Goal: Task Accomplishment & Management: Use online tool/utility

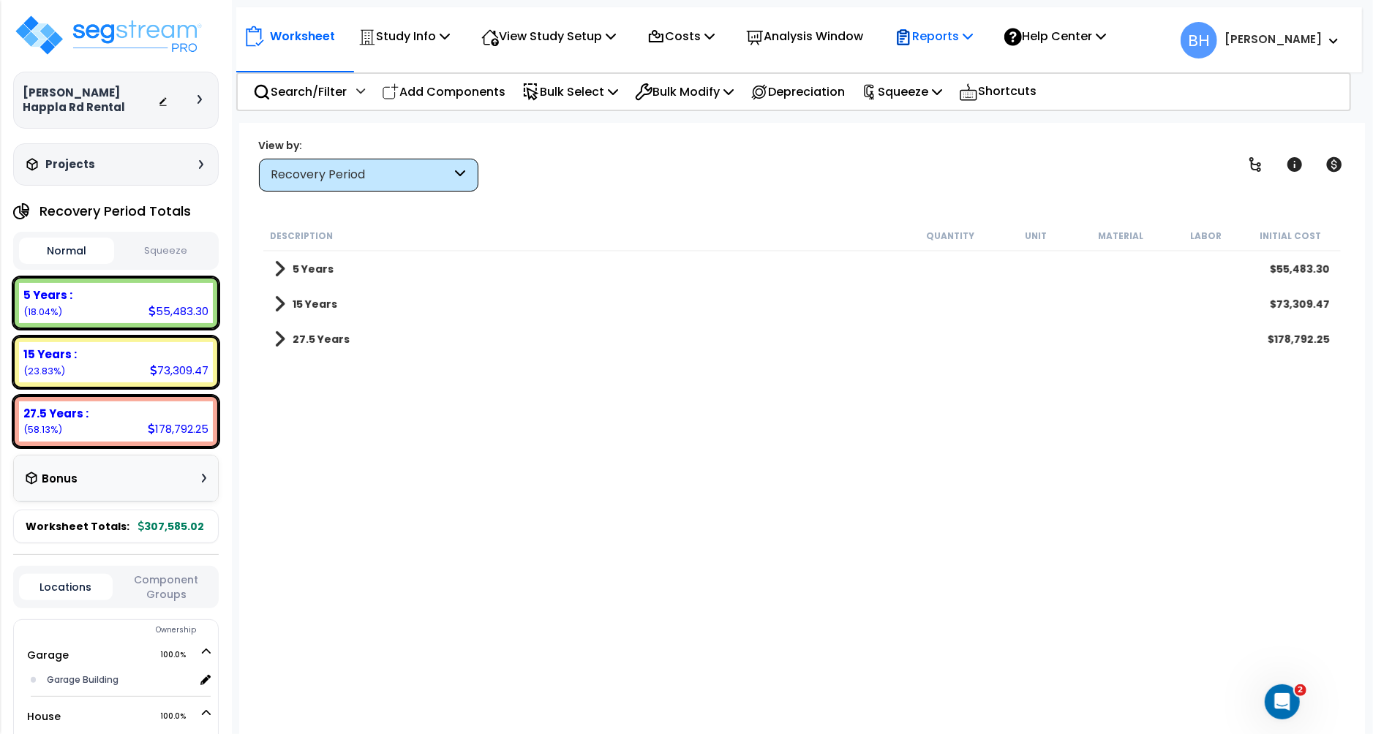
click at [944, 36] on p "Reports" at bounding box center [934, 36] width 78 height 20
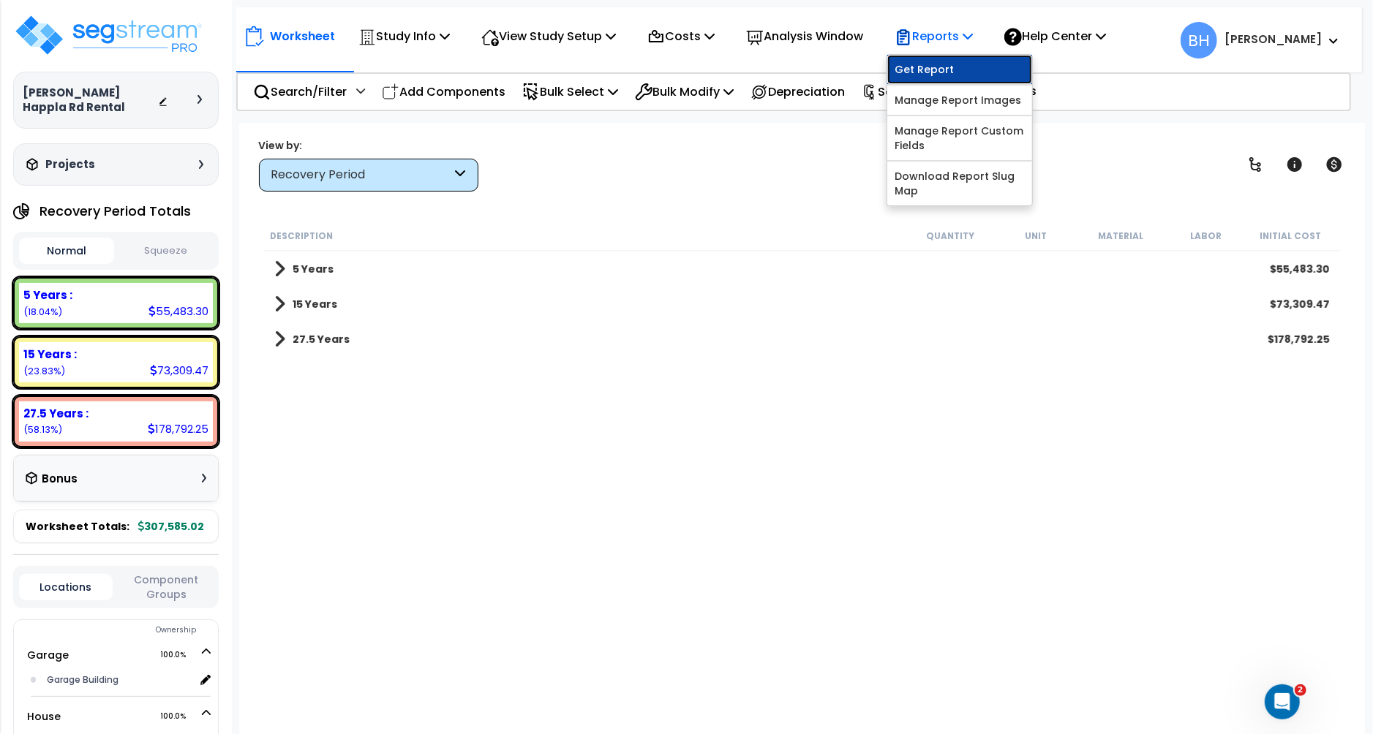
click at [938, 76] on link "Get Report" at bounding box center [959, 69] width 145 height 29
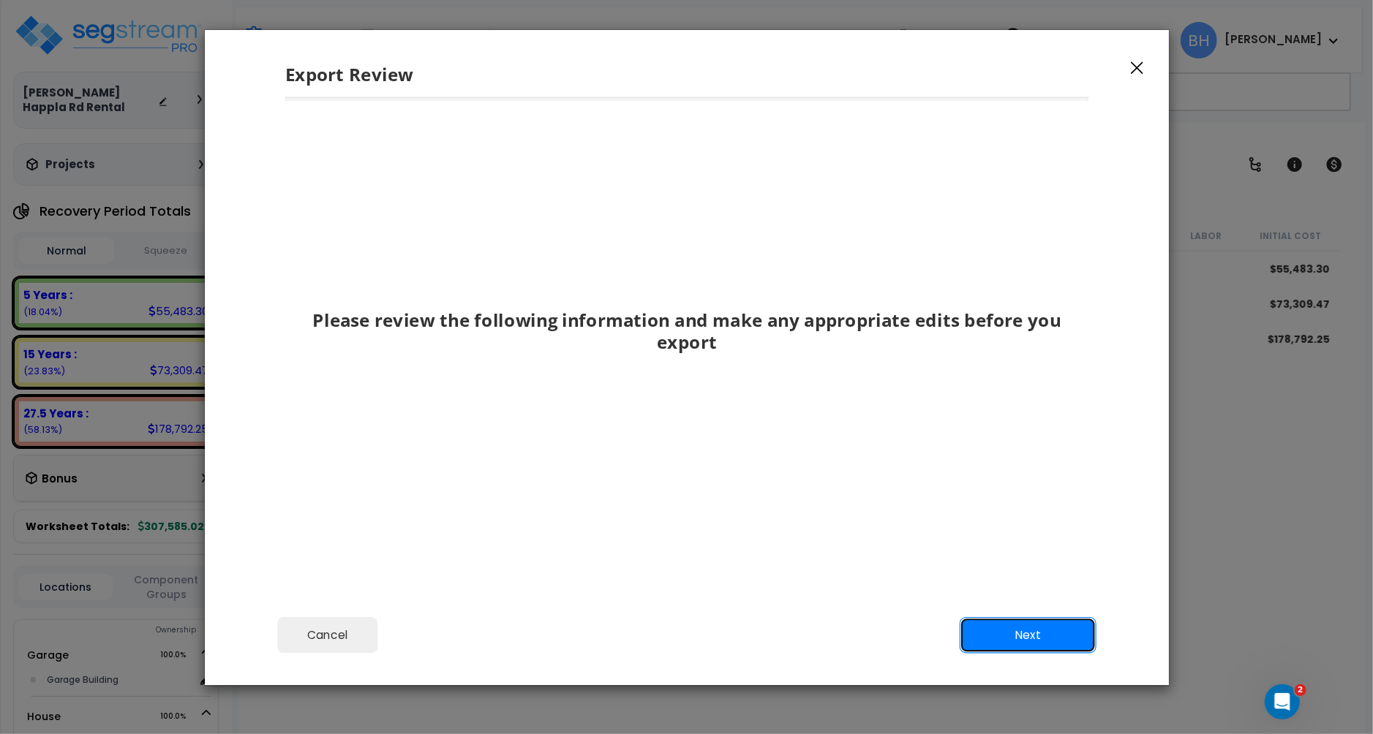
click at [1035, 623] on button "Next" at bounding box center [1027, 635] width 137 height 37
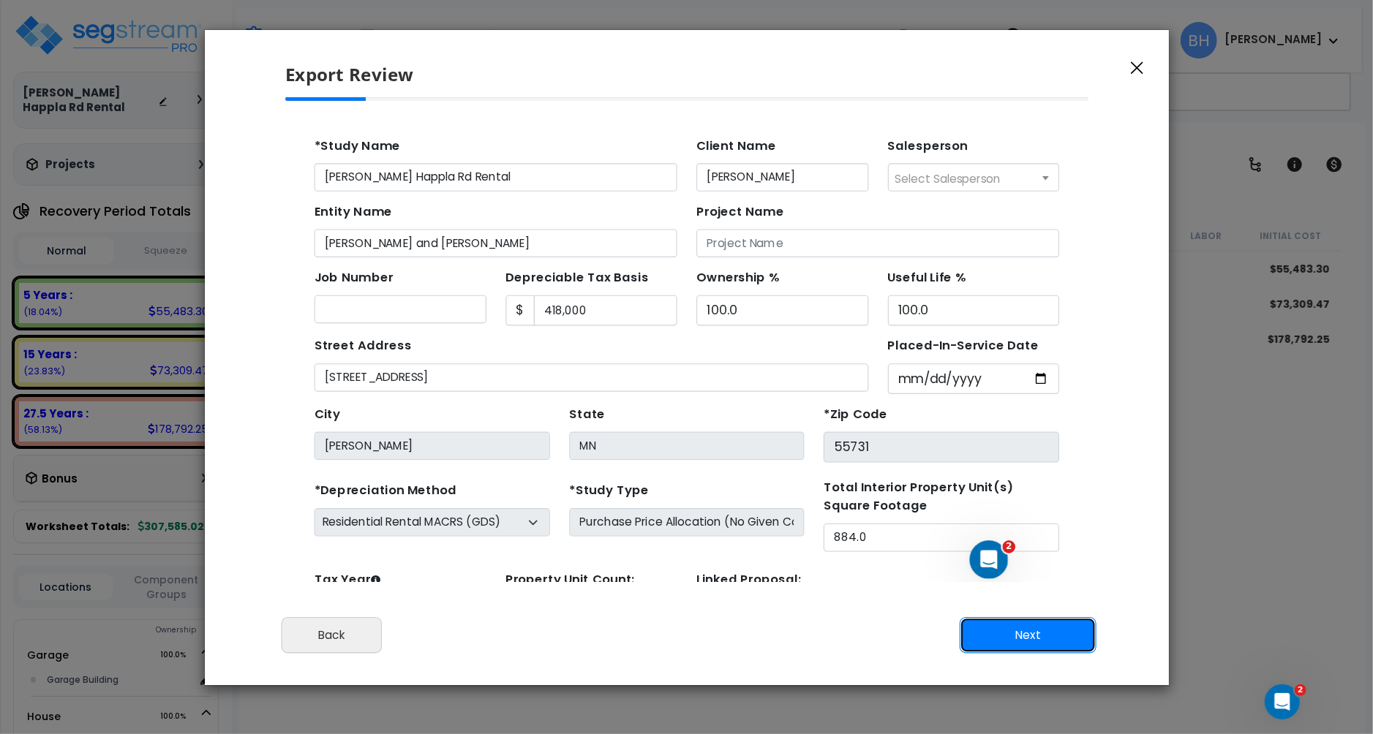
click at [1029, 637] on button "Next" at bounding box center [1027, 635] width 137 height 37
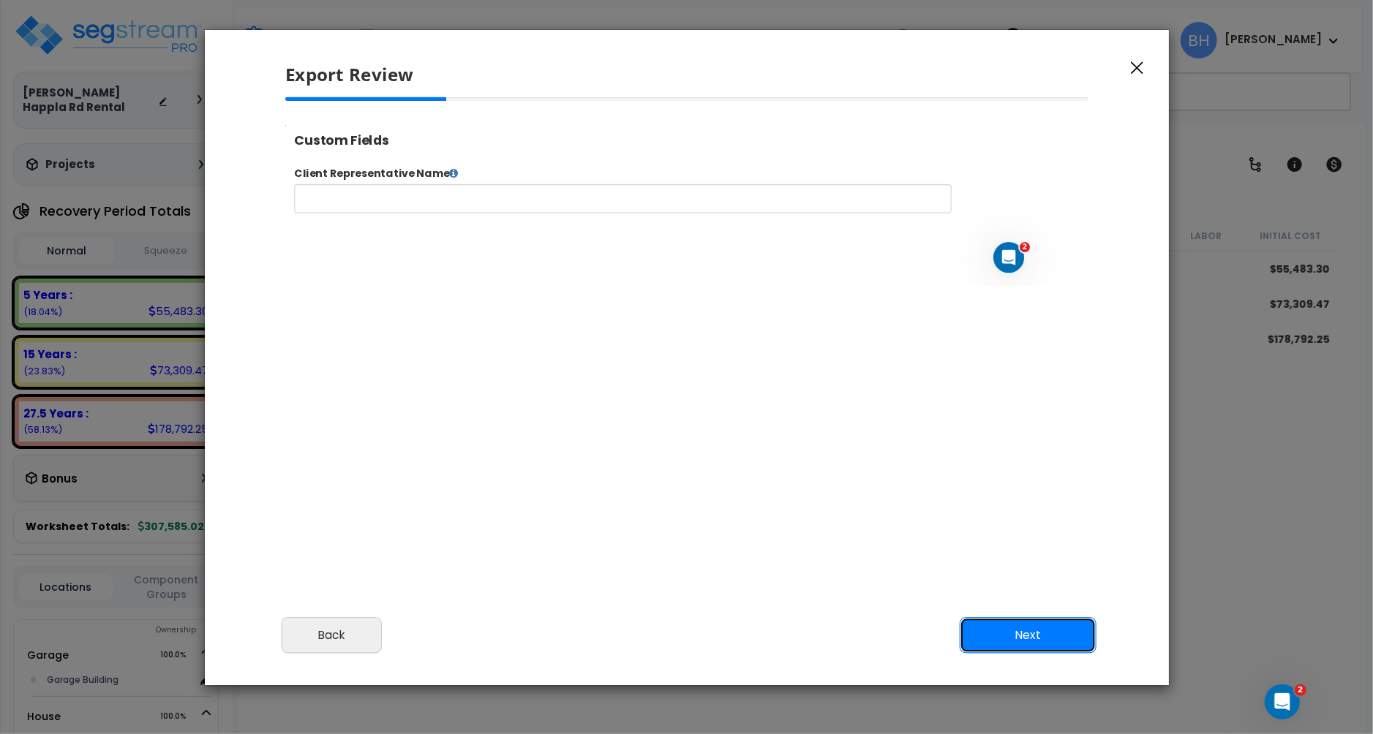
scroll to position [1, 0]
select select "2024"
click at [1035, 638] on button "Next" at bounding box center [1027, 635] width 137 height 37
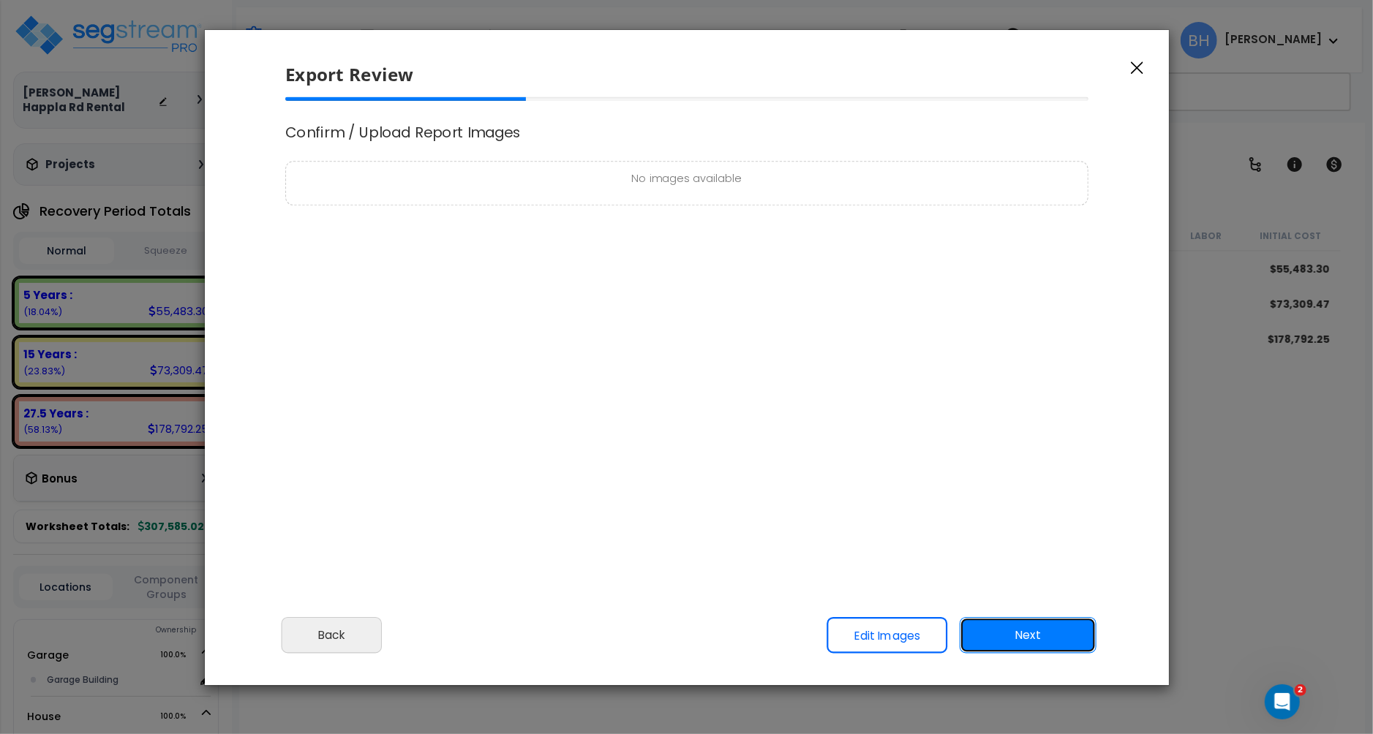
scroll to position [0, 0]
click at [1035, 638] on button "Next" at bounding box center [1027, 635] width 137 height 37
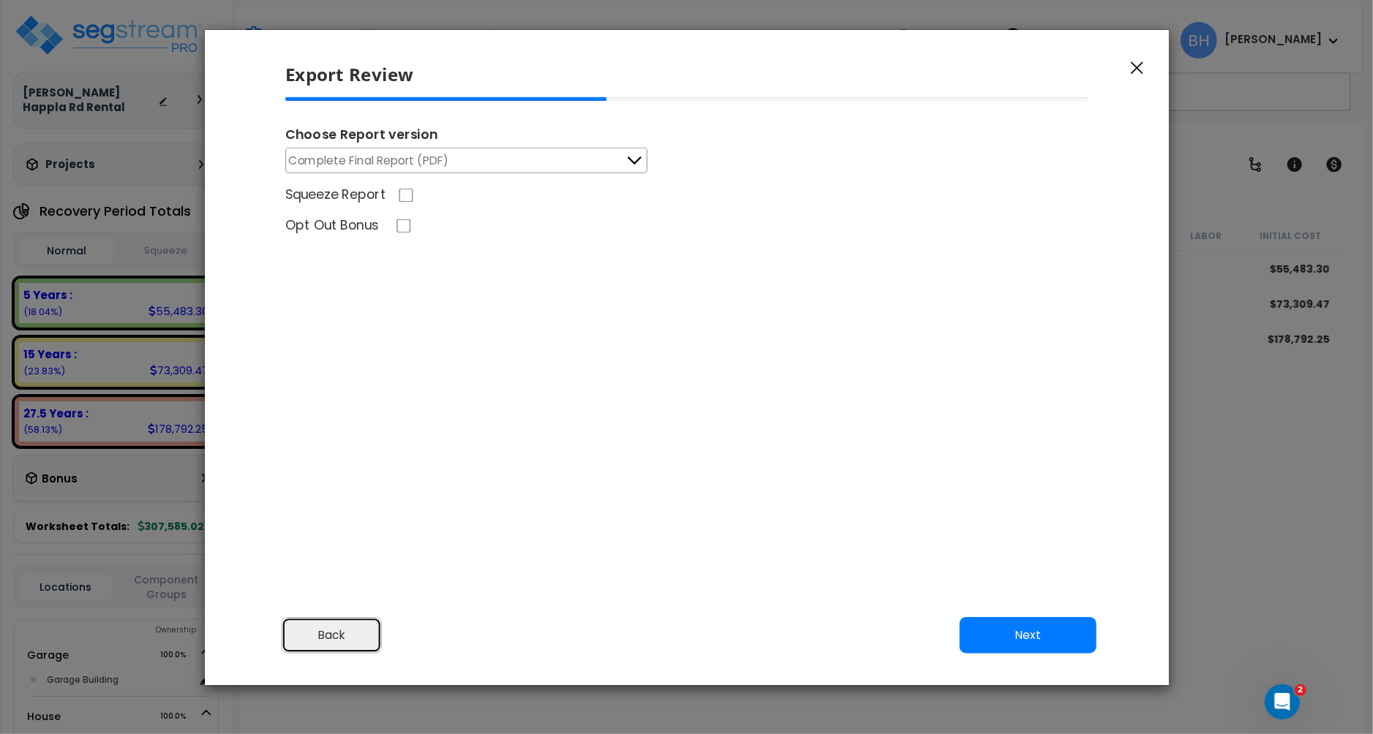
click at [330, 636] on button "Back" at bounding box center [331, 635] width 100 height 37
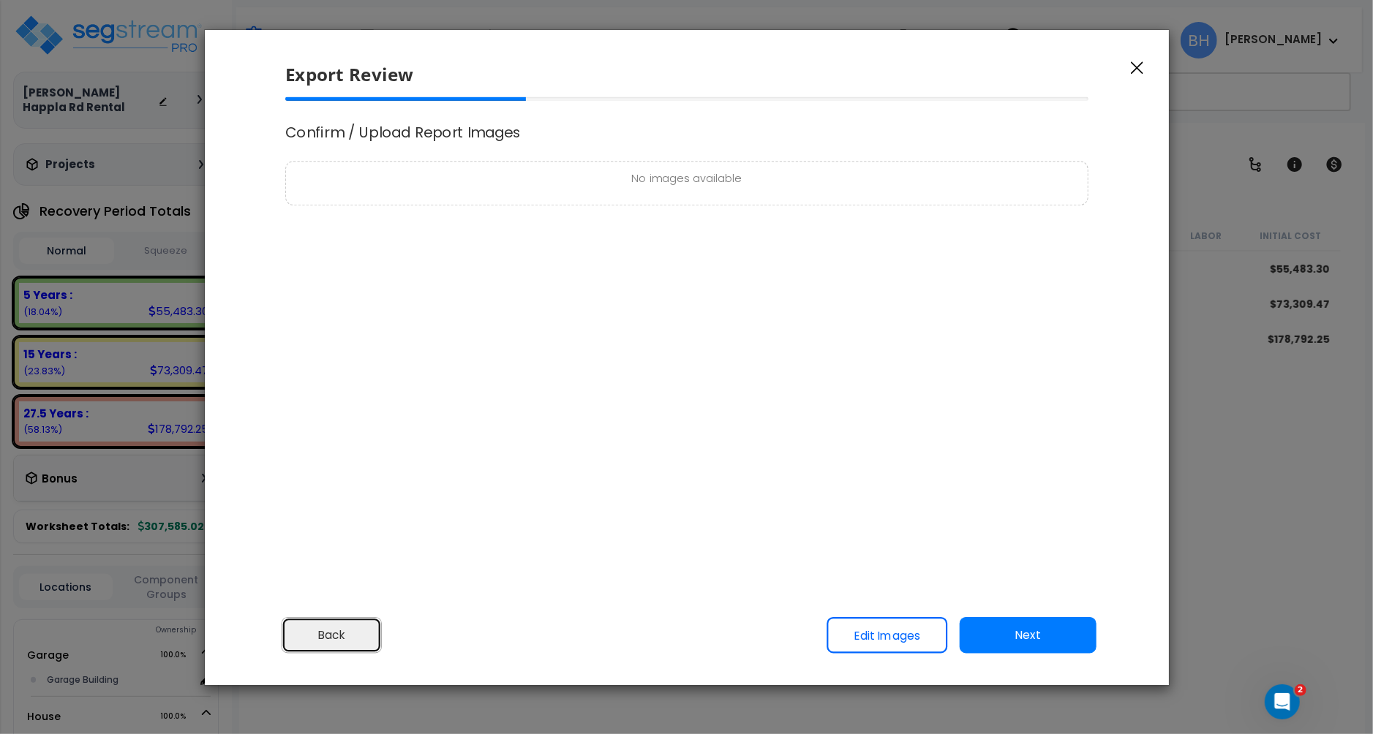
click at [322, 624] on button "Back" at bounding box center [331, 635] width 100 height 37
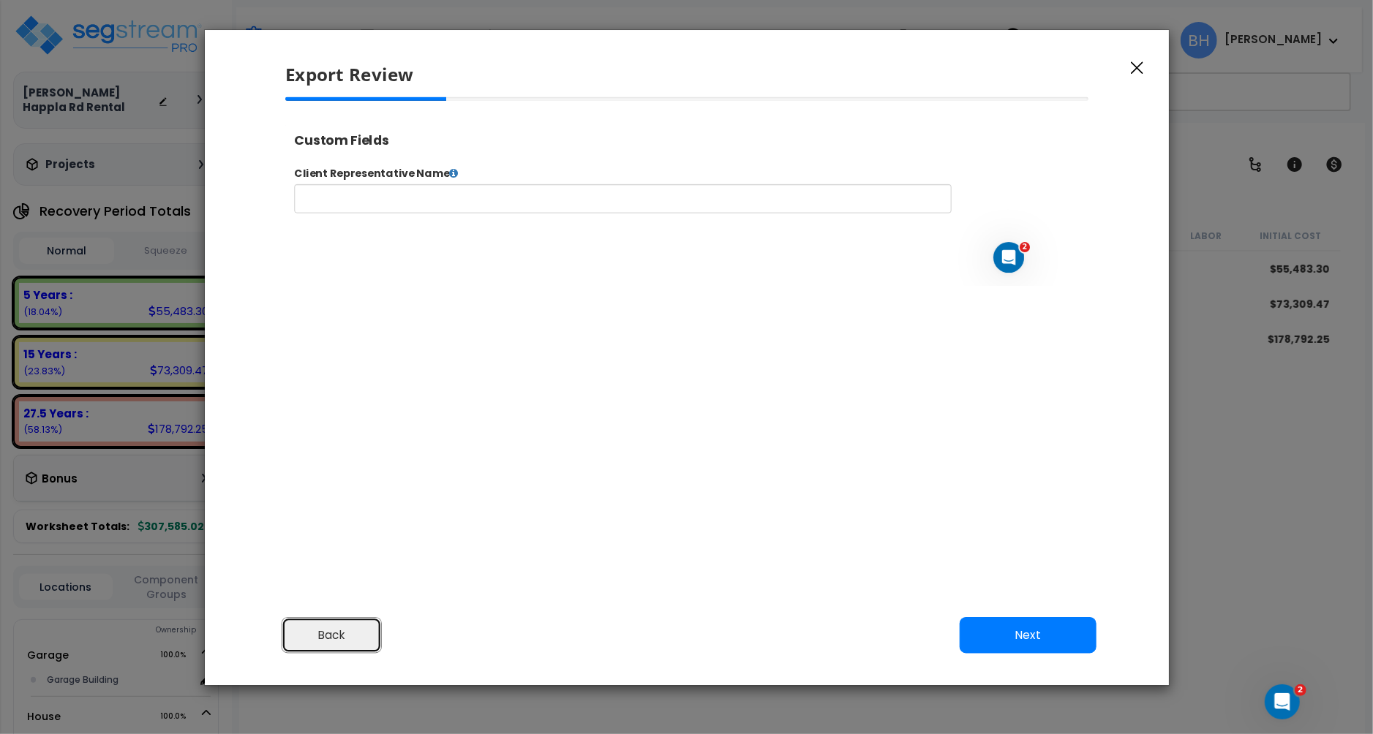
drag, startPoint x: 348, startPoint y: 635, endPoint x: 448, endPoint y: 600, distance: 105.5
click at [352, 633] on button "Back" at bounding box center [331, 635] width 100 height 37
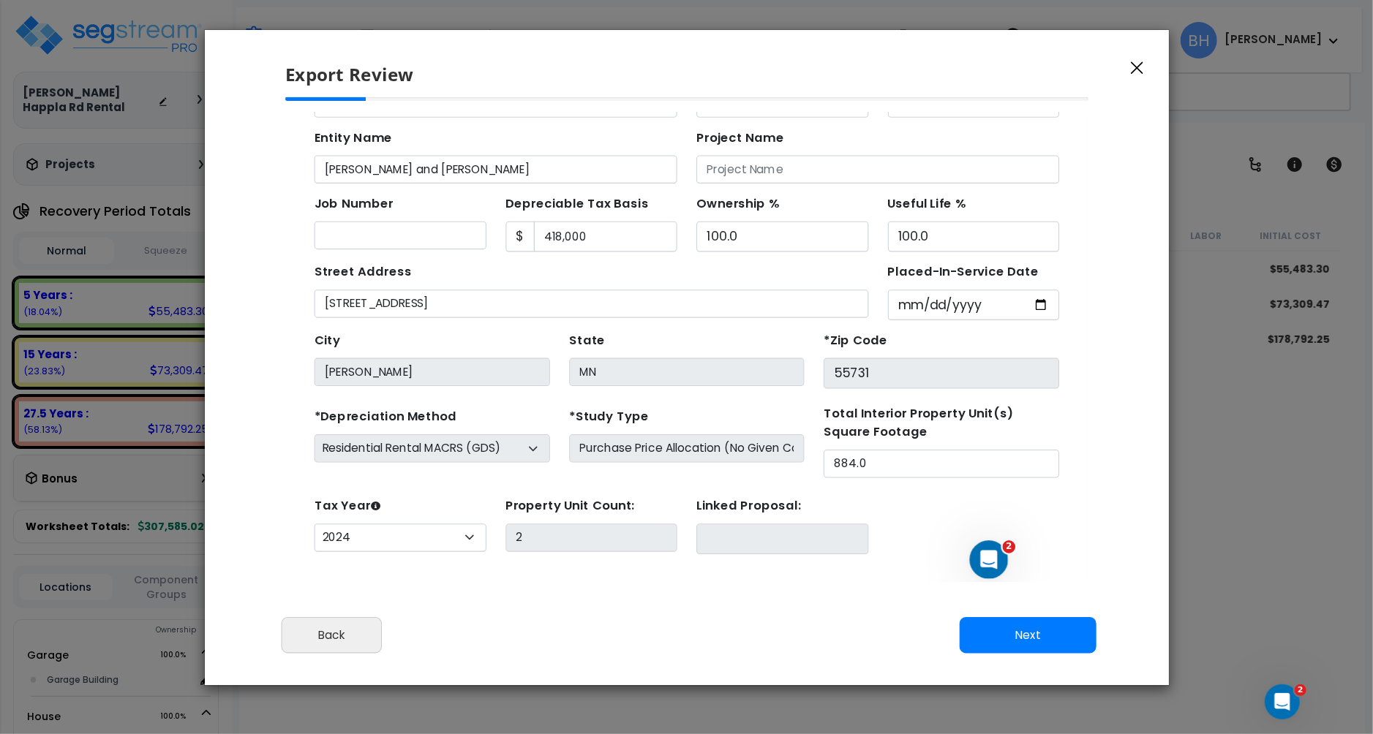
click at [1131, 67] on icon "button" at bounding box center [1137, 67] width 12 height 13
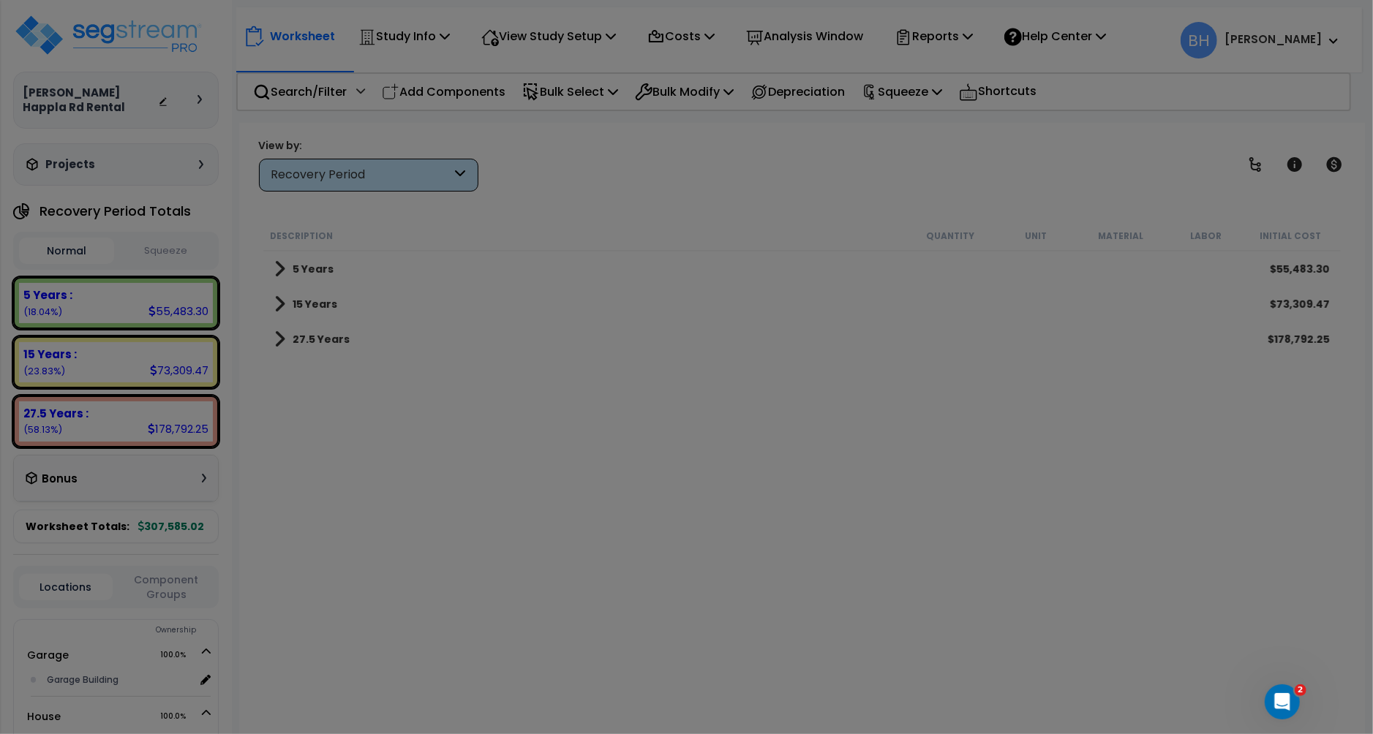
scroll to position [0, 0]
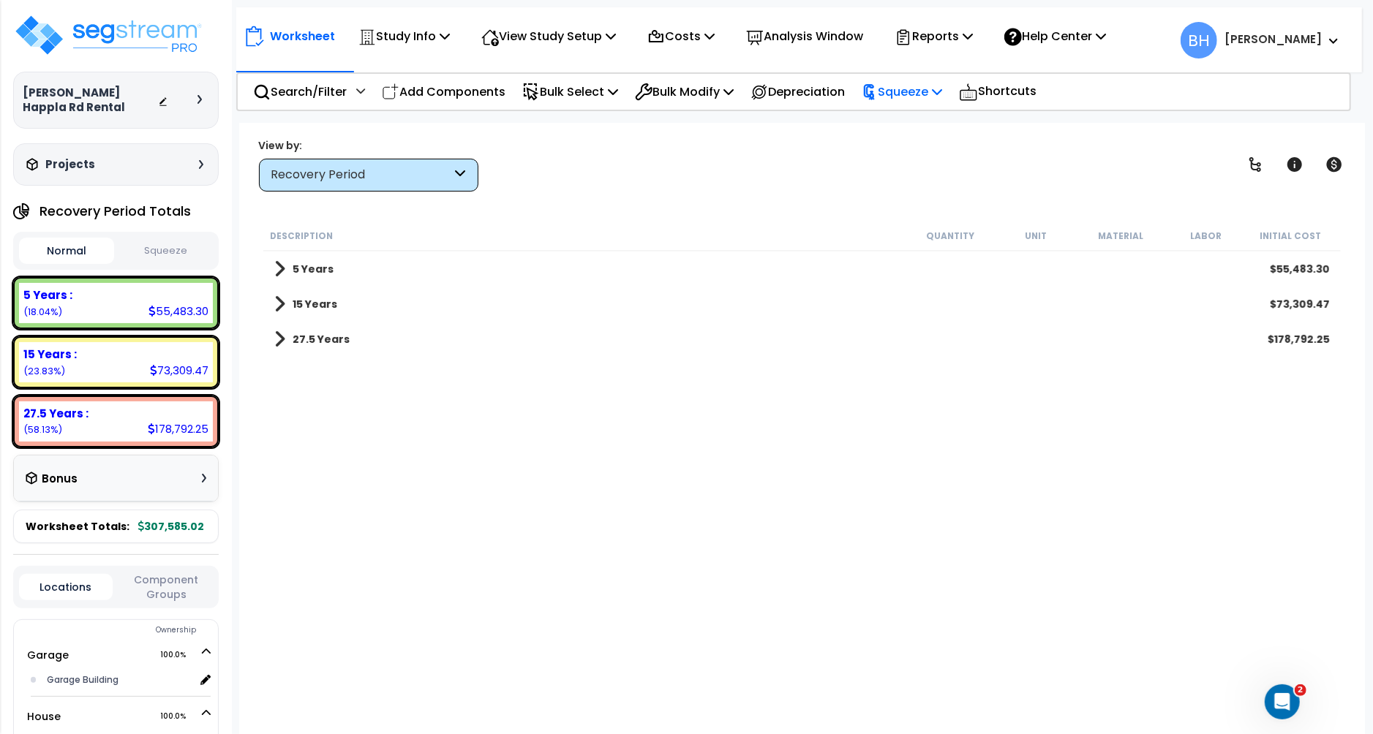
click at [919, 93] on p "Squeeze" at bounding box center [902, 92] width 80 height 20
click at [914, 119] on link "Squeeze" at bounding box center [926, 124] width 145 height 29
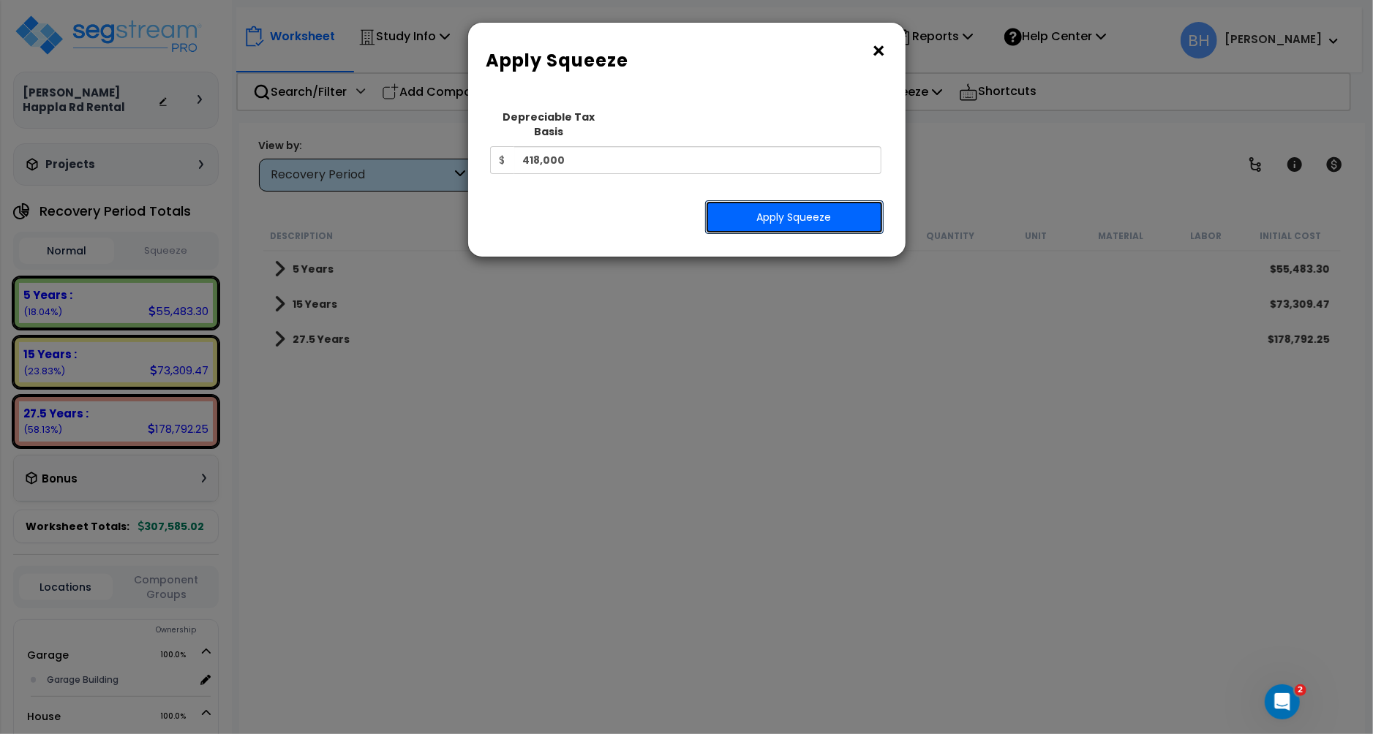
drag, startPoint x: 766, startPoint y: 199, endPoint x: 840, endPoint y: 195, distance: 74.7
click at [766, 200] on button "Apply Squeeze" at bounding box center [794, 217] width 178 height 34
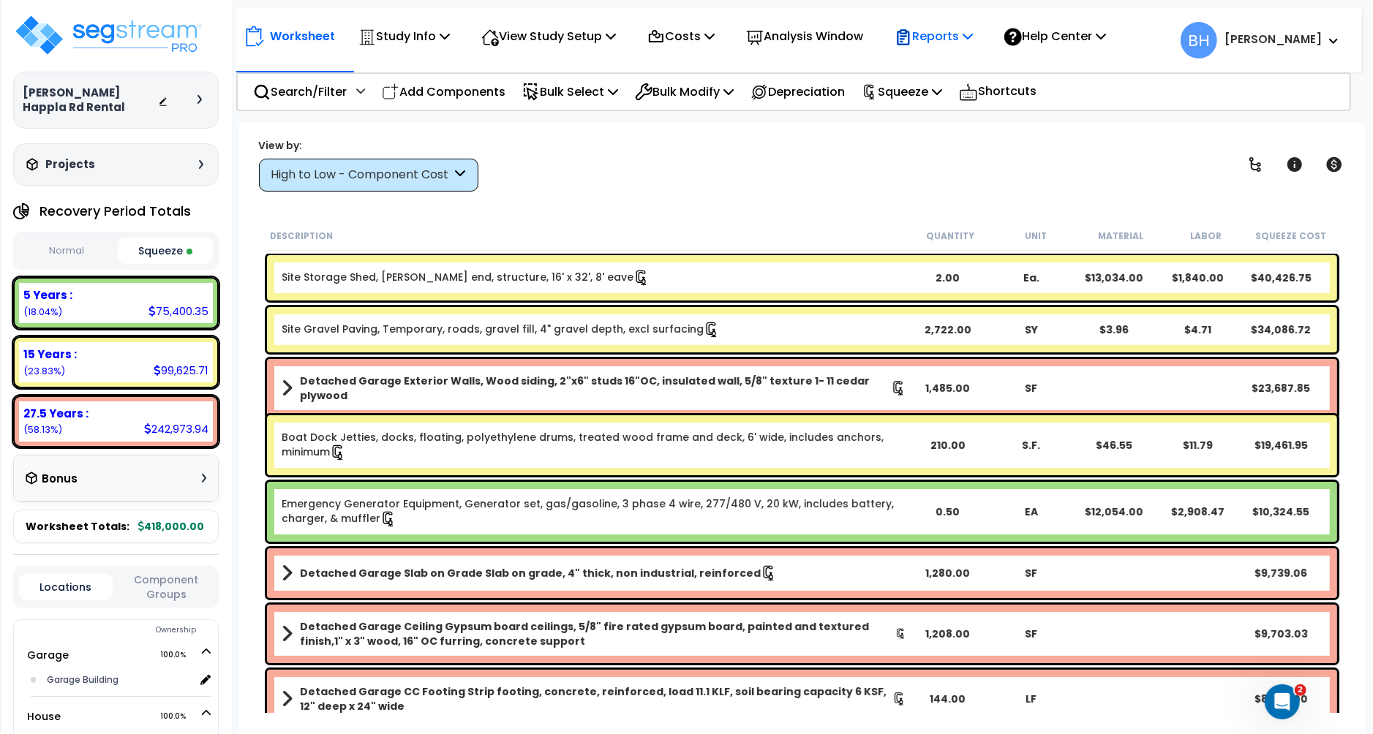
drag, startPoint x: 959, startPoint y: 37, endPoint x: 959, endPoint y: 45, distance: 8.0
click at [959, 37] on p "Reports" at bounding box center [934, 36] width 78 height 20
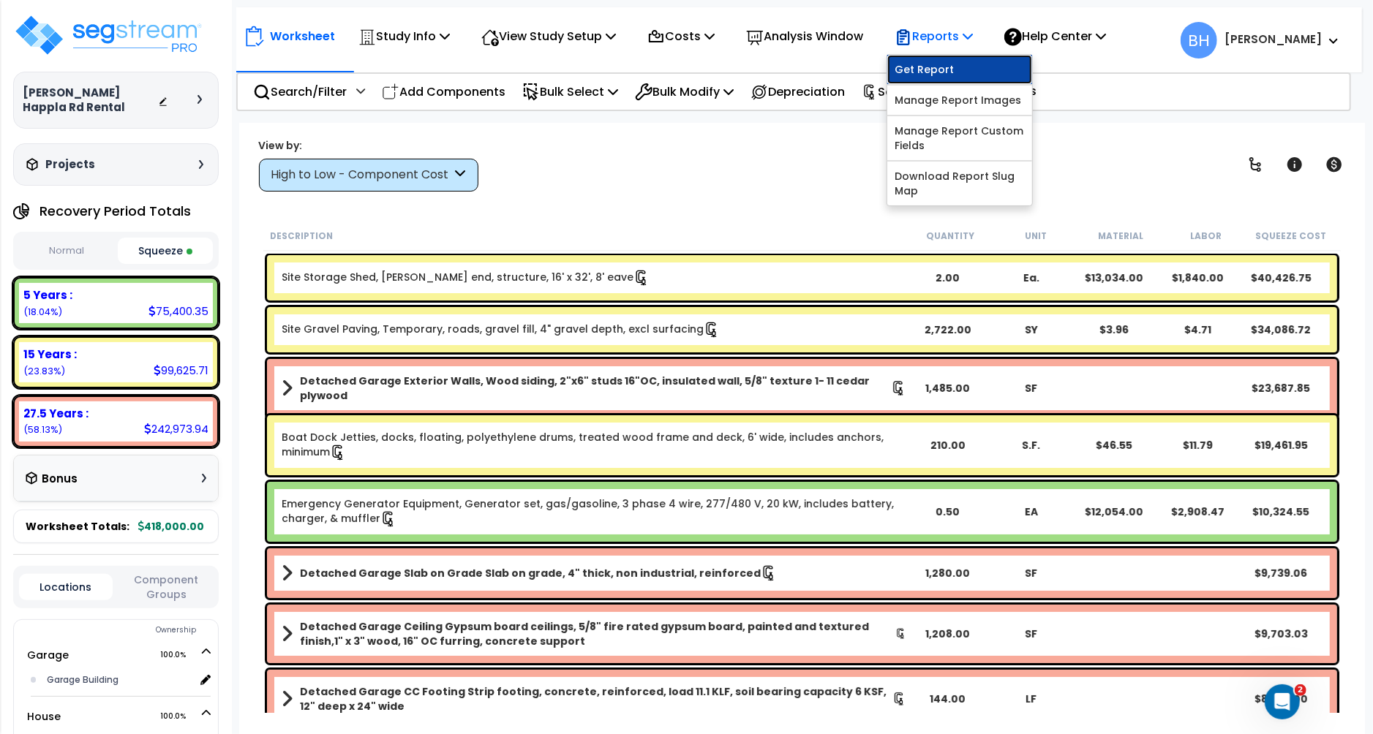
click at [952, 77] on link "Get Report" at bounding box center [959, 69] width 145 height 29
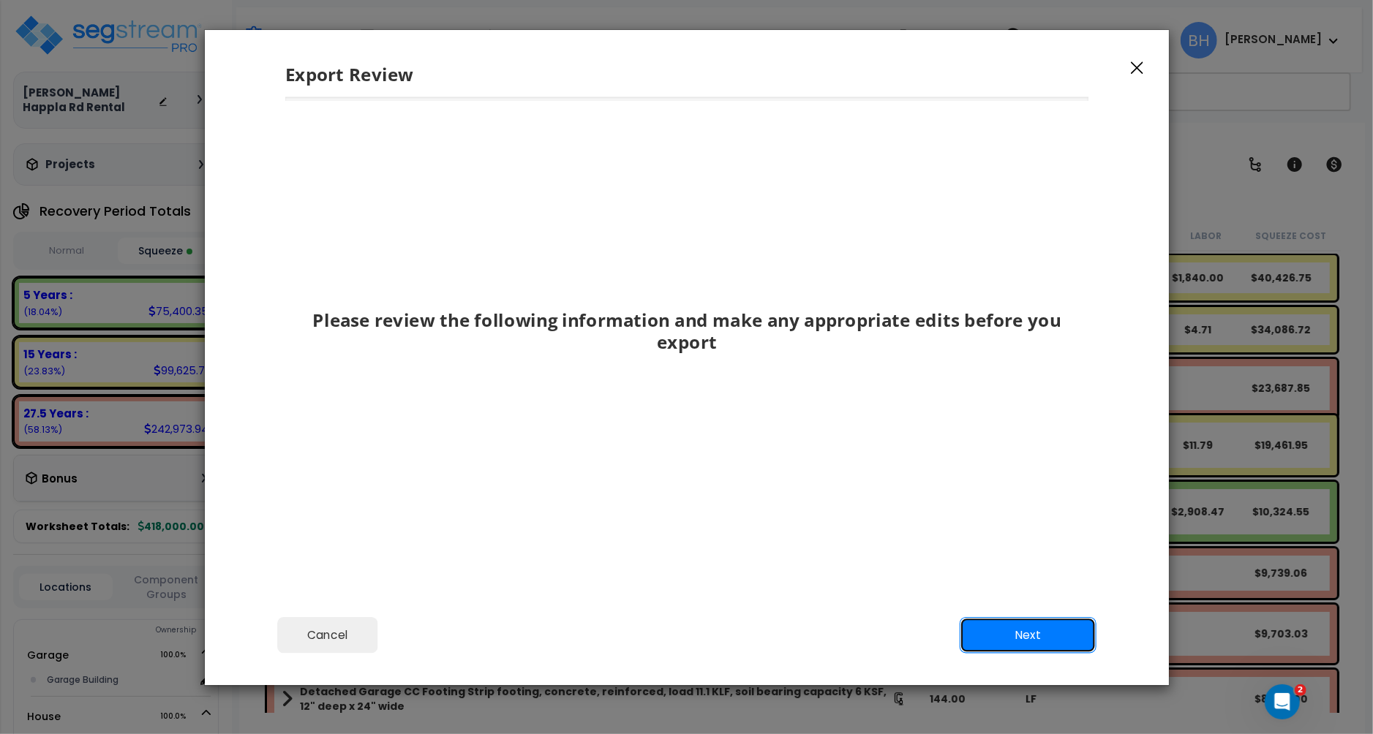
click at [1020, 626] on button "Next" at bounding box center [1027, 635] width 137 height 37
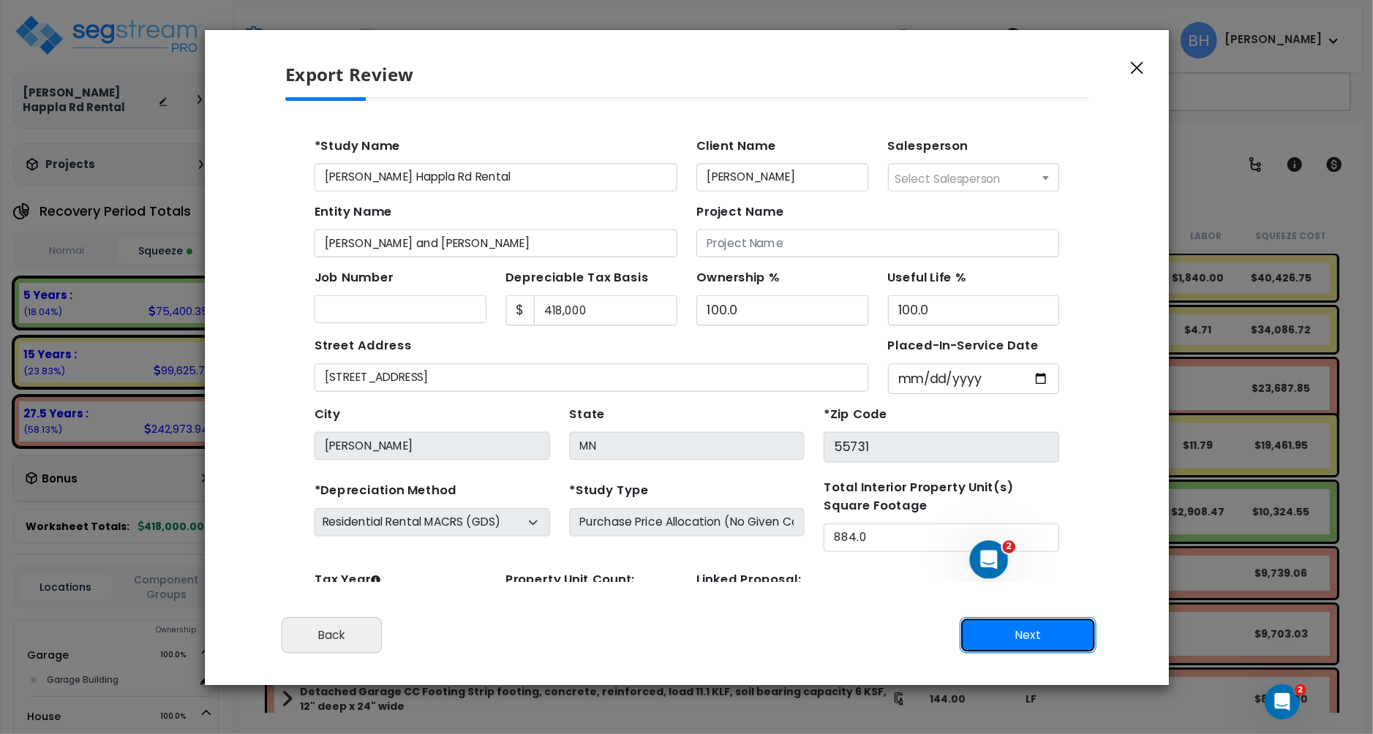
click at [1028, 645] on button "Next" at bounding box center [1027, 635] width 137 height 37
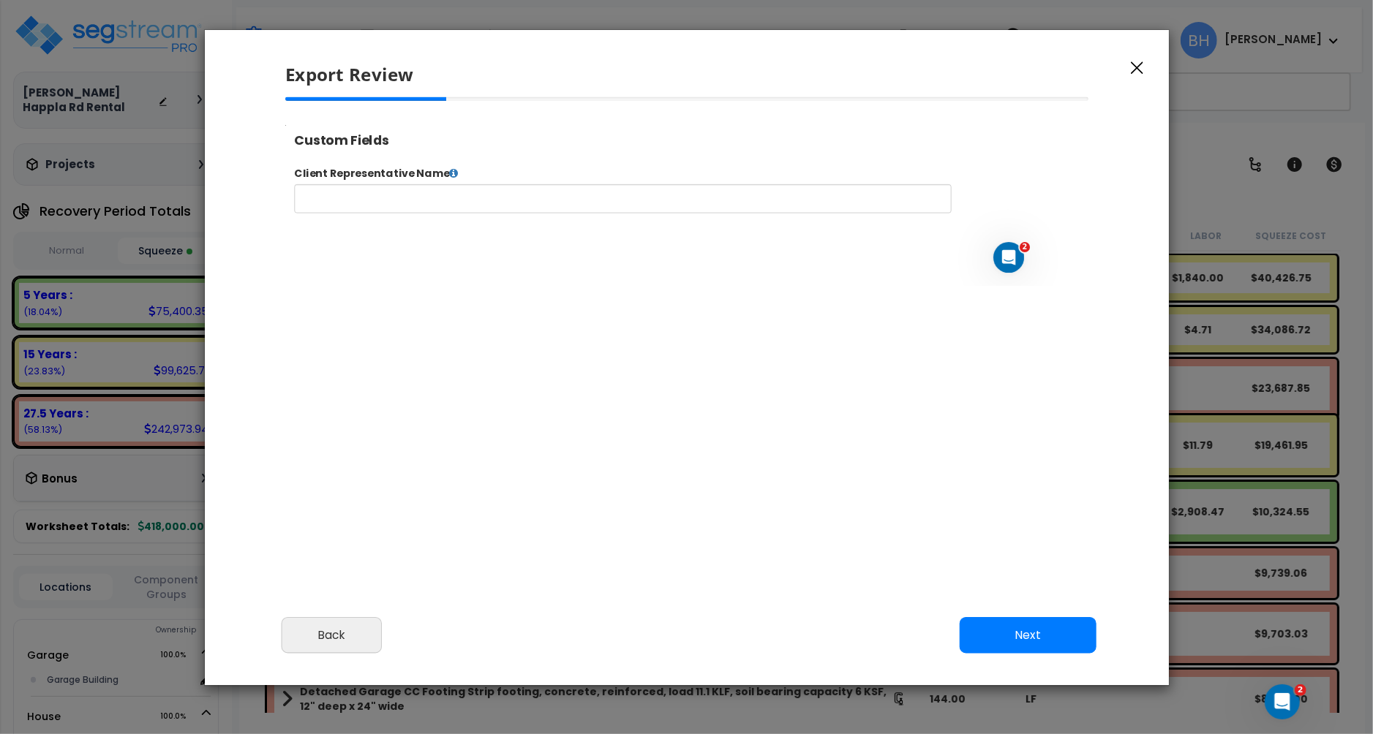
select select "2024"
click at [1030, 640] on button "Next" at bounding box center [1027, 635] width 137 height 37
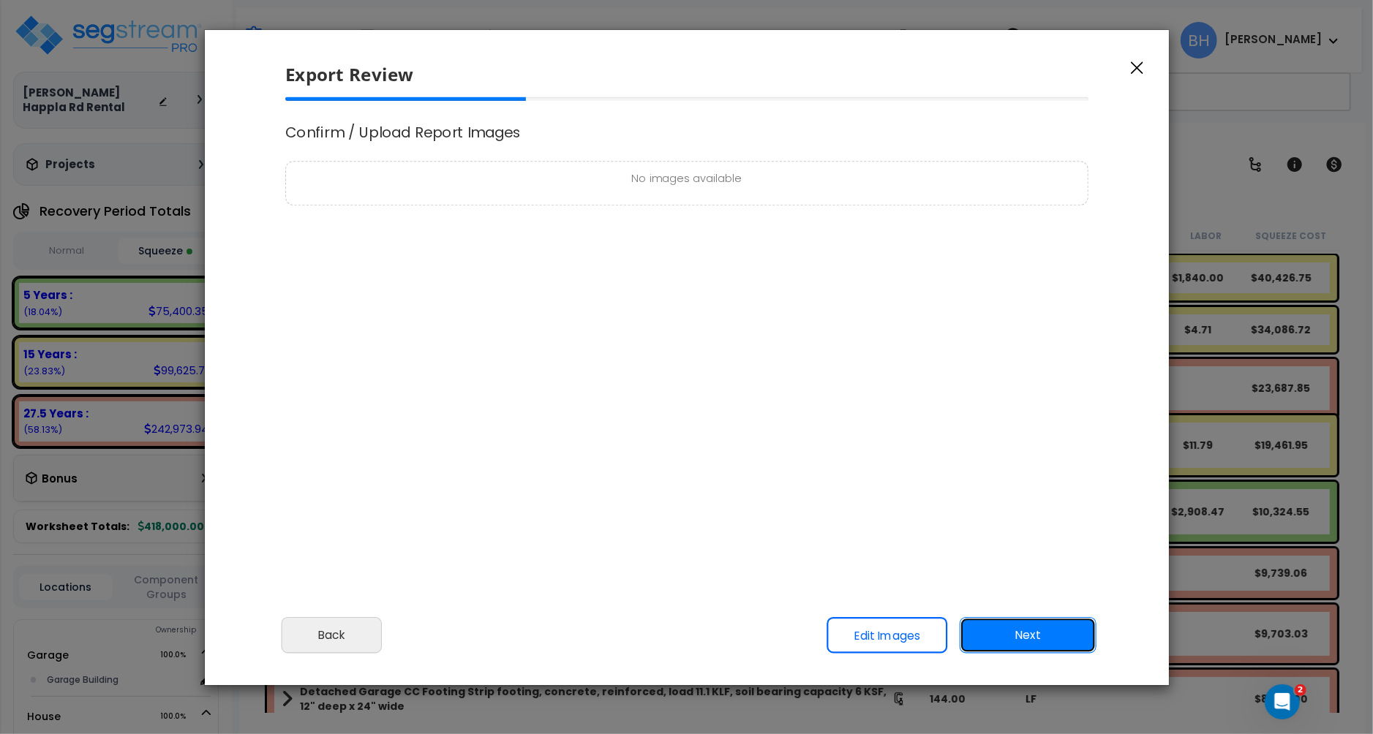
scroll to position [0, 0]
click at [1030, 640] on button "Next" at bounding box center [1027, 635] width 137 height 37
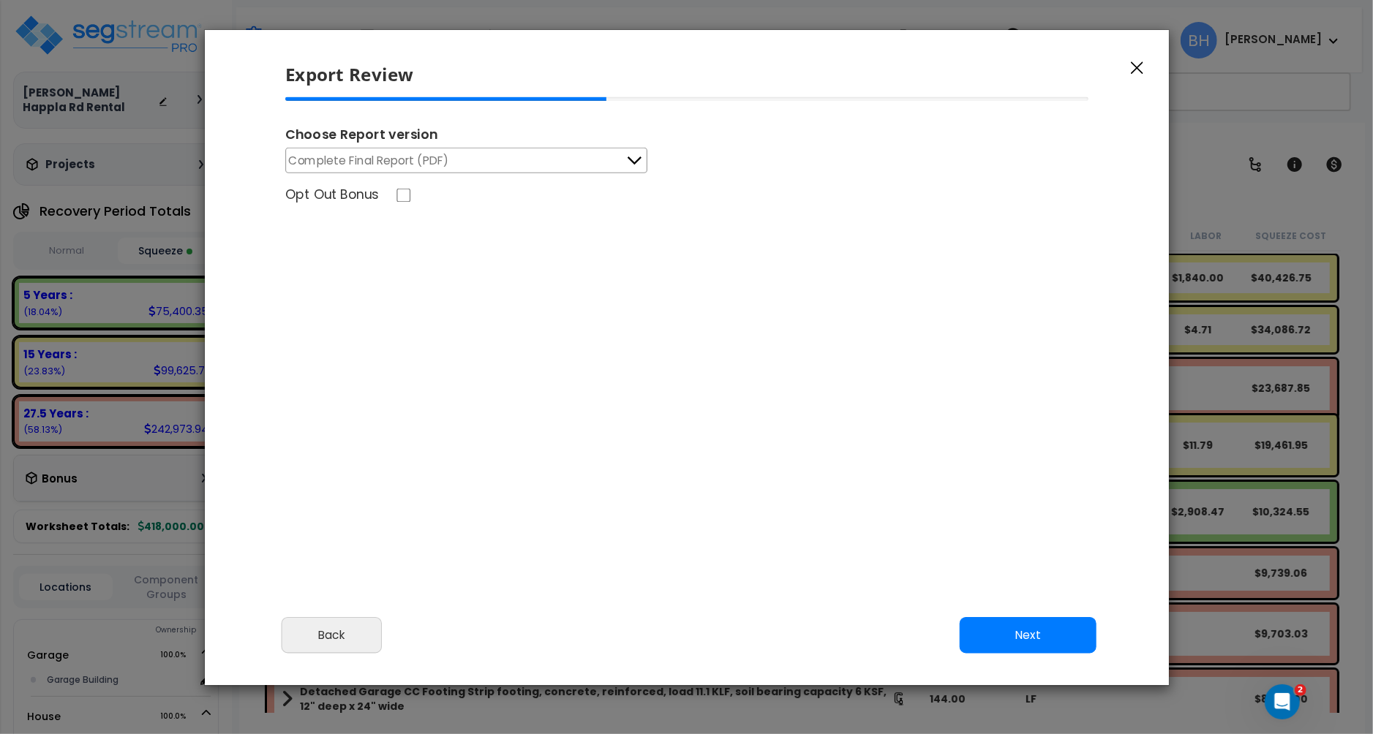
click at [481, 171] on button "Complete Final Report (PDF)" at bounding box center [466, 161] width 362 height 26
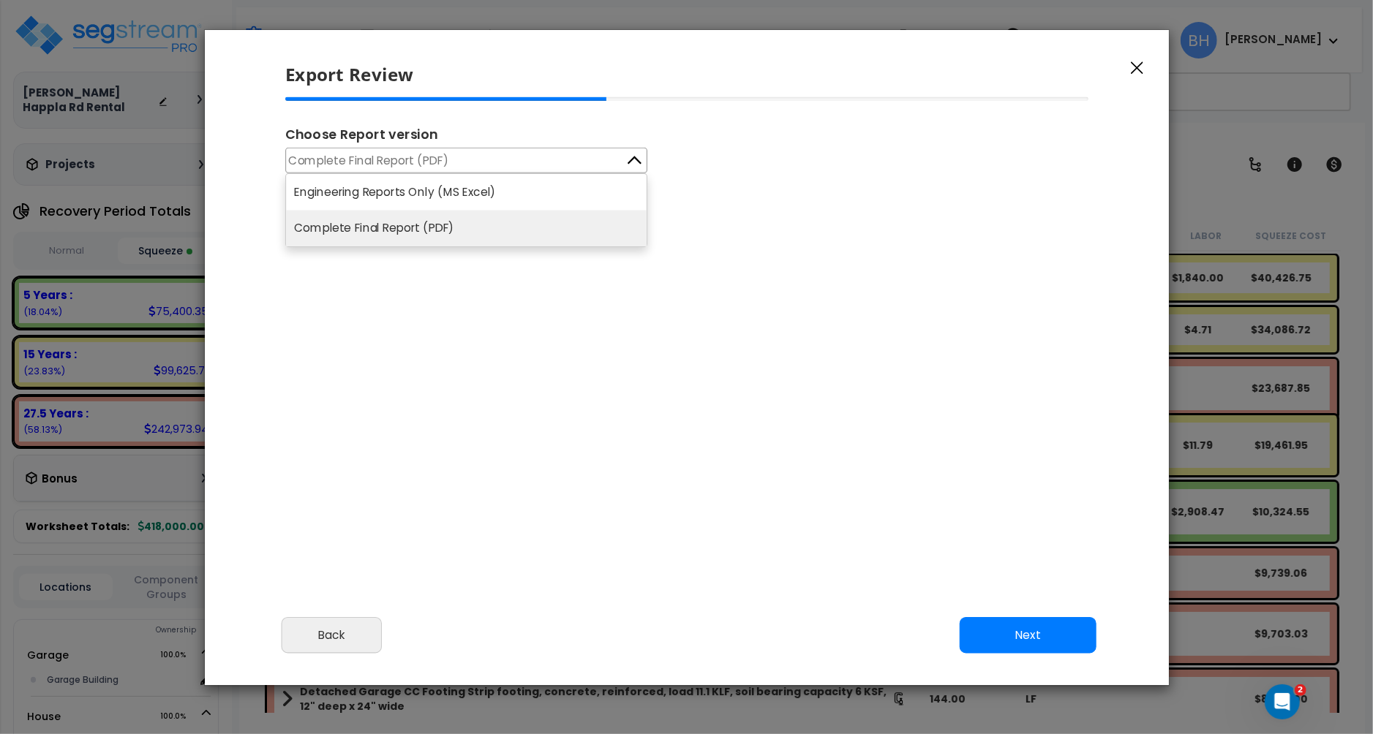
drag, startPoint x: 427, startPoint y: 190, endPoint x: 467, endPoint y: 214, distance: 46.9
click at [427, 190] on li "Engineering Reports Only (MS Excel)" at bounding box center [466, 192] width 361 height 36
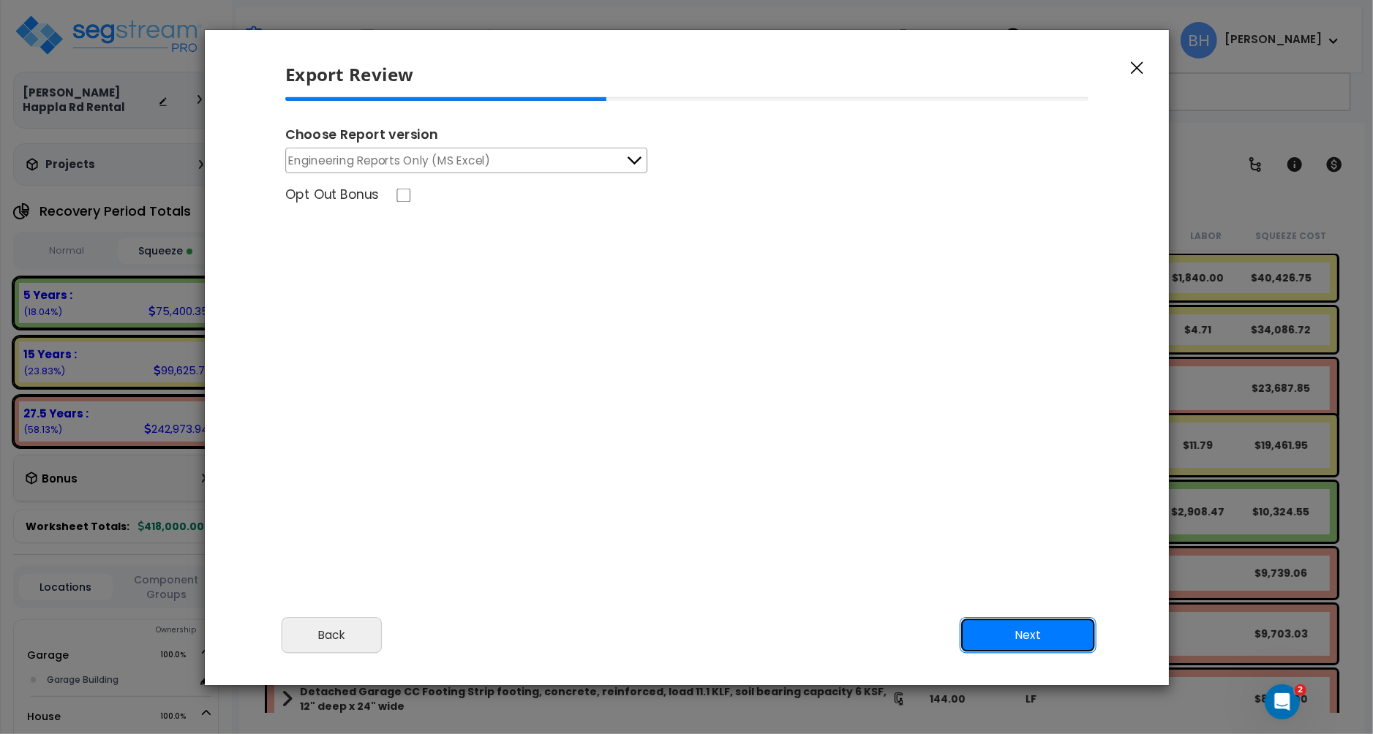
click at [1017, 641] on button "Next" at bounding box center [1027, 635] width 137 height 37
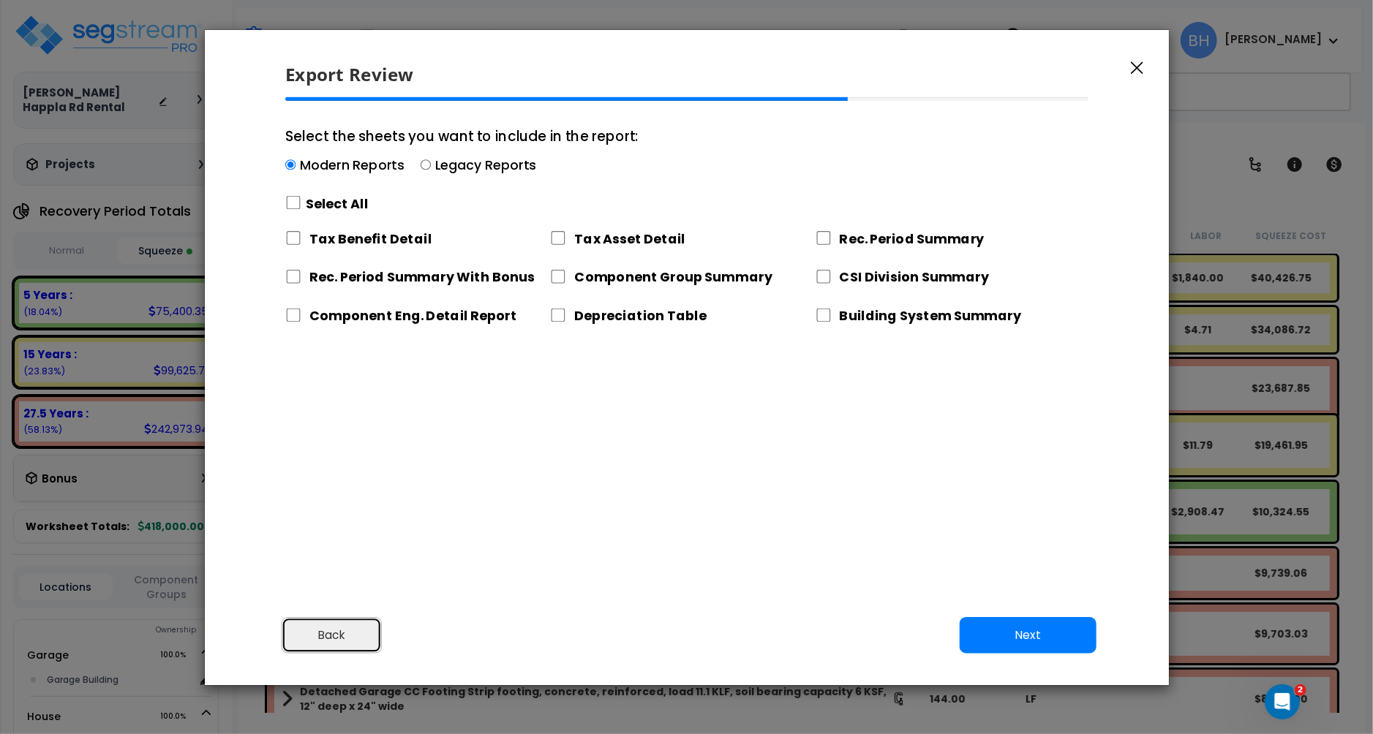
drag, startPoint x: 356, startPoint y: 636, endPoint x: 371, endPoint y: 631, distance: 15.5
click at [358, 636] on button "Back" at bounding box center [331, 635] width 100 height 37
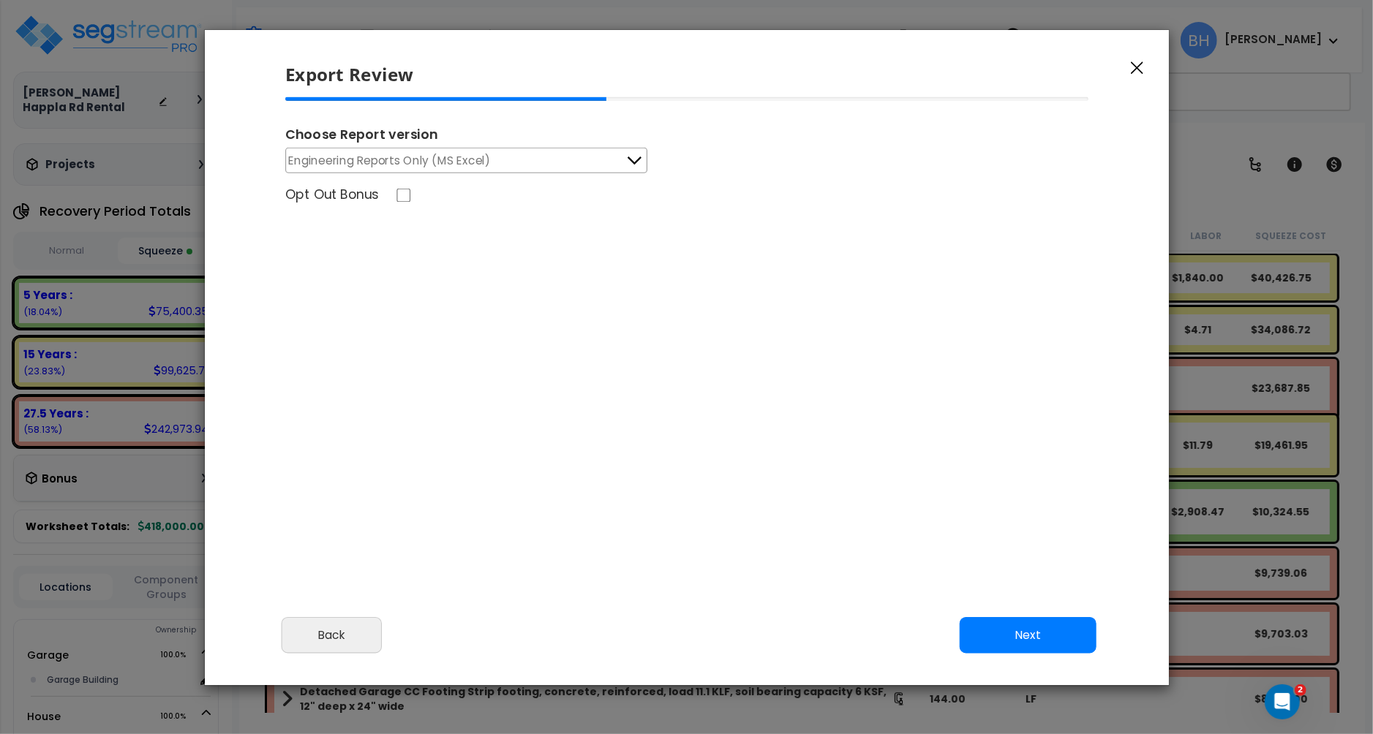
click at [464, 155] on span "Engineering Reports Only (MS Excel)" at bounding box center [389, 160] width 202 height 18
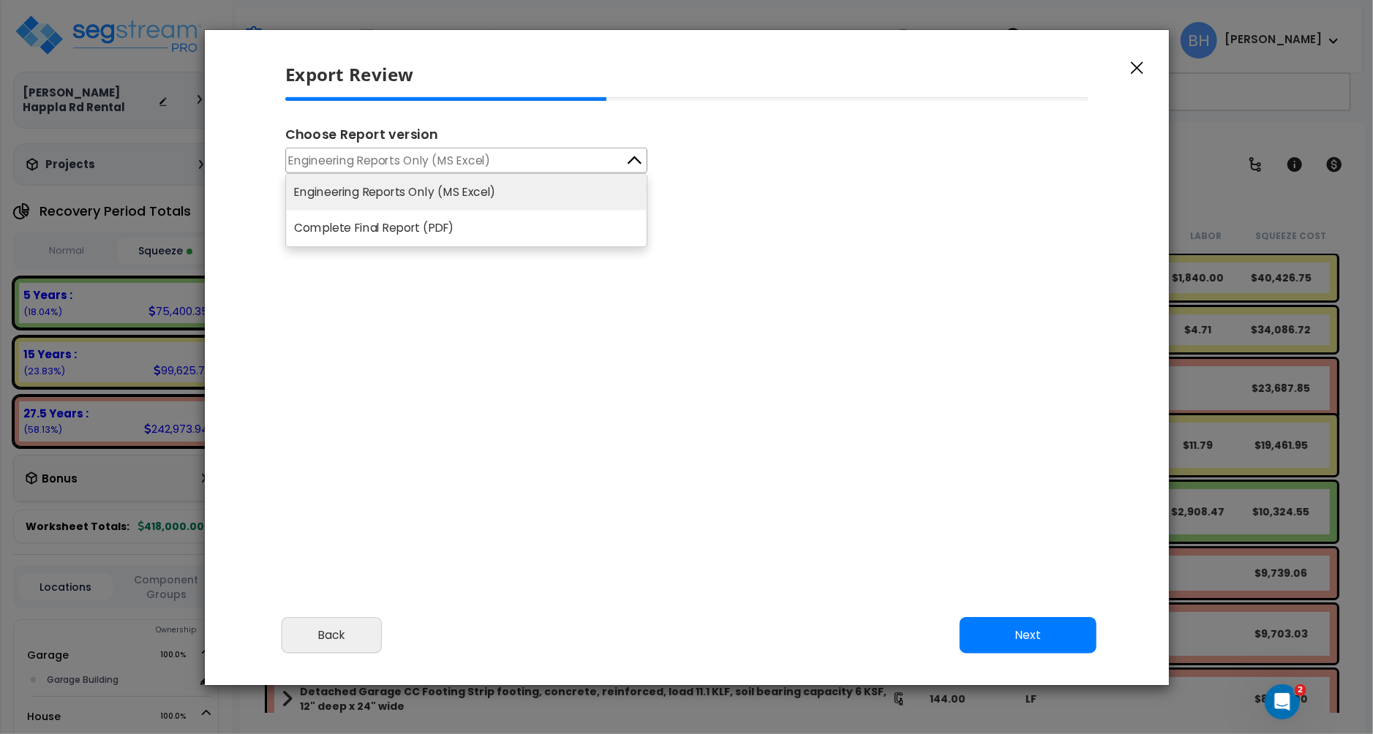
drag, startPoint x: 338, startPoint y: 222, endPoint x: 543, endPoint y: 274, distance: 211.1
click at [338, 222] on li "Complete Final Report (PDF)" at bounding box center [466, 229] width 361 height 37
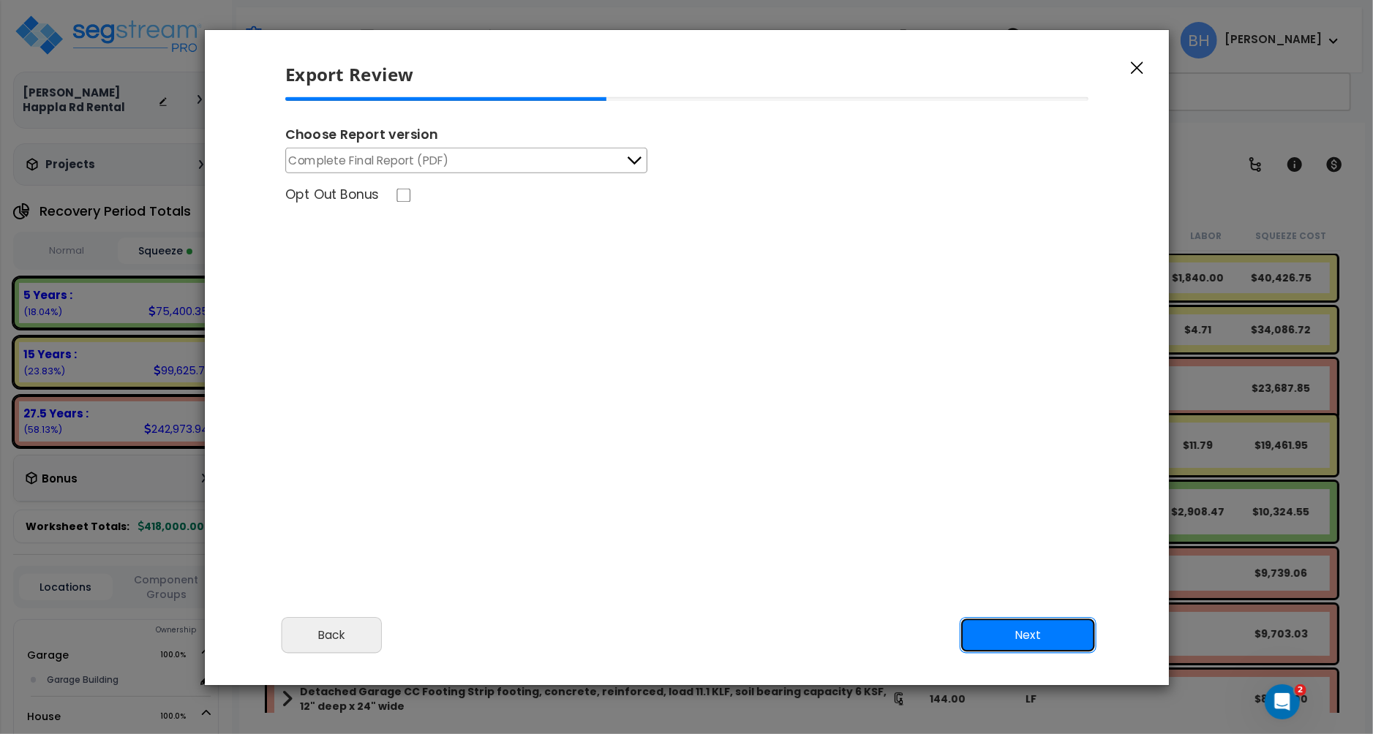
click at [1034, 644] on button "Next" at bounding box center [1027, 635] width 137 height 37
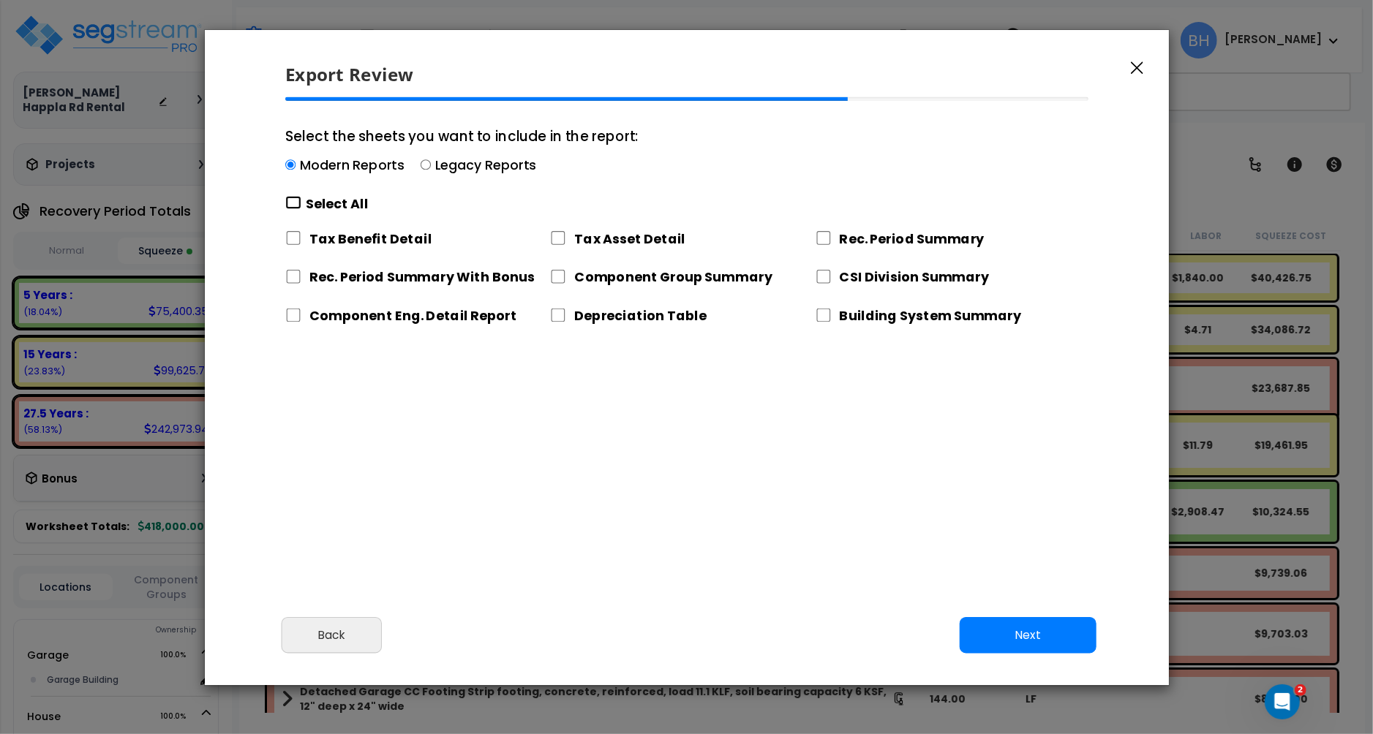
drag, startPoint x: 295, startPoint y: 203, endPoint x: 298, endPoint y: 236, distance: 33.1
click at [295, 203] on input "Select the sheets you want to include in the report: Modern Reports Legacy Repo…" at bounding box center [293, 203] width 16 height 14
checkbox input "true"
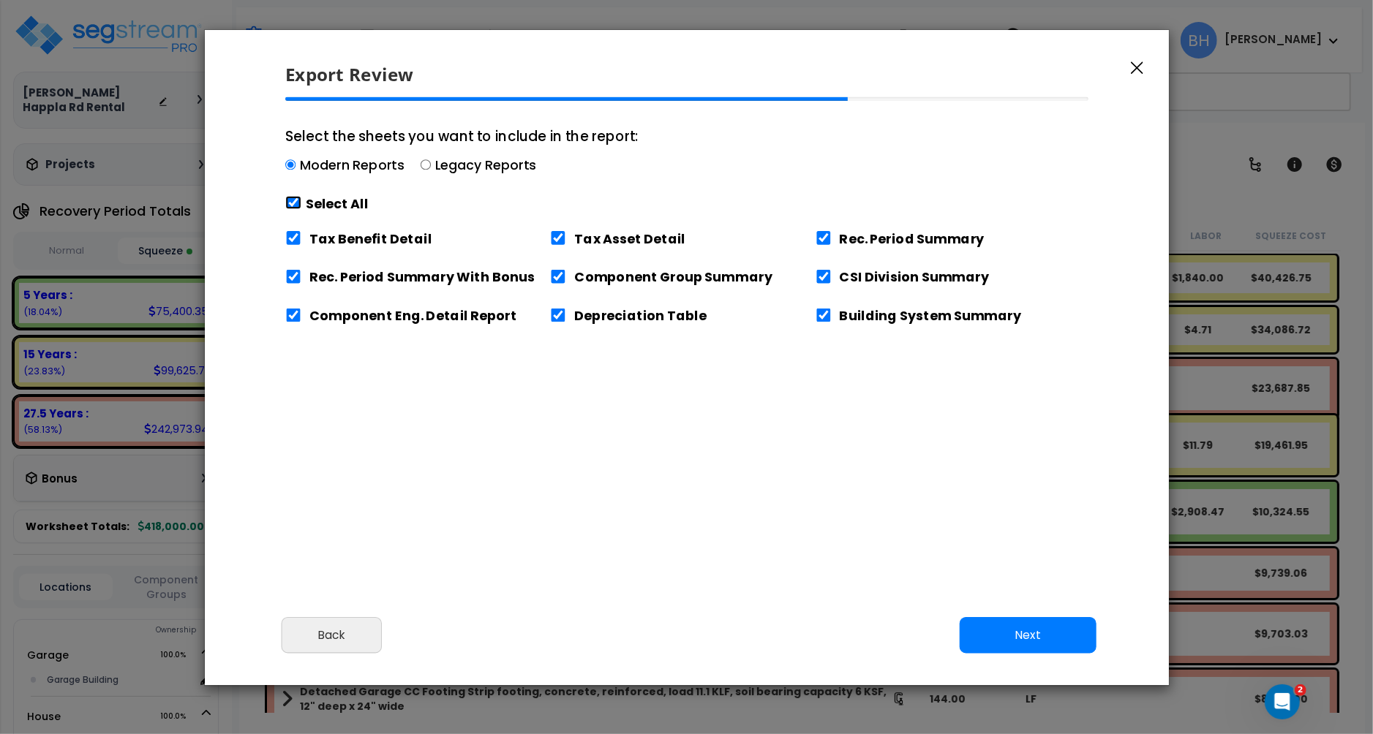
checkbox input "true"
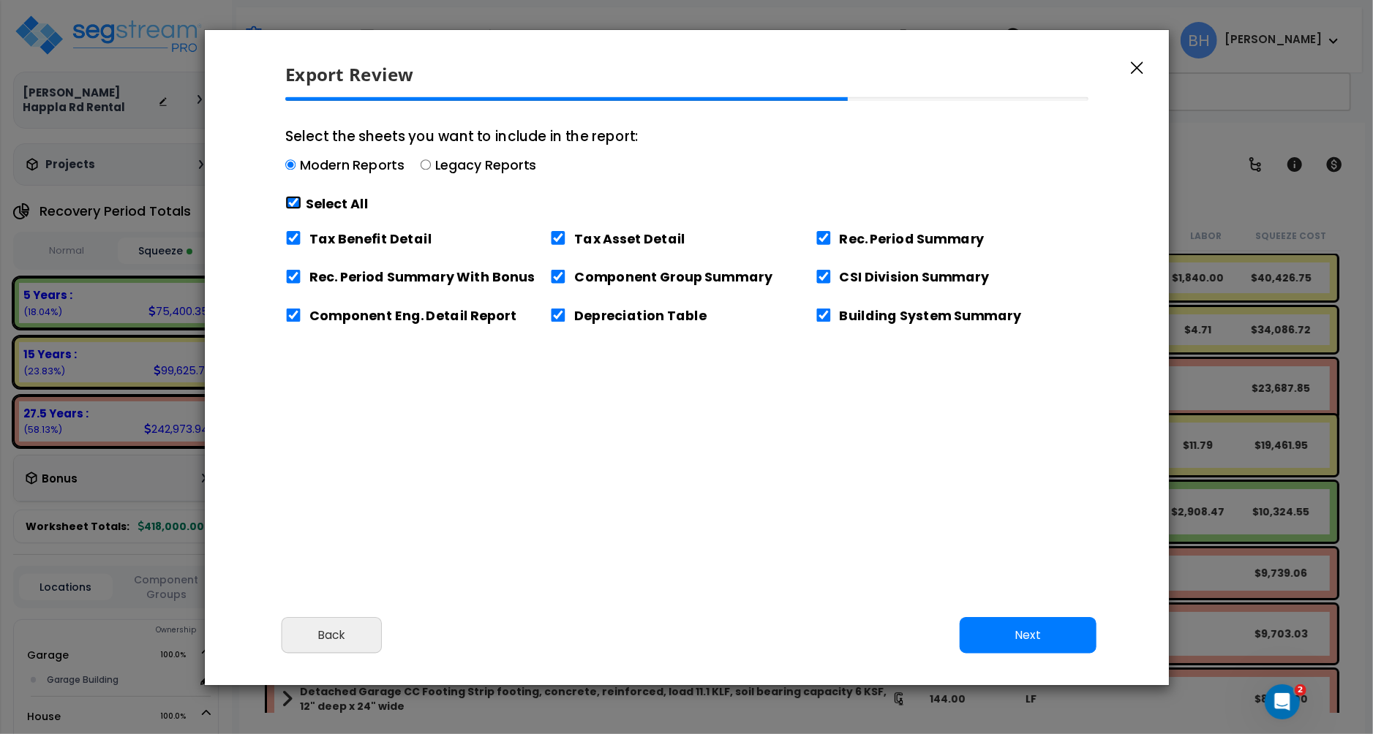
checkbox input "true"
click at [298, 236] on input "Tax Benefit Detail" at bounding box center [293, 238] width 16 height 14
checkbox input "false"
click at [1025, 635] on button "Next" at bounding box center [1027, 635] width 137 height 37
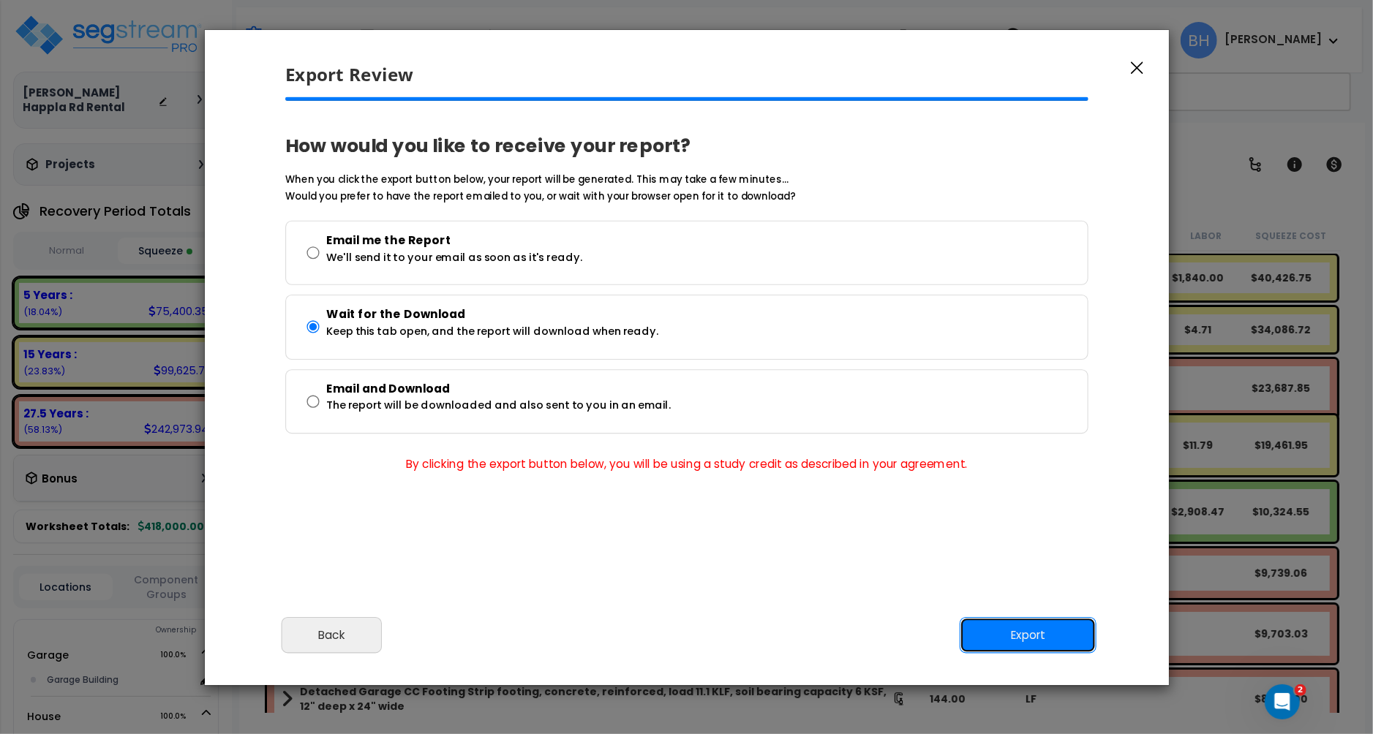
click at [1050, 642] on button "Export" at bounding box center [1027, 635] width 137 height 37
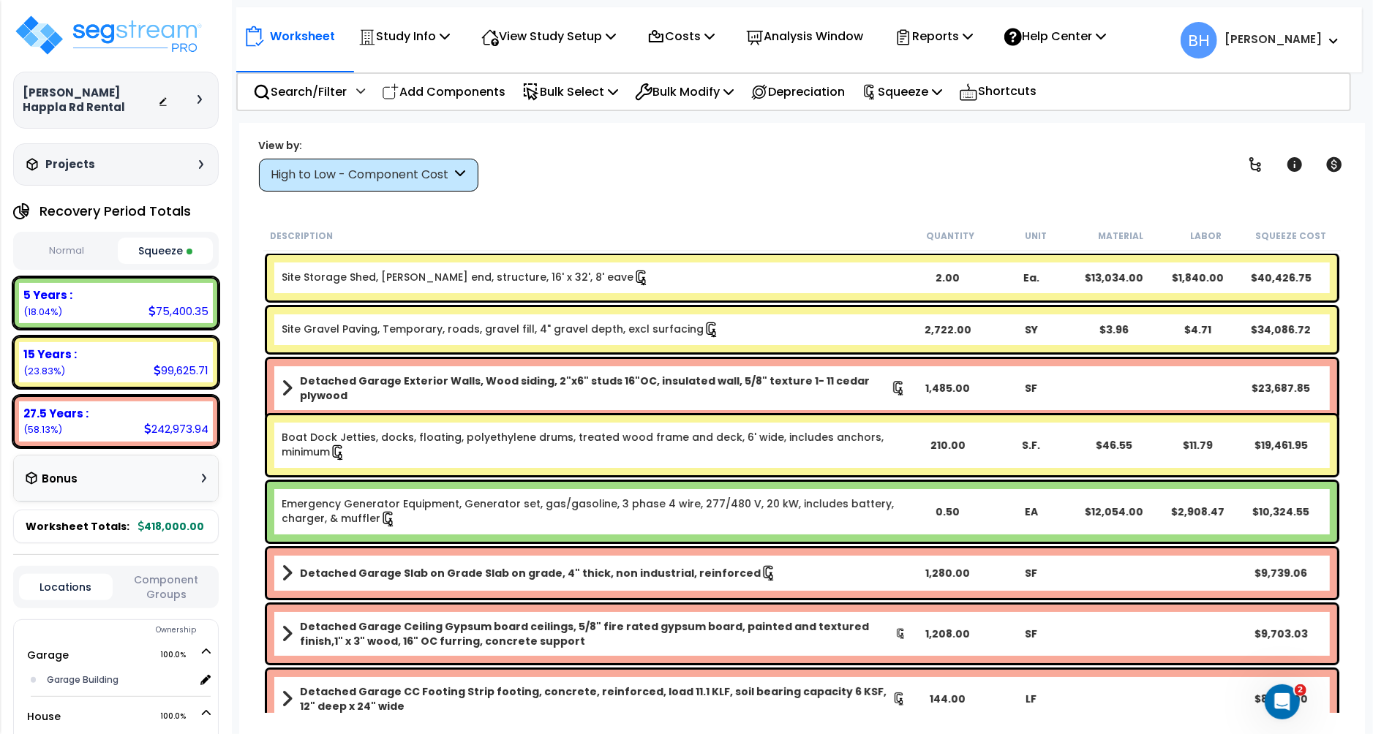
click at [148, 313] on div "5 Years : 75,400.35 (18.04%)" at bounding box center [116, 303] width 194 height 40
drag, startPoint x: 289, startPoint y: 181, endPoint x: 309, endPoint y: 211, distance: 36.5
click at [289, 181] on div "High to Low - Component Cost" at bounding box center [361, 175] width 181 height 17
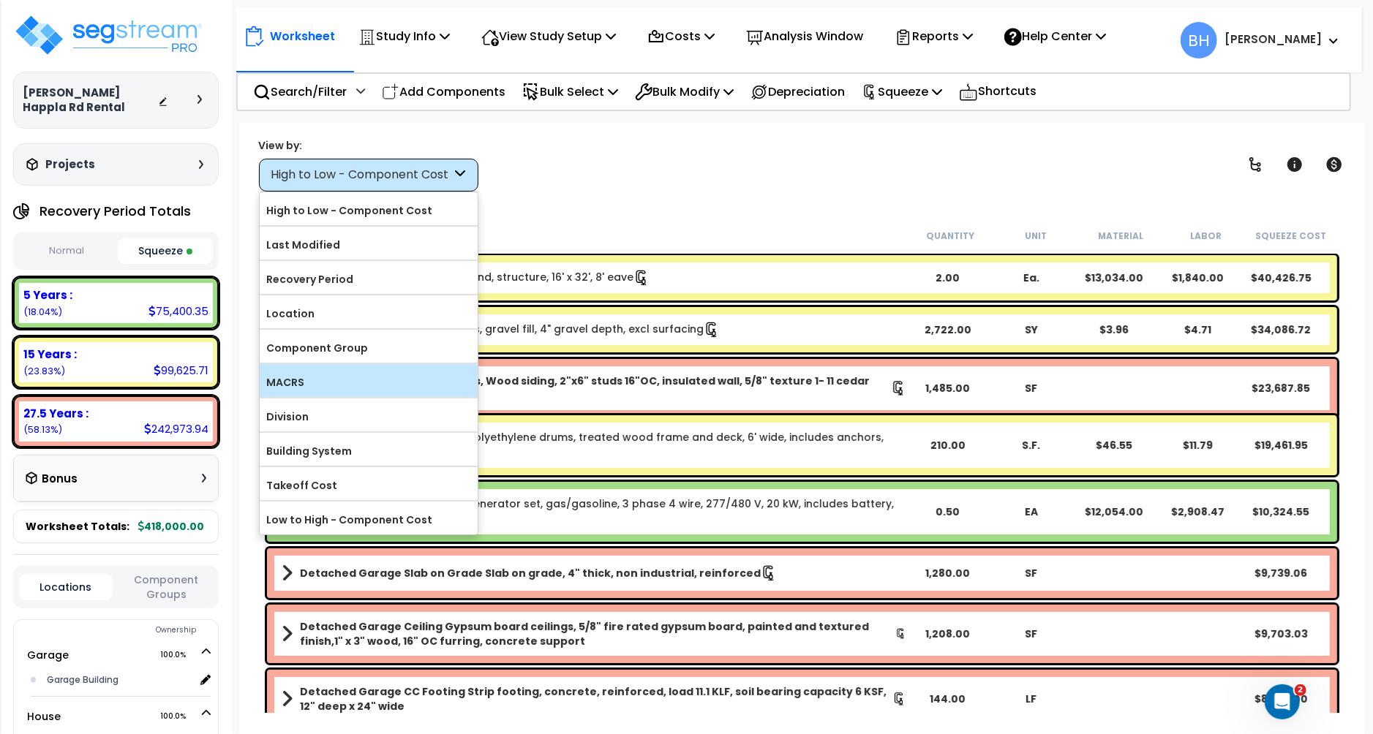
click at [314, 388] on label "MACRS" at bounding box center [369, 383] width 218 height 22
click at [0, 0] on input "MACRS" at bounding box center [0, 0] width 0 height 0
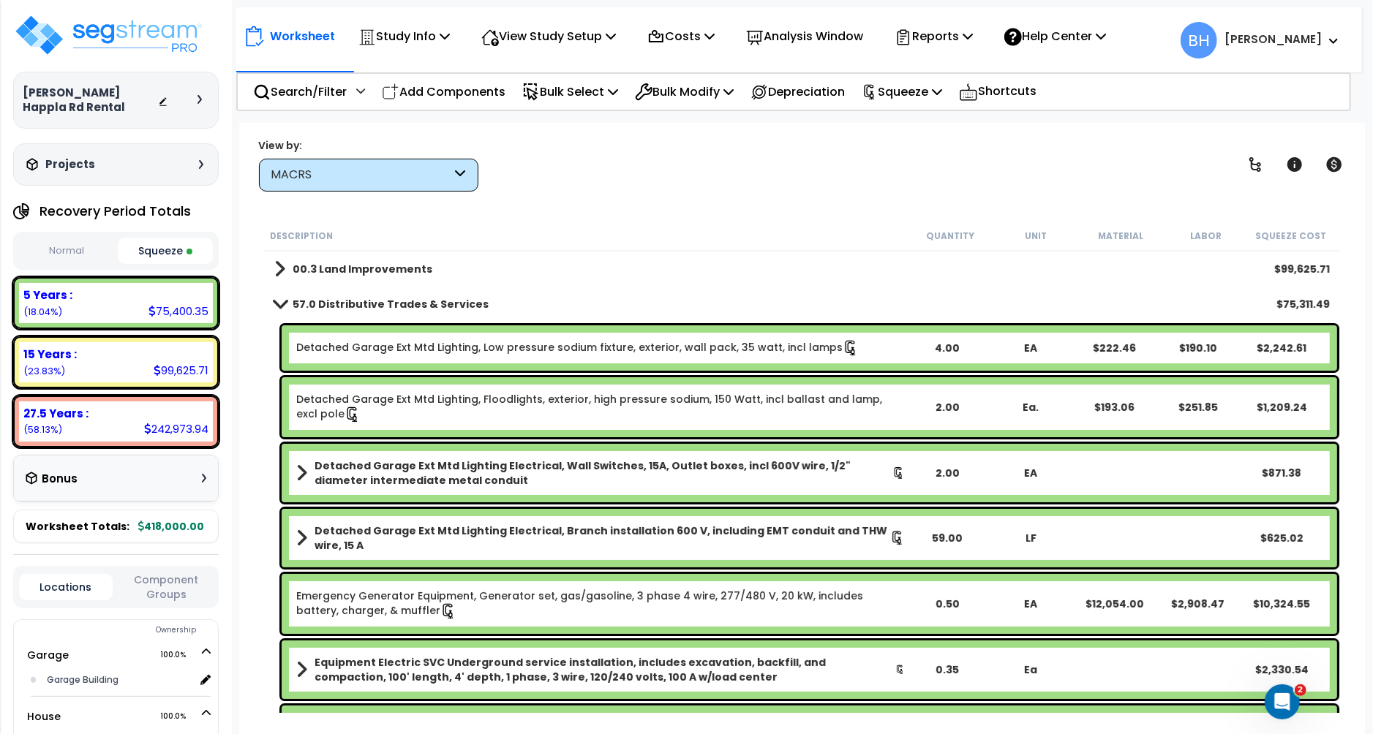
click at [326, 303] on b "57.0 Distributive Trades & Services" at bounding box center [391, 304] width 196 height 15
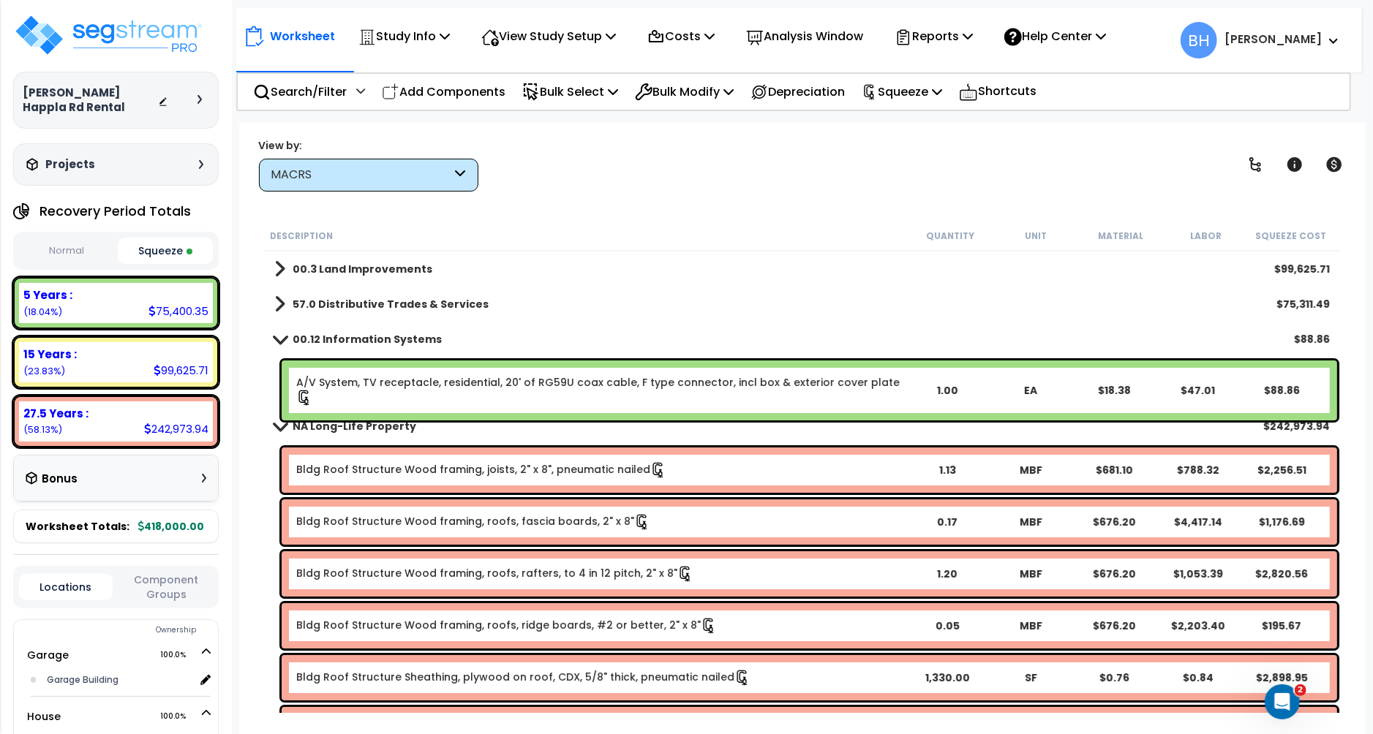
click at [946, 390] on div "1.00" at bounding box center [947, 390] width 82 height 15
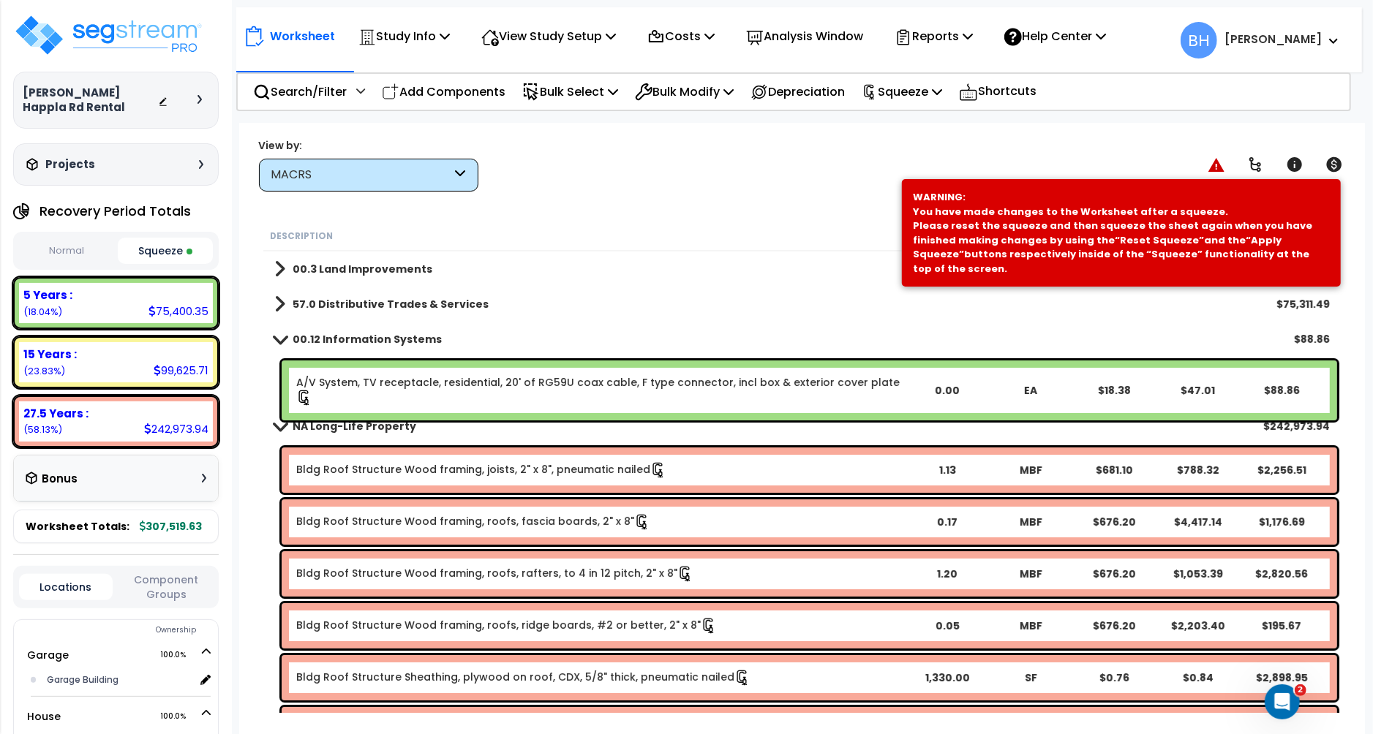
drag, startPoint x: 961, startPoint y: 340, endPoint x: 949, endPoint y: 341, distance: 11.7
click at [961, 340] on div "00.12 Information Systems $88.86" at bounding box center [802, 339] width 1070 height 35
click at [933, 87] on p "Squeeze" at bounding box center [902, 92] width 80 height 20
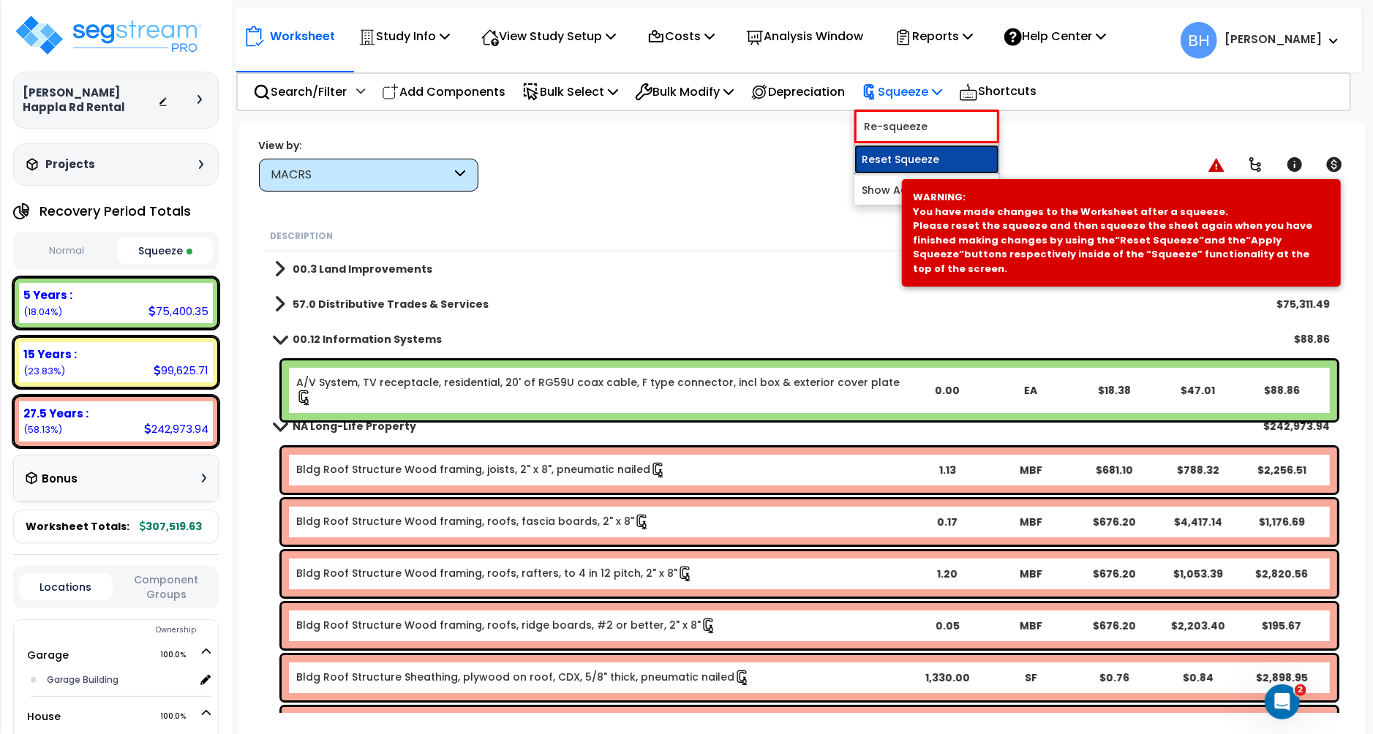
click at [922, 154] on link "Reset Squeeze" at bounding box center [926, 159] width 145 height 29
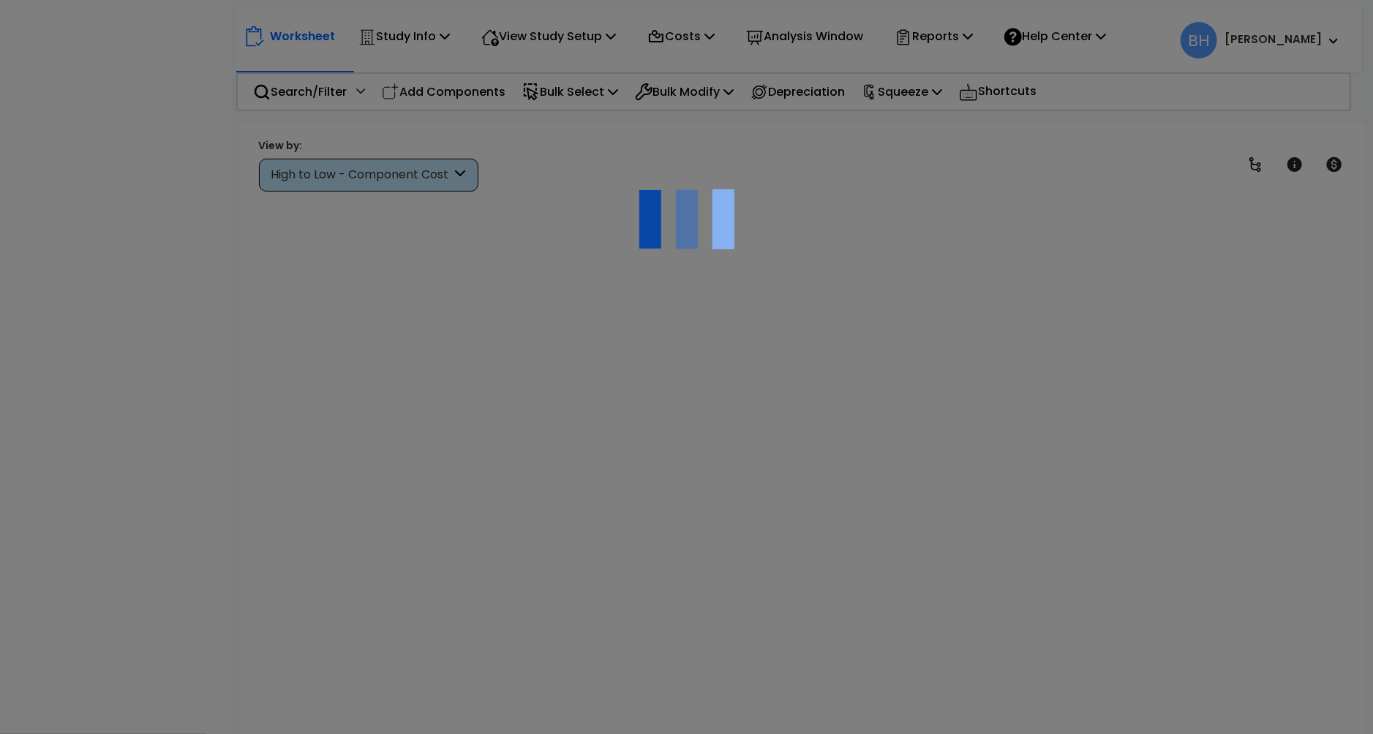
click at [1099, 315] on div at bounding box center [686, 367] width 1373 height 734
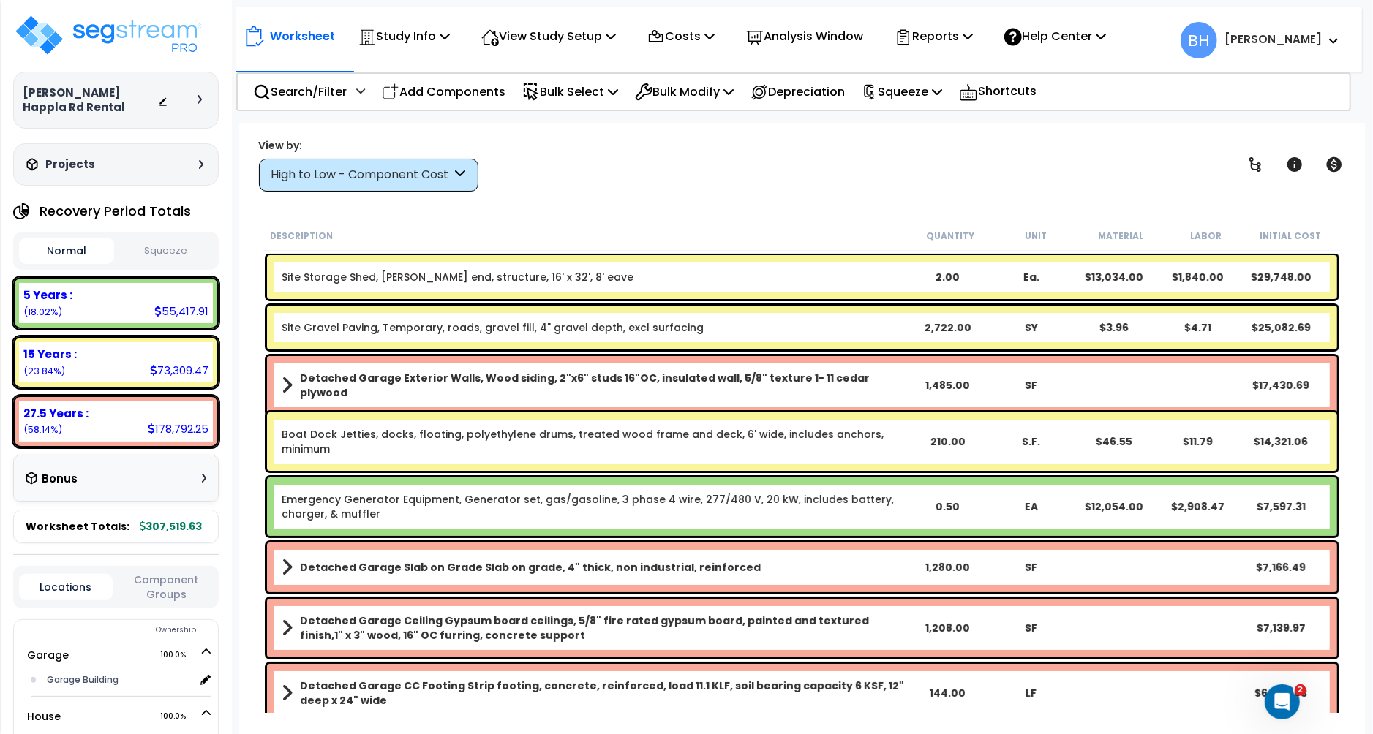
click at [377, 168] on div "High to Low - Component Cost" at bounding box center [361, 175] width 181 height 17
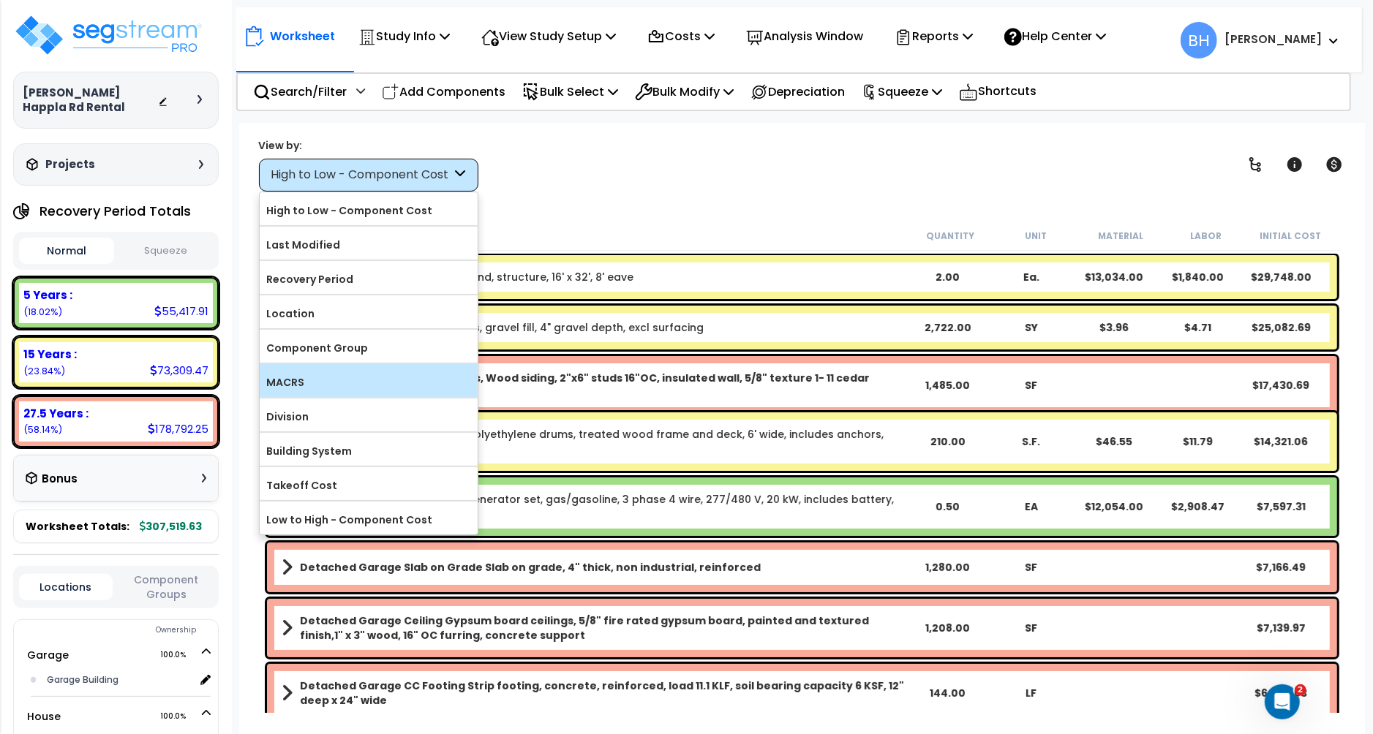
click at [323, 385] on label "MACRS" at bounding box center [369, 383] width 218 height 22
click at [0, 0] on input "MACRS" at bounding box center [0, 0] width 0 height 0
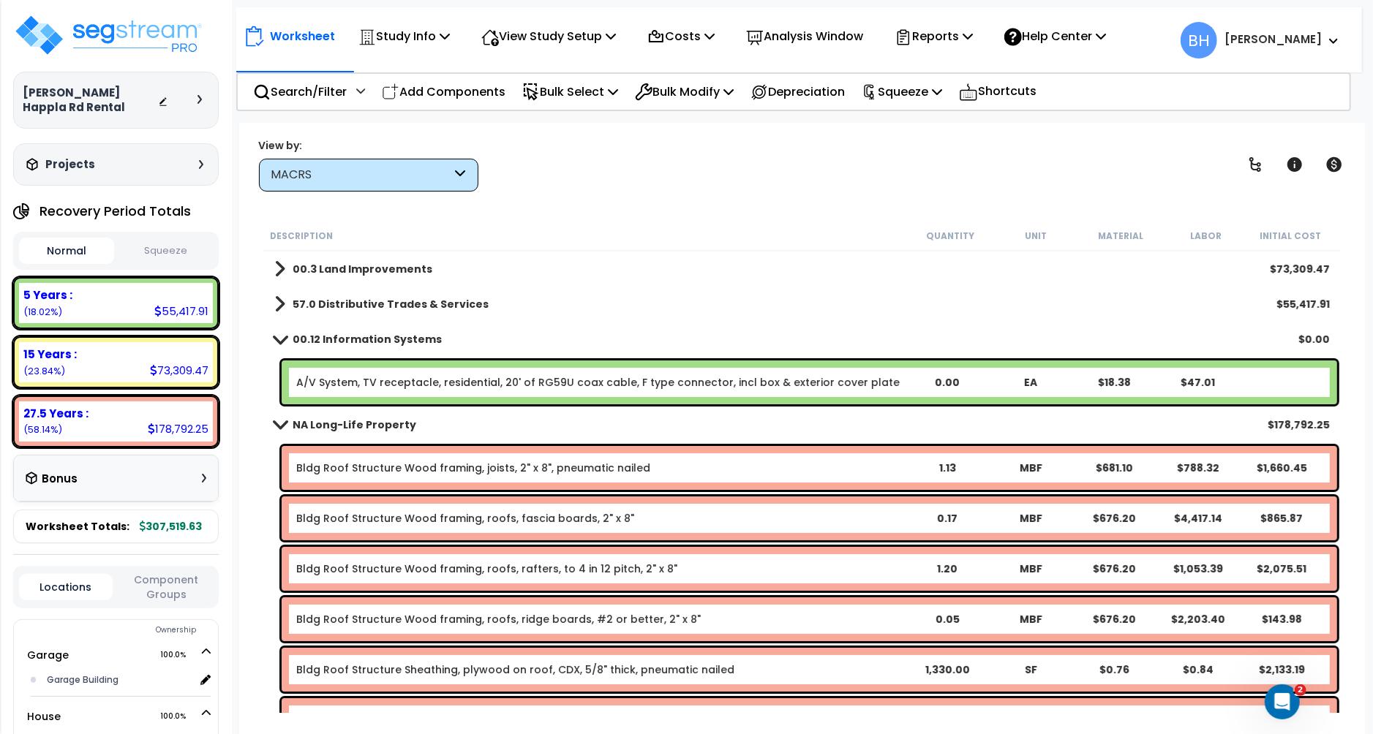
click at [287, 337] on span at bounding box center [279, 339] width 20 height 11
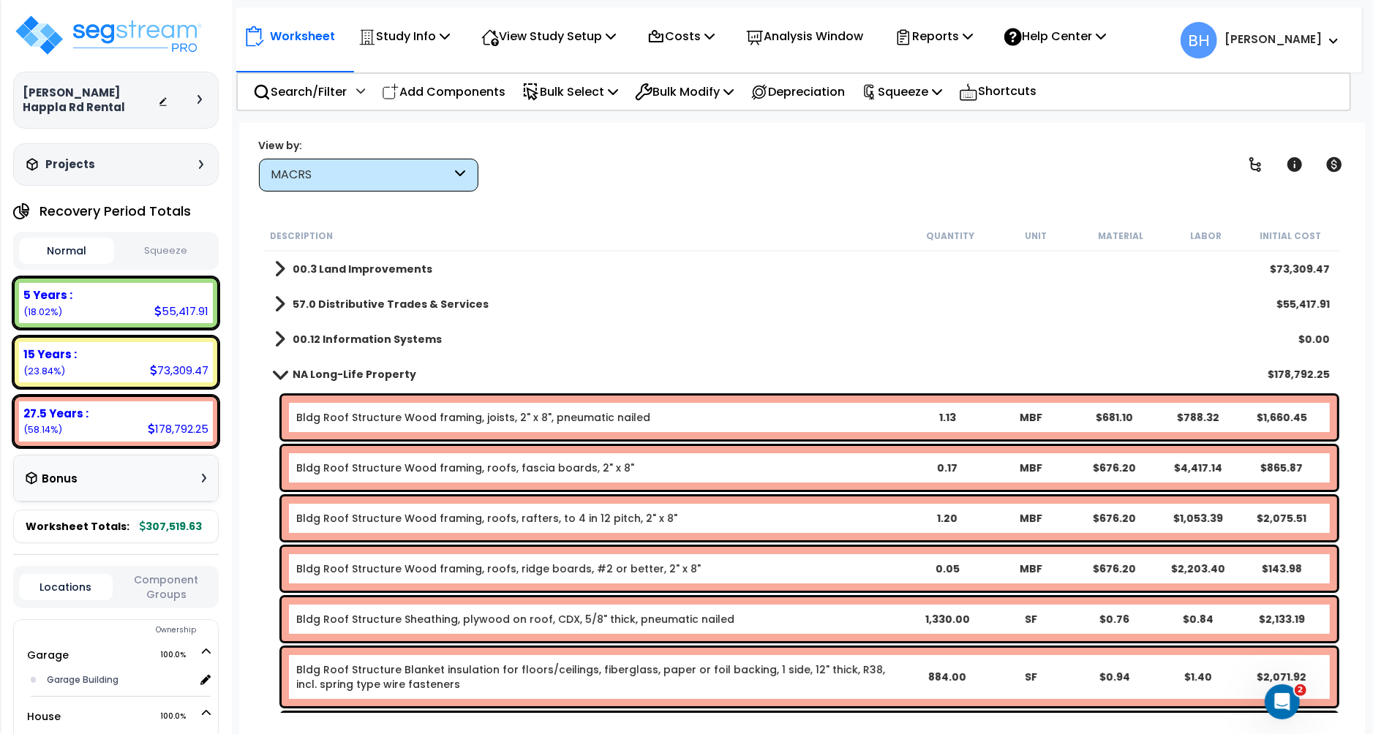
click at [283, 375] on span at bounding box center [279, 374] width 20 height 11
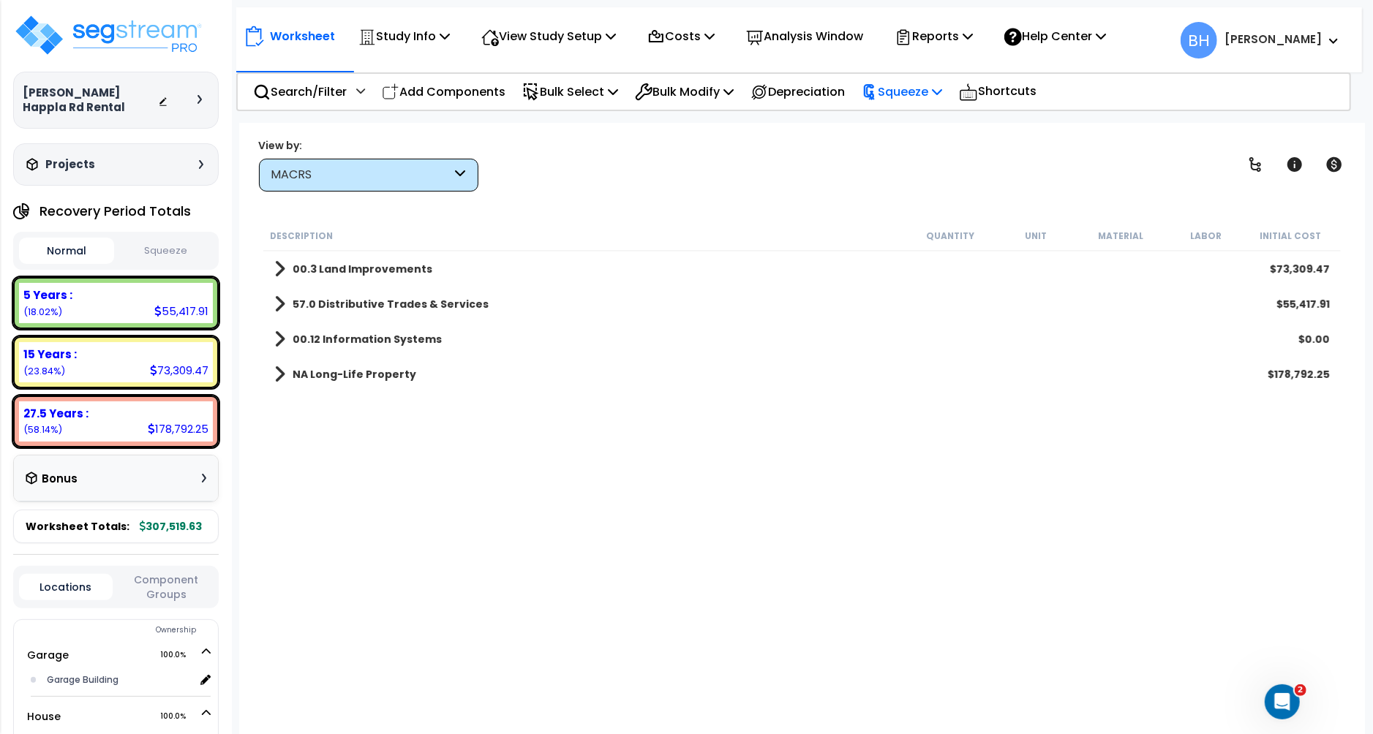
click at [921, 89] on p "Squeeze" at bounding box center [902, 92] width 80 height 20
click at [916, 125] on link "Squeeze" at bounding box center [926, 124] width 145 height 29
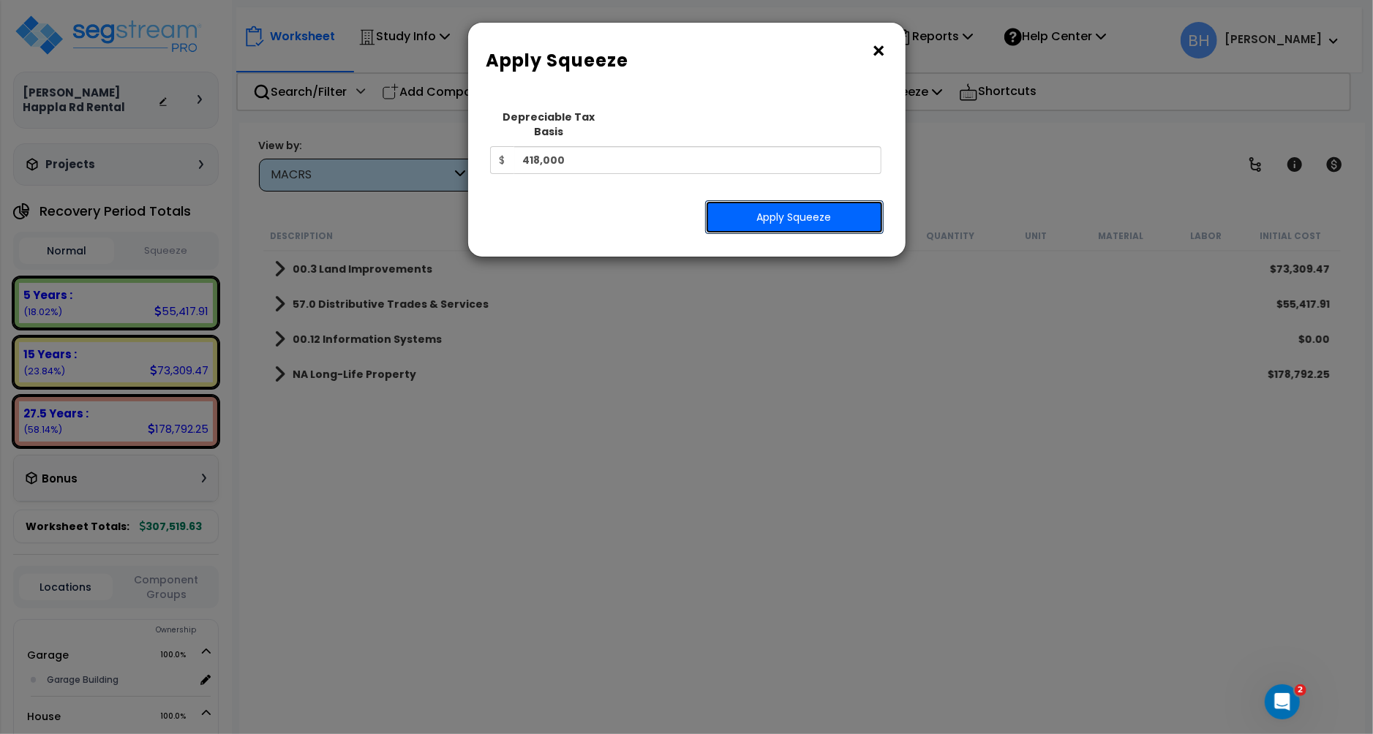
drag, startPoint x: 823, startPoint y: 205, endPoint x: 854, endPoint y: 204, distance: 30.7
click at [822, 205] on button "Apply Squeeze" at bounding box center [794, 217] width 178 height 34
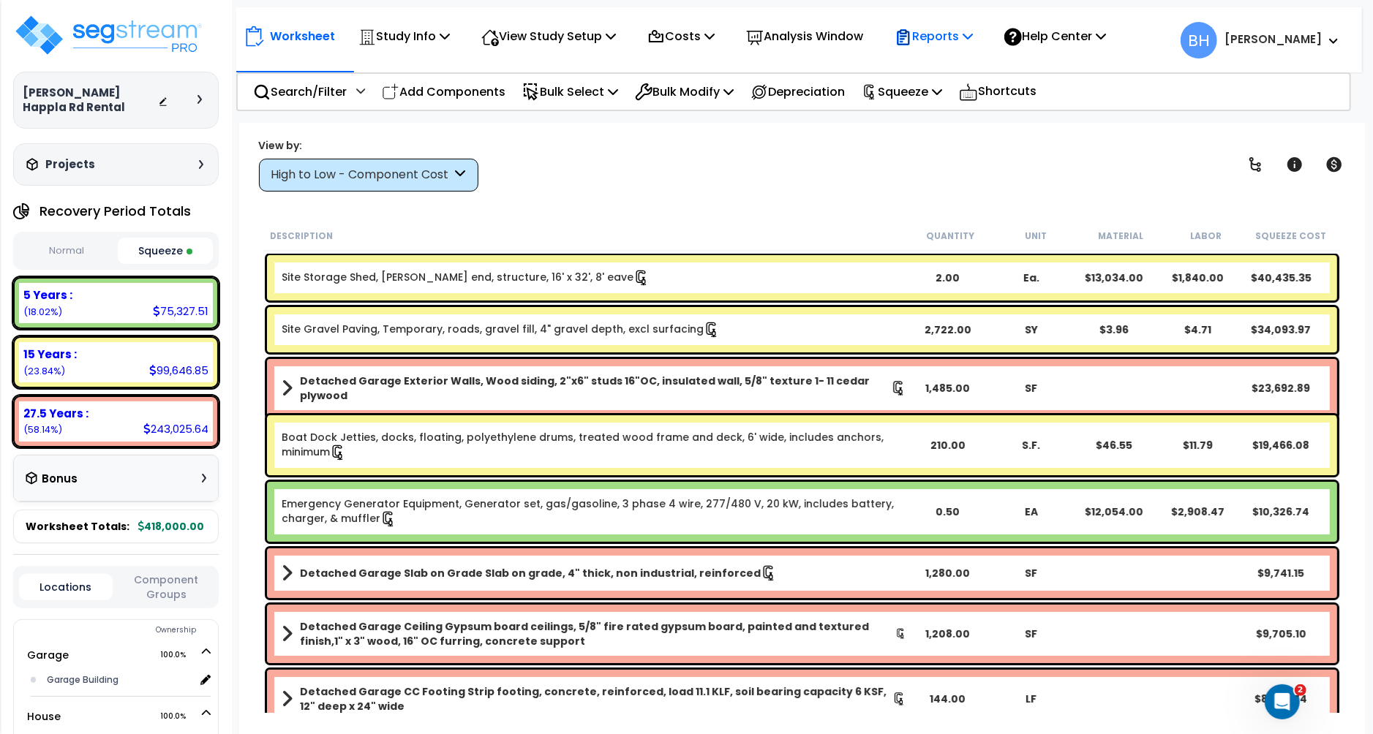
click at [946, 23] on div "Reports" at bounding box center [934, 36] width 78 height 34
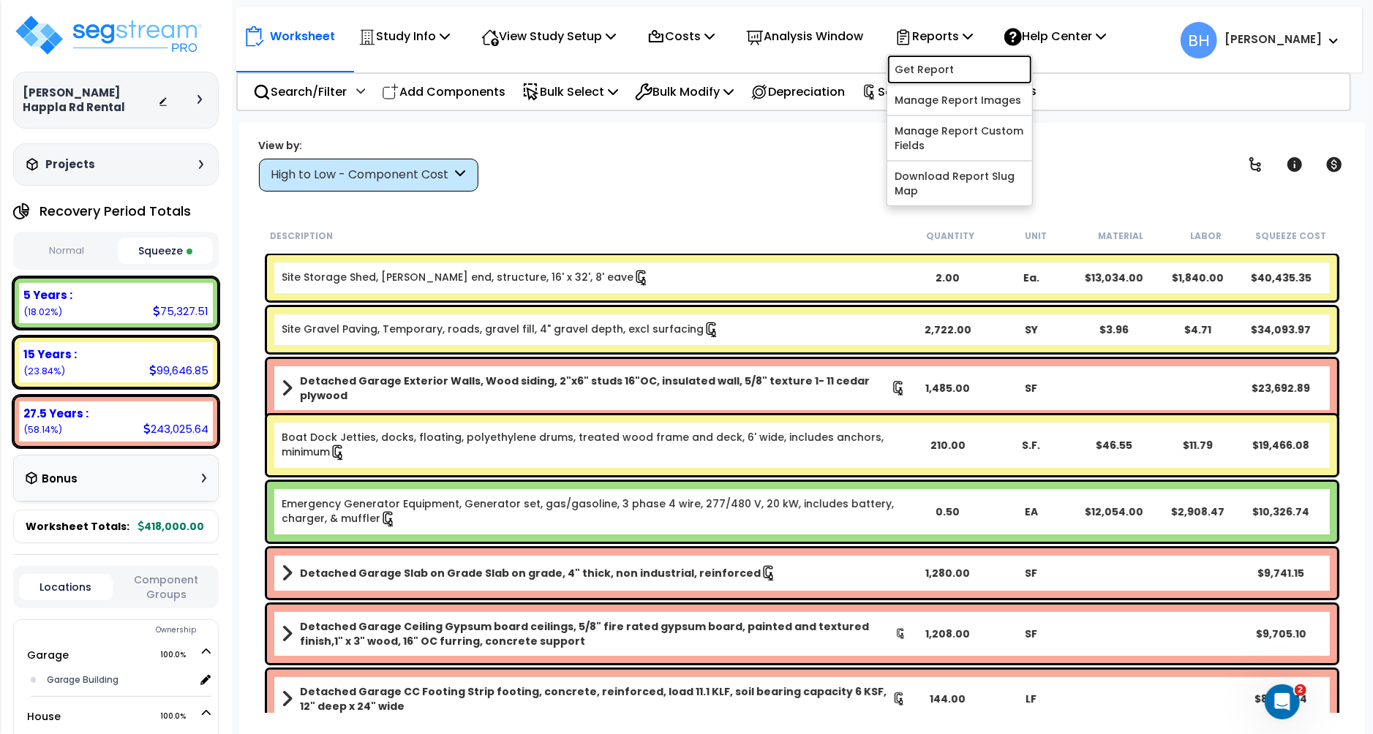
click at [947, 57] on link "Get Report" at bounding box center [959, 69] width 145 height 29
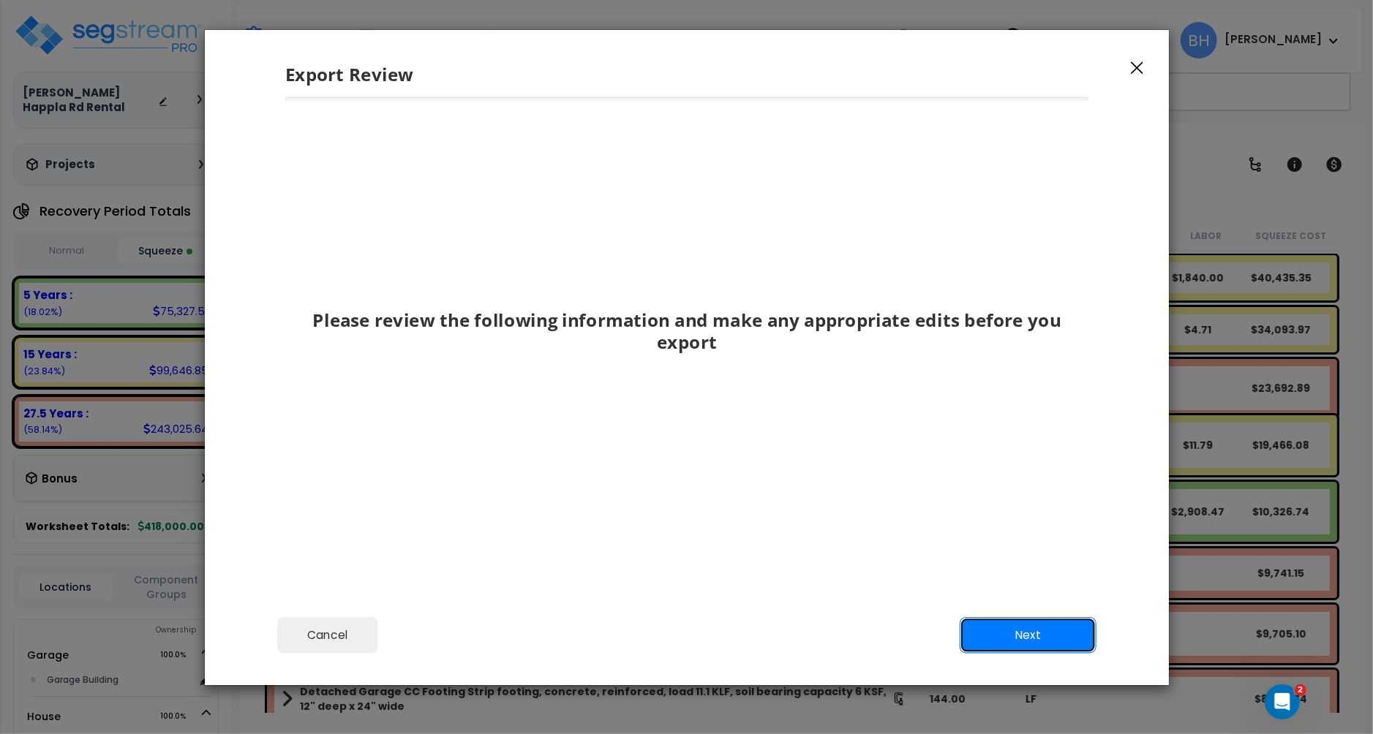
click at [1009, 631] on button "Next" at bounding box center [1027, 635] width 137 height 37
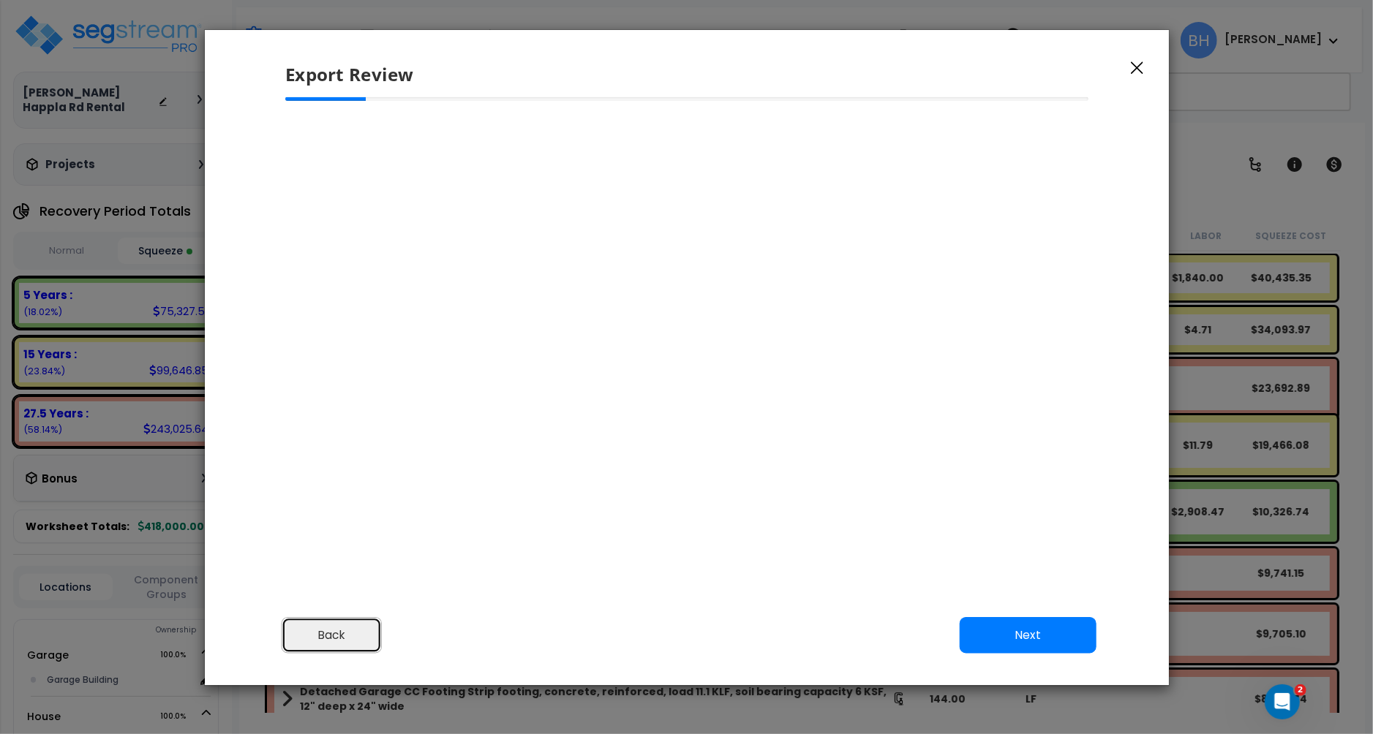
drag, startPoint x: 306, startPoint y: 628, endPoint x: 339, endPoint y: 628, distance: 32.2
click at [308, 628] on button "Back" at bounding box center [331, 635] width 100 height 37
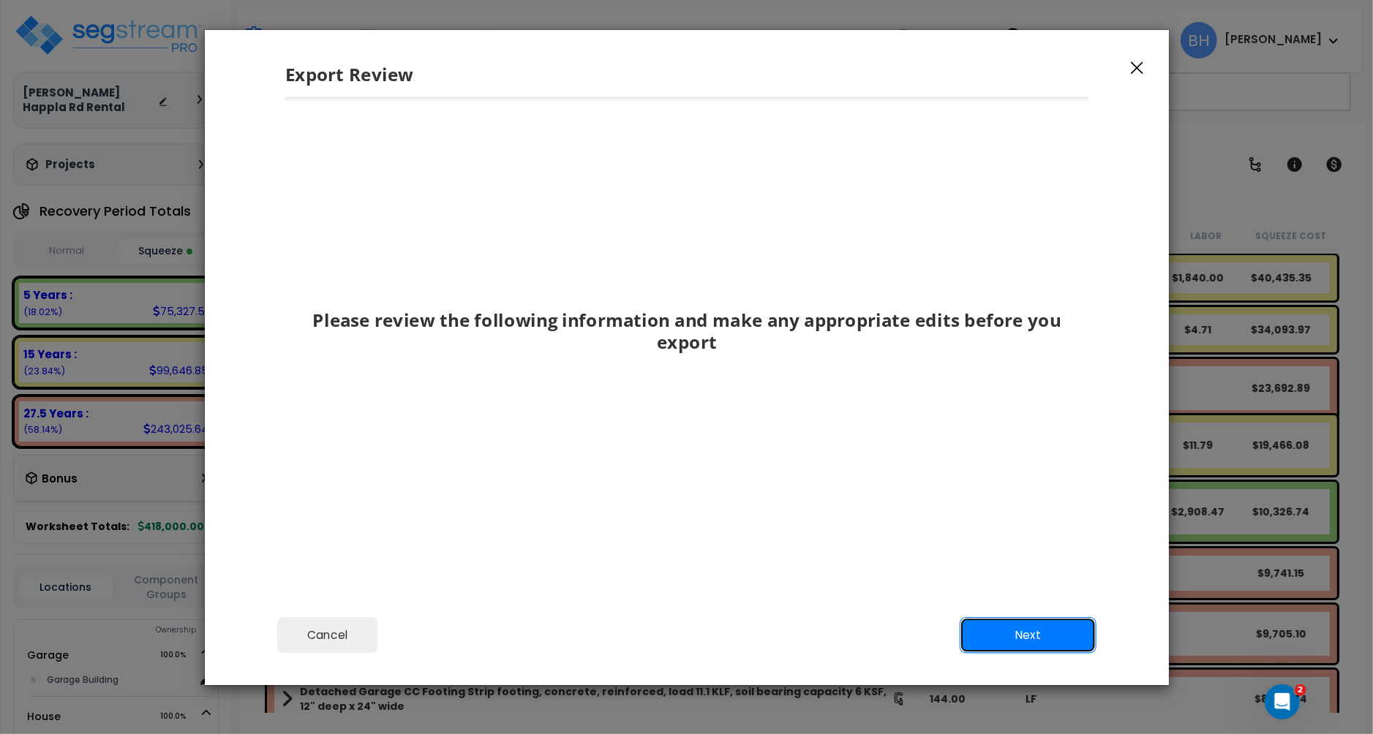
click at [1034, 636] on button "Next" at bounding box center [1027, 635] width 137 height 37
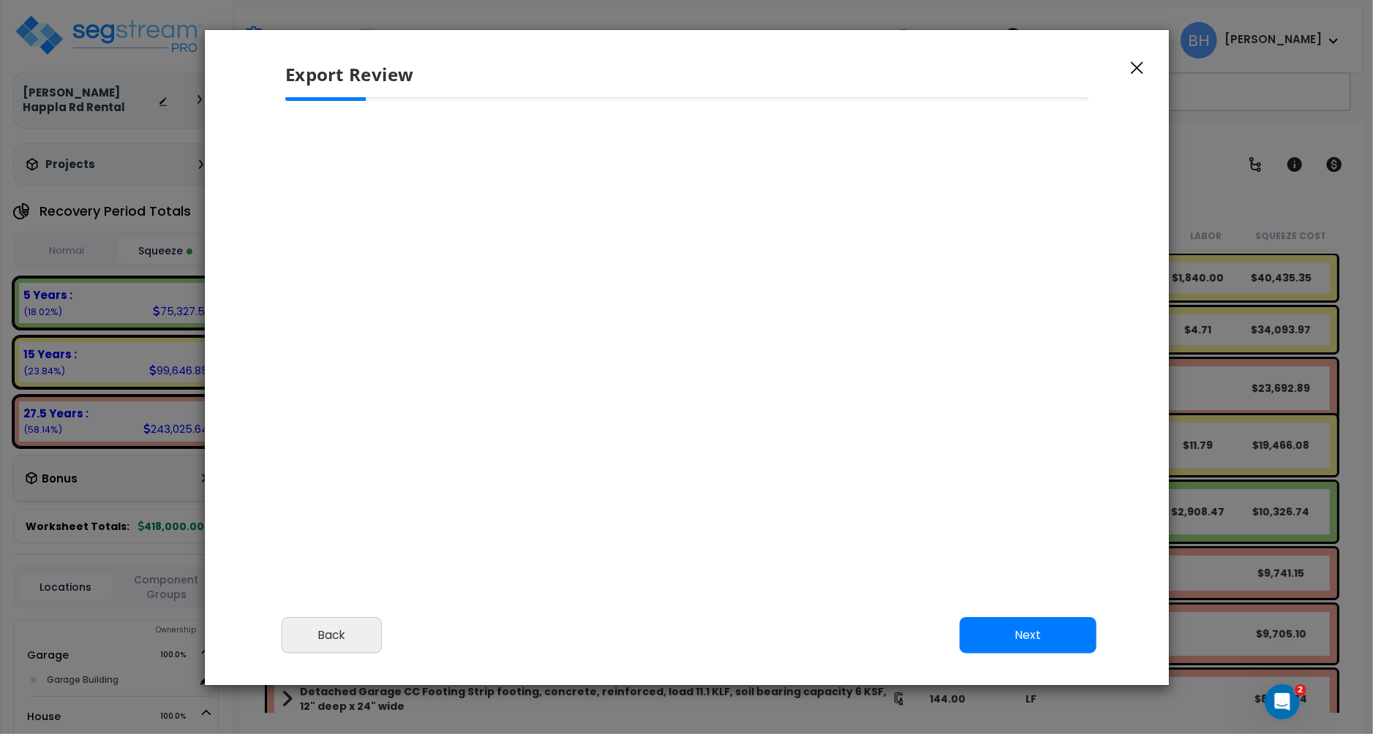
click at [1141, 67] on icon "button" at bounding box center [1137, 67] width 12 height 13
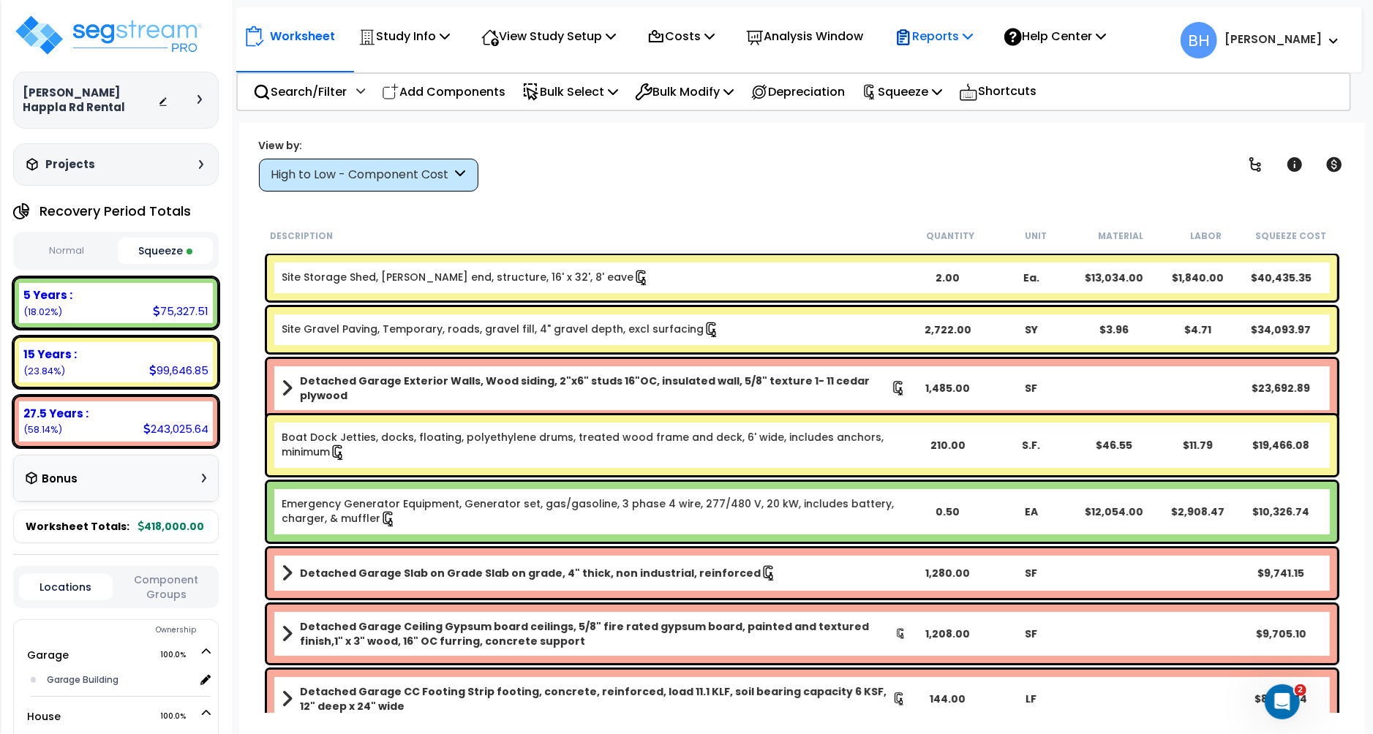
click at [954, 34] on p "Reports" at bounding box center [934, 36] width 78 height 20
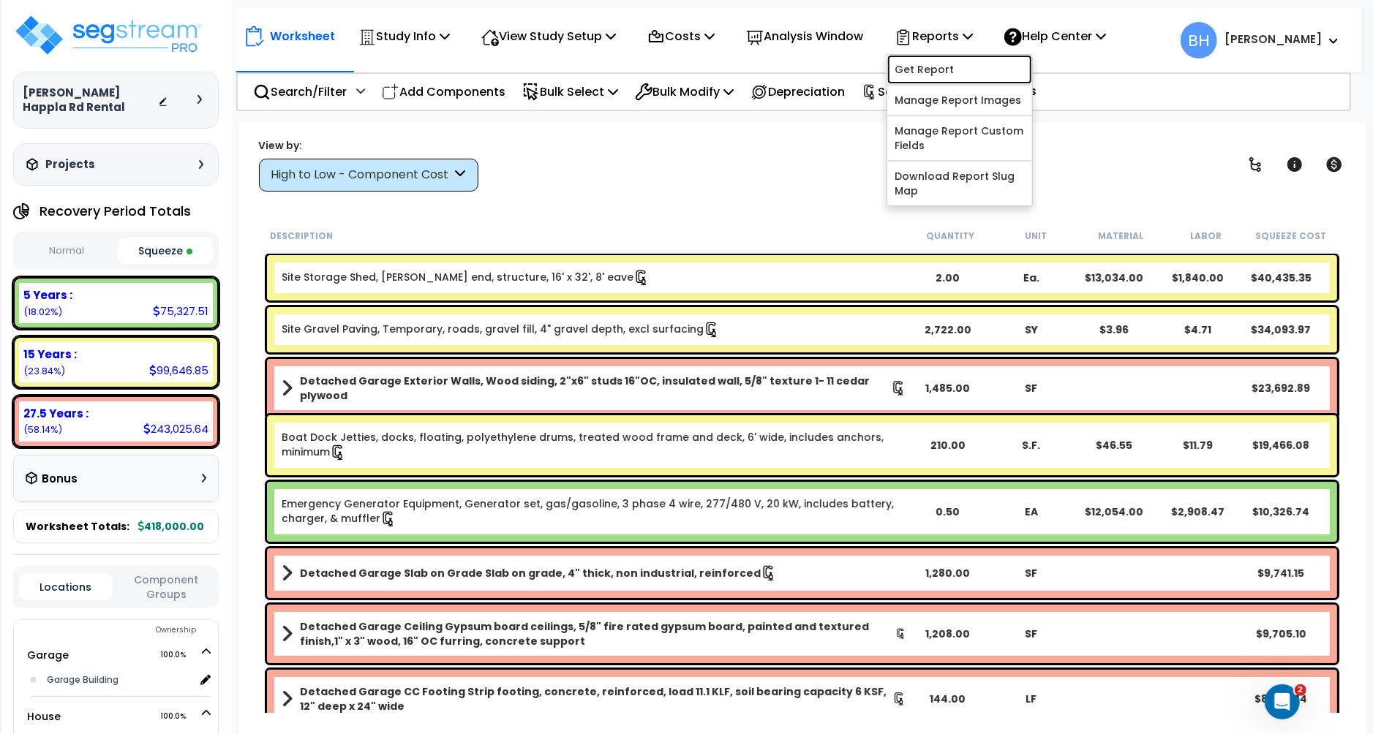
click at [946, 61] on link "Get Report" at bounding box center [959, 69] width 145 height 29
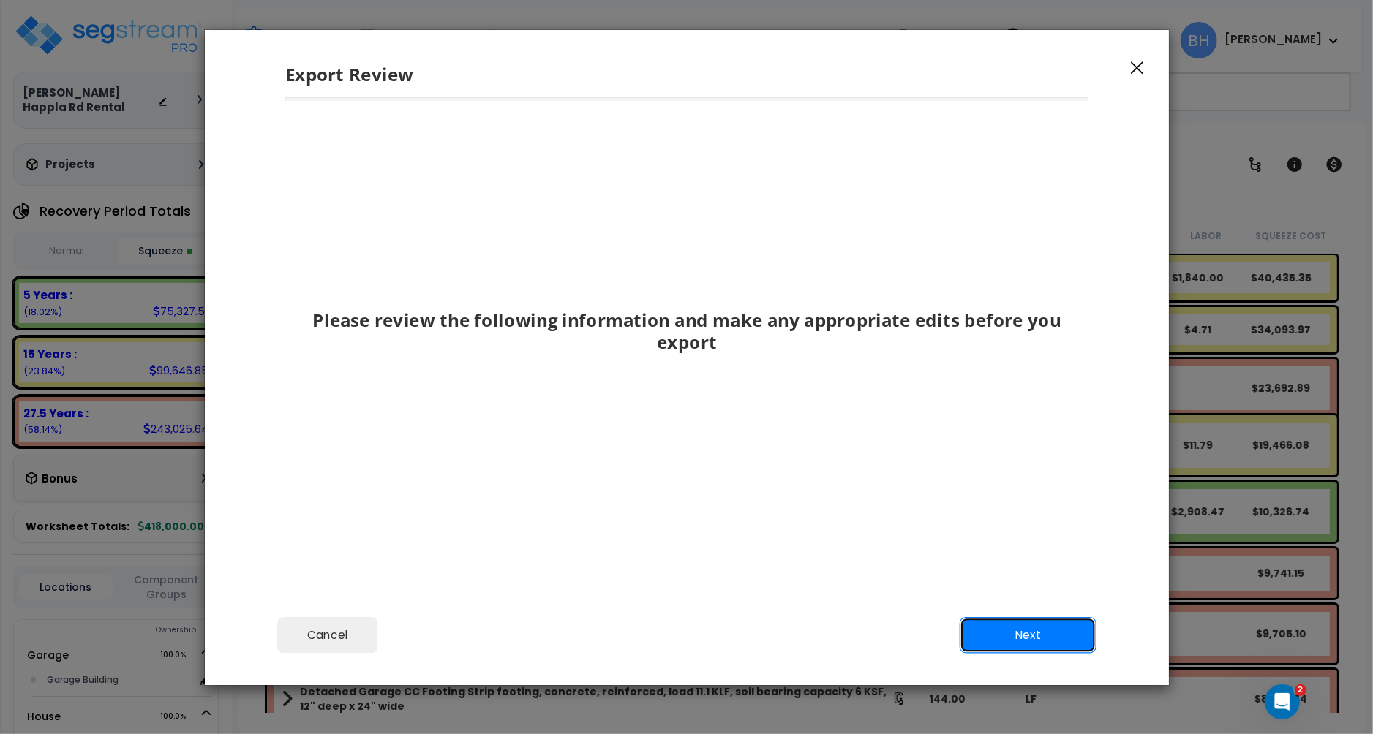
click at [1015, 638] on button "Next" at bounding box center [1027, 635] width 137 height 37
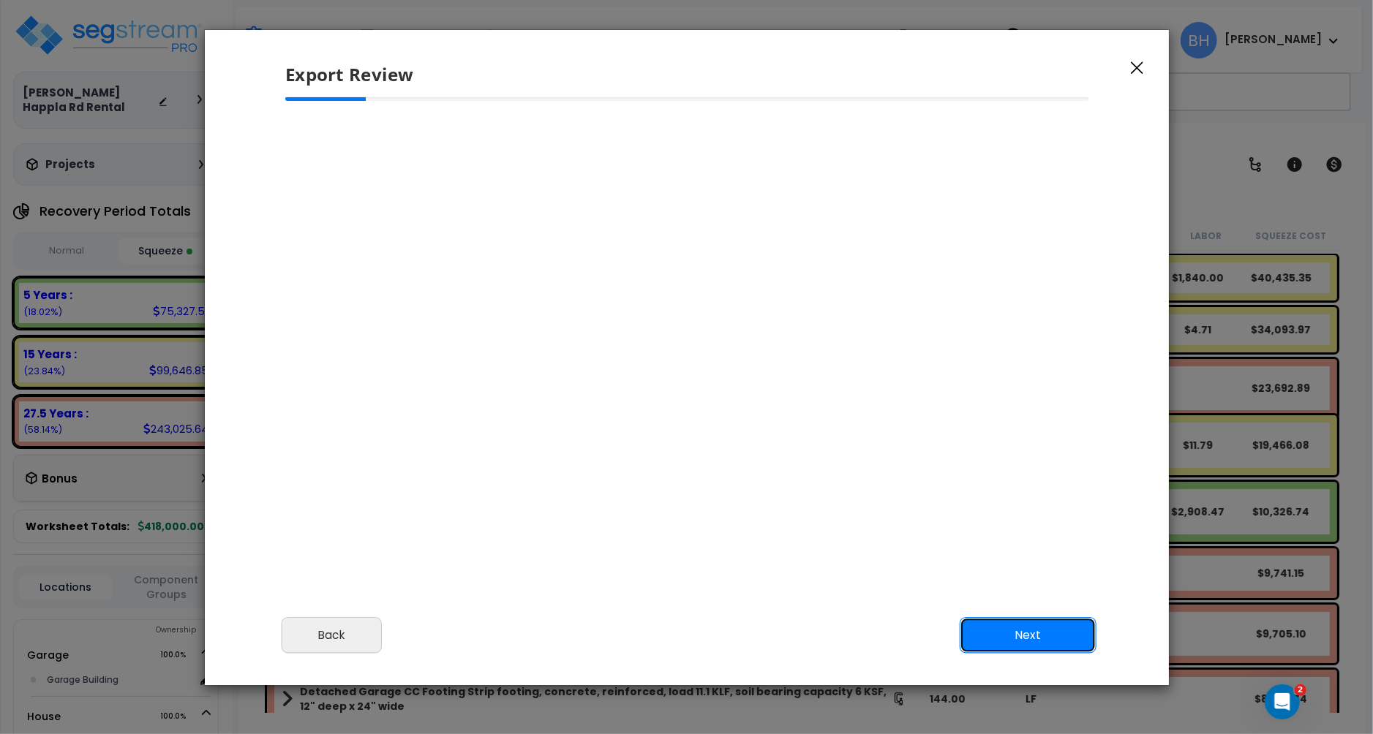
click at [1015, 638] on button "Next" at bounding box center [1027, 635] width 137 height 37
click at [1146, 61] on button "button" at bounding box center [1137, 68] width 22 height 18
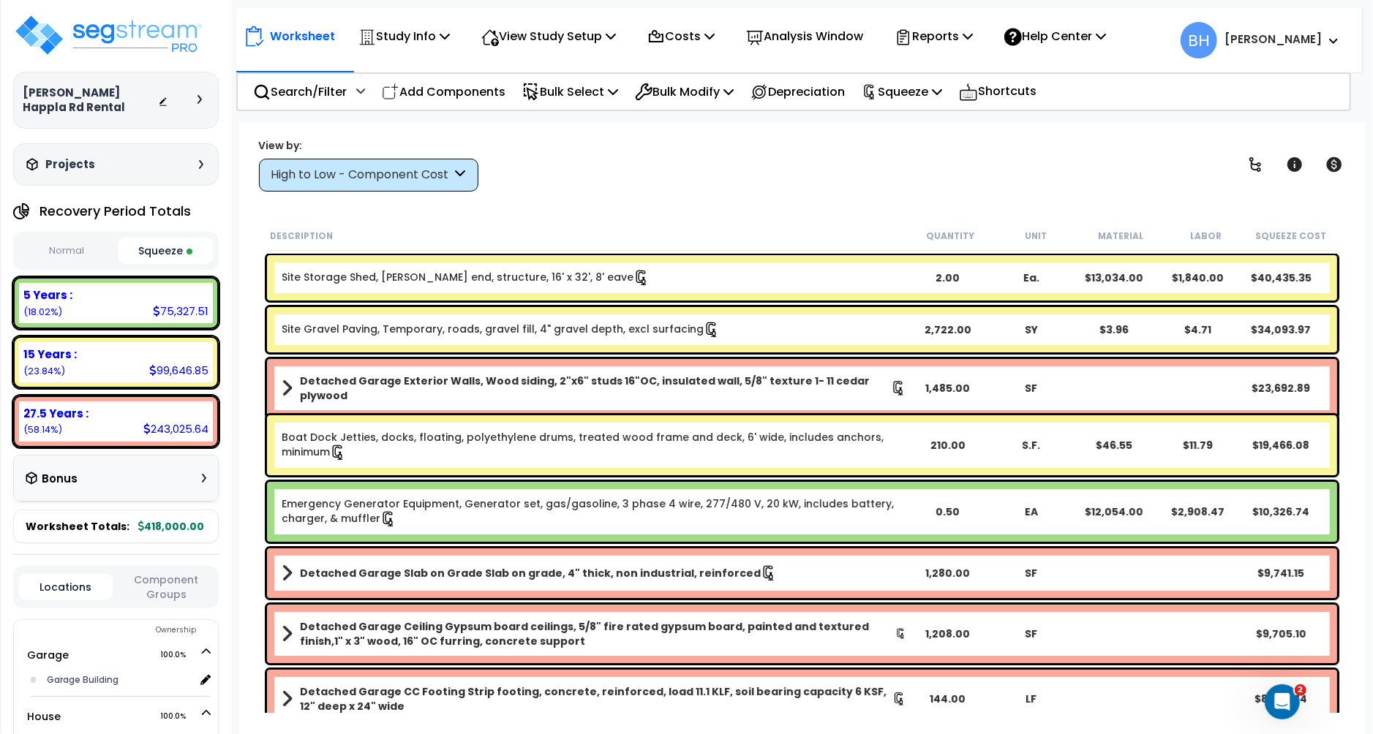
drag, startPoint x: 733, startPoint y: 212, endPoint x: 725, endPoint y: 213, distance: 8.1
click at [733, 212] on div "Worksheet Study Info Study Setup Add Property Unit Template study Clone study BH" at bounding box center [802, 490] width 1126 height 734
click at [153, 256] on button "Squeeze" at bounding box center [165, 251] width 95 height 26
drag, startPoint x: 63, startPoint y: 250, endPoint x: 140, endPoint y: 252, distance: 77.6
click at [68, 250] on button "Normal" at bounding box center [66, 251] width 95 height 26
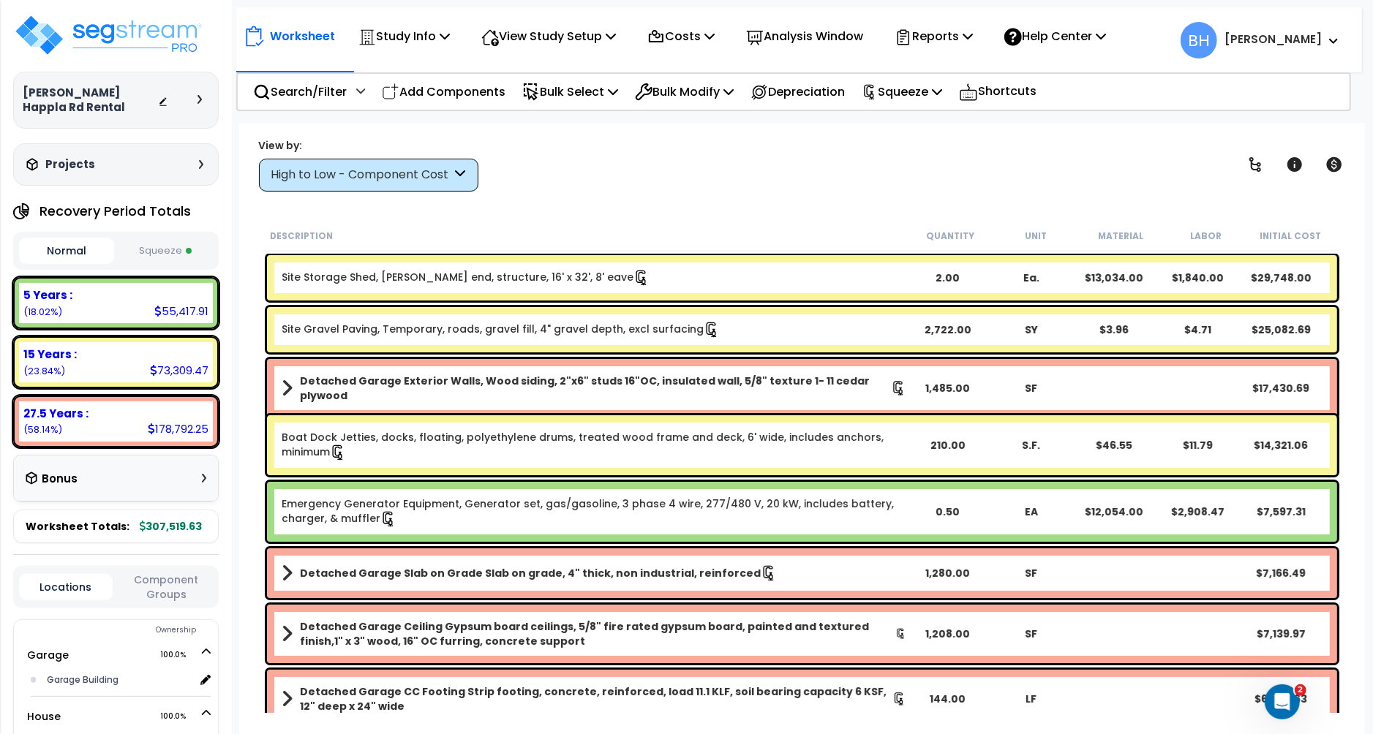
click at [144, 252] on button "Squeeze" at bounding box center [165, 251] width 95 height 26
click at [1277, 701] on icon "Open Intercom Messenger" at bounding box center [1280, 700] width 24 height 24
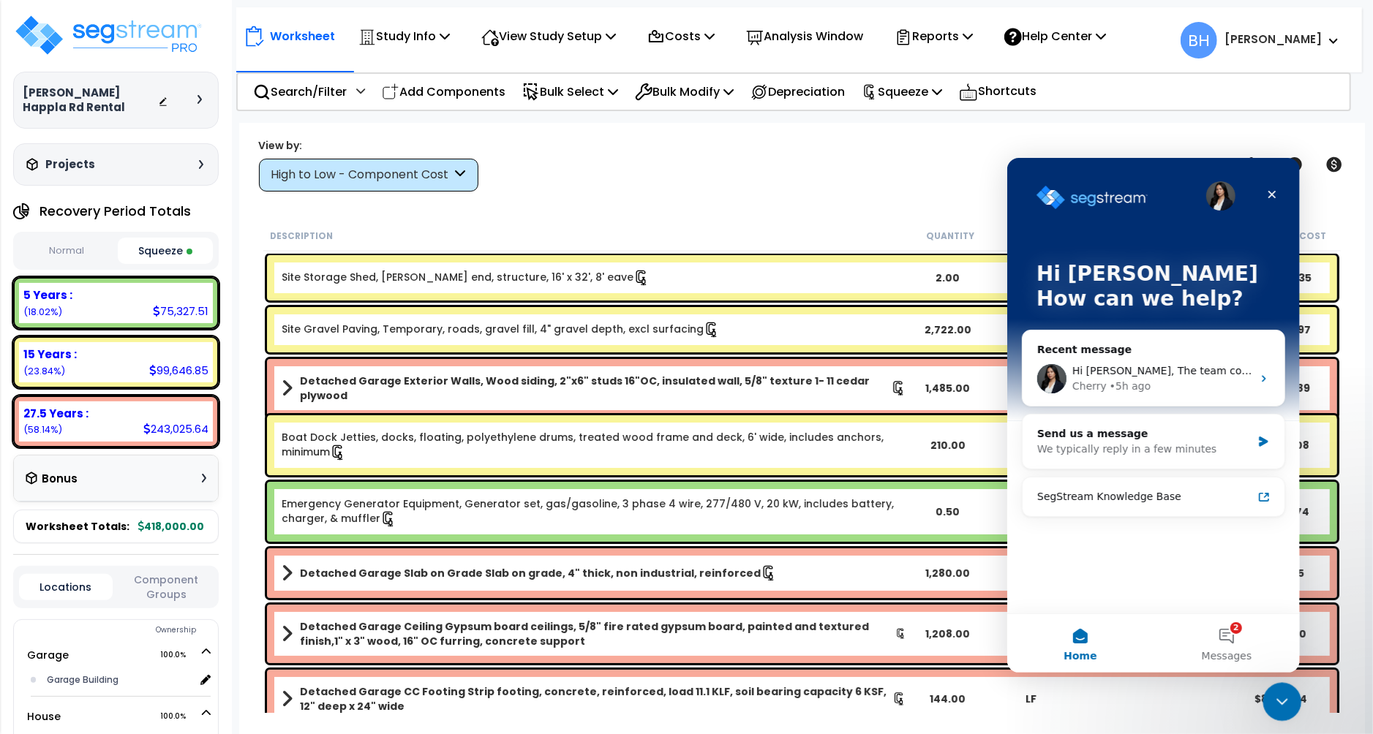
click at [1283, 706] on icon "Close Intercom Messenger" at bounding box center [1280, 700] width 18 height 18
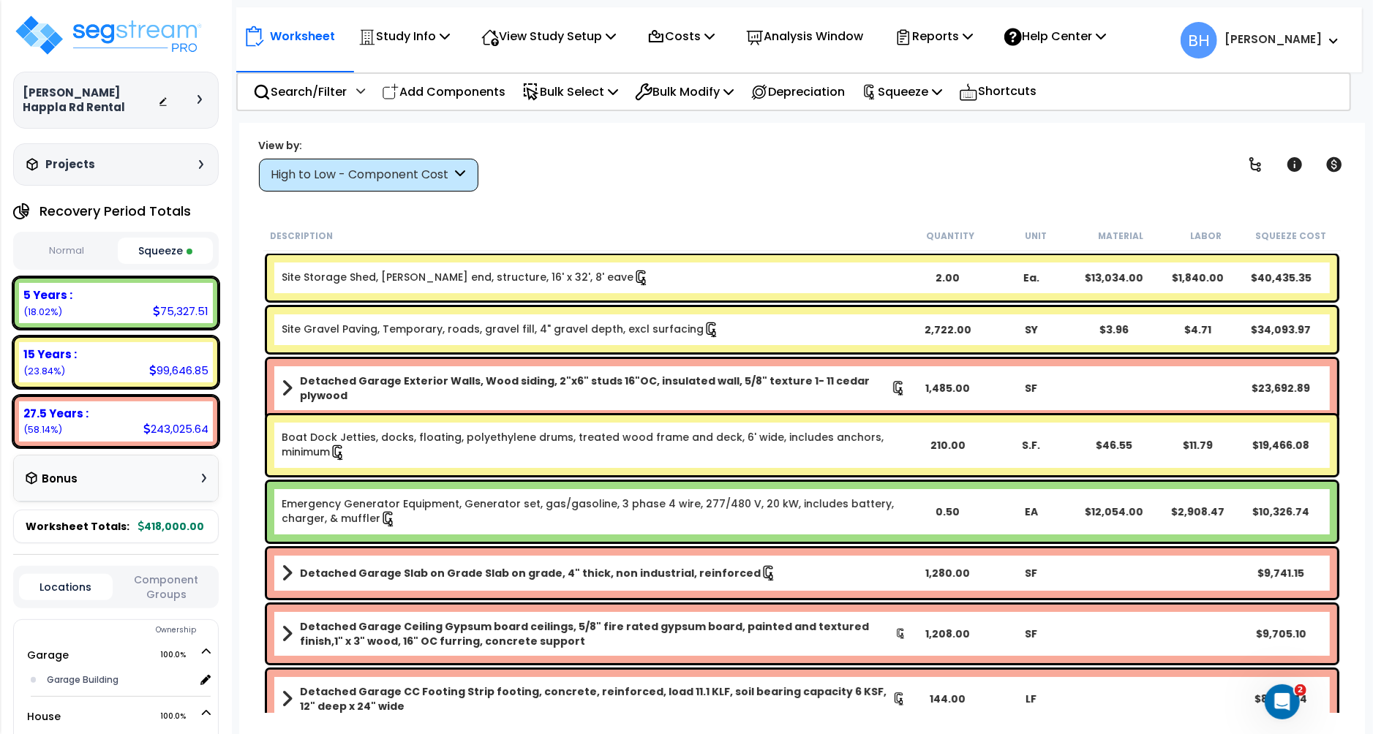
drag, startPoint x: 718, startPoint y: 167, endPoint x: 717, endPoint y: 176, distance: 8.9
click at [718, 167] on div "View by: High to Low - Component Cost High to Low - Component Cost" at bounding box center [802, 165] width 1097 height 54
drag, startPoint x: 291, startPoint y: 168, endPoint x: 322, endPoint y: 306, distance: 140.9
click at [293, 168] on div "High to Low - Component Cost" at bounding box center [361, 175] width 181 height 17
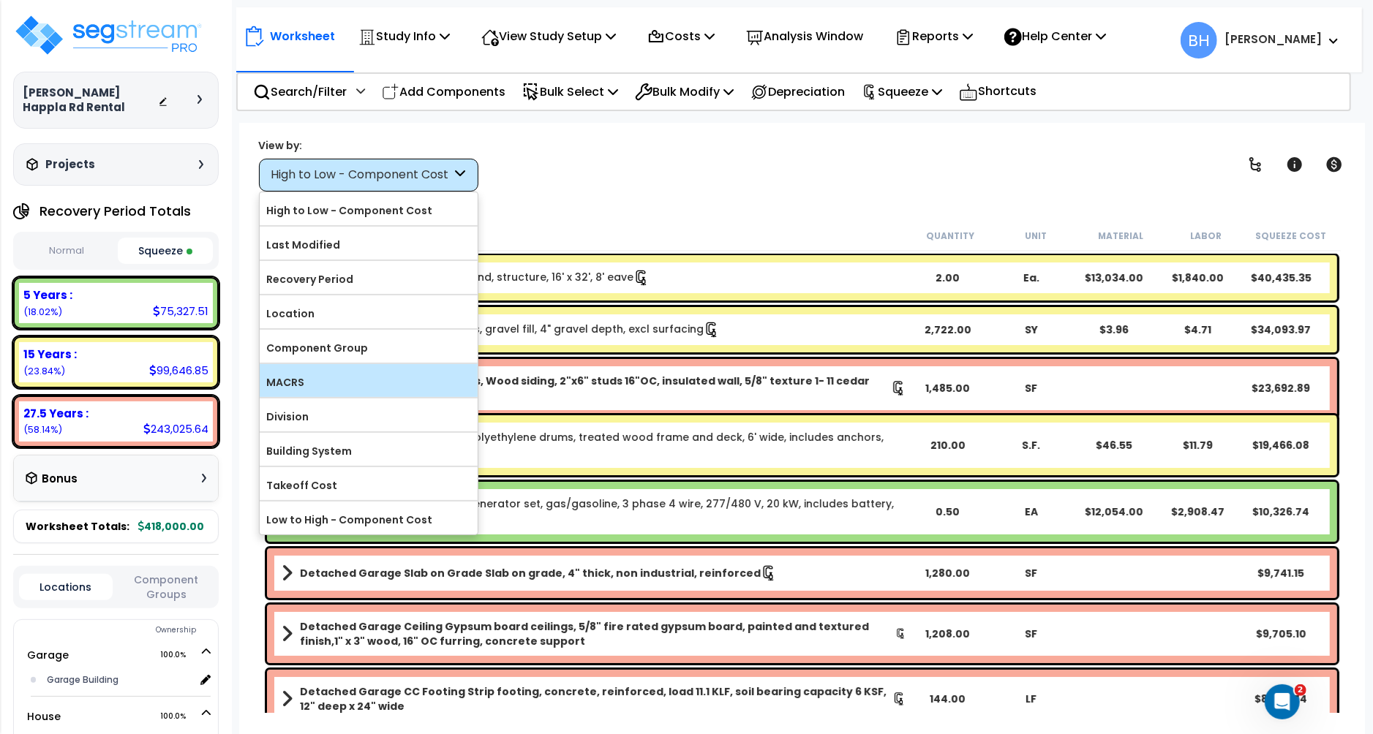
click at [309, 394] on label "MACRS" at bounding box center [369, 383] width 218 height 22
click at [0, 0] on input "MACRS" at bounding box center [0, 0] width 0 height 0
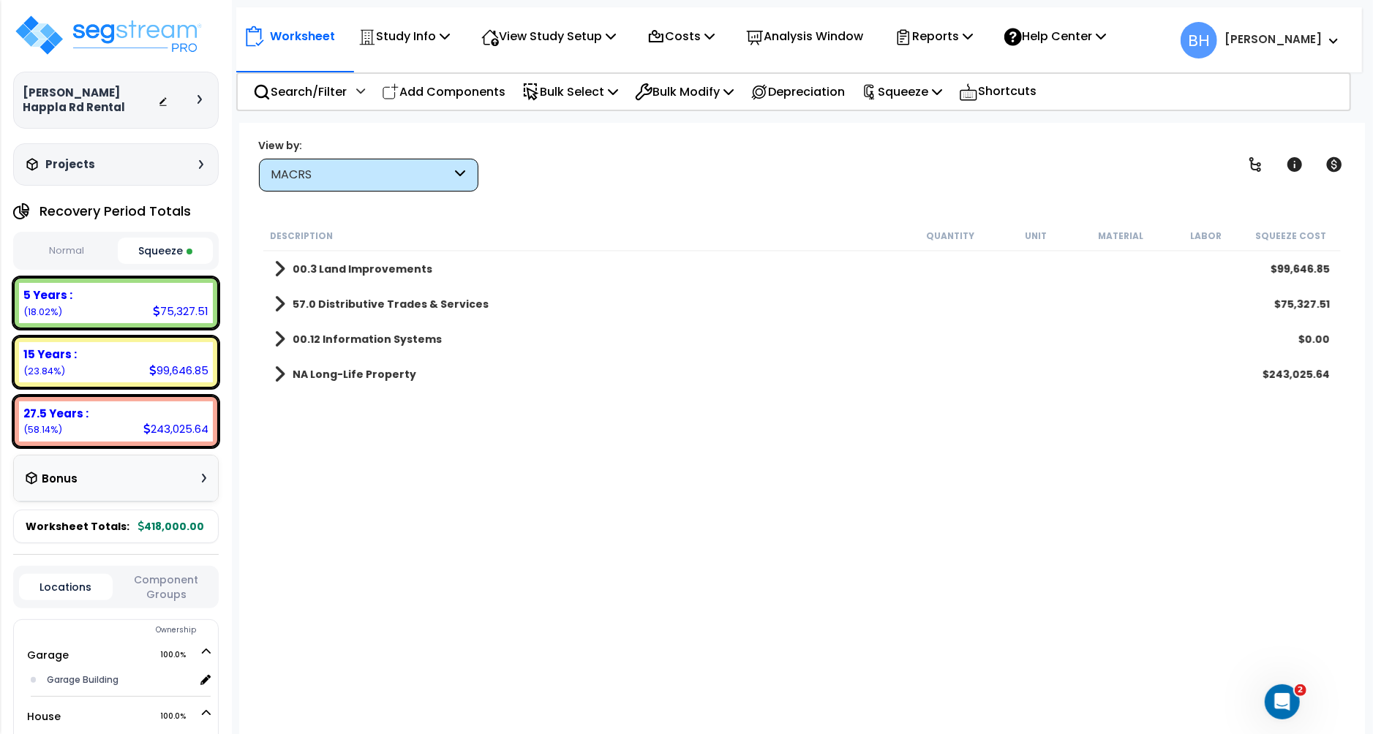
drag, startPoint x: 371, startPoint y: 340, endPoint x: 476, endPoint y: 342, distance: 105.3
click at [372, 340] on b "00.12 Information Systems" at bounding box center [367, 339] width 149 height 15
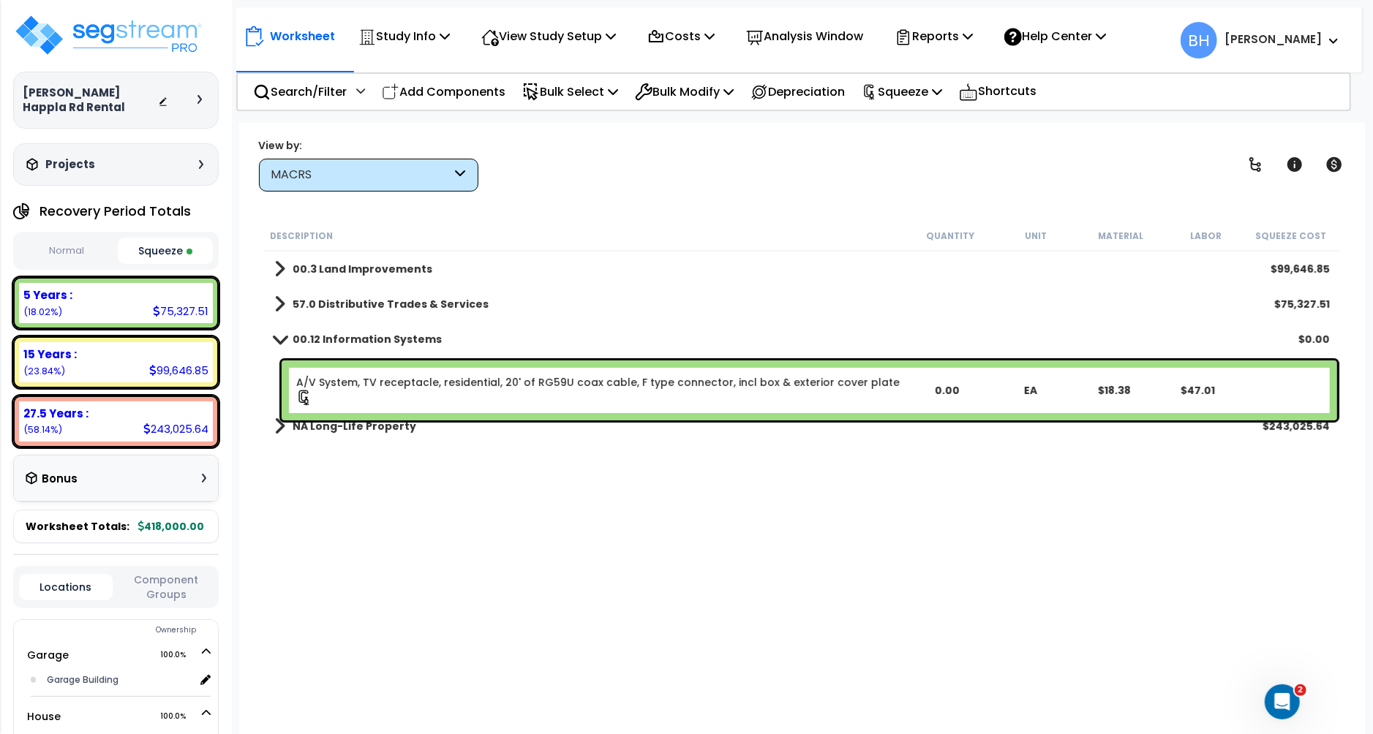
click at [290, 342] on link "00.12 Information Systems" at bounding box center [358, 339] width 168 height 20
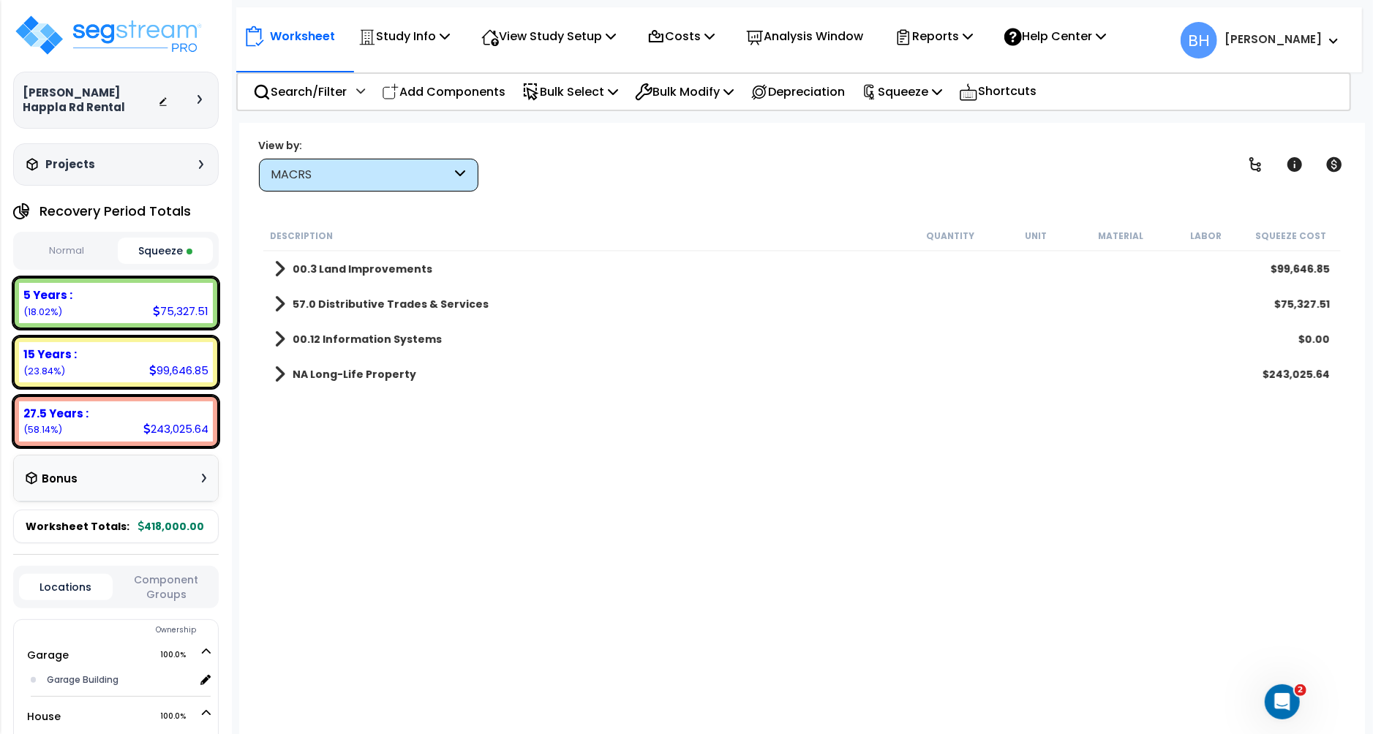
click at [282, 341] on span at bounding box center [279, 339] width 11 height 20
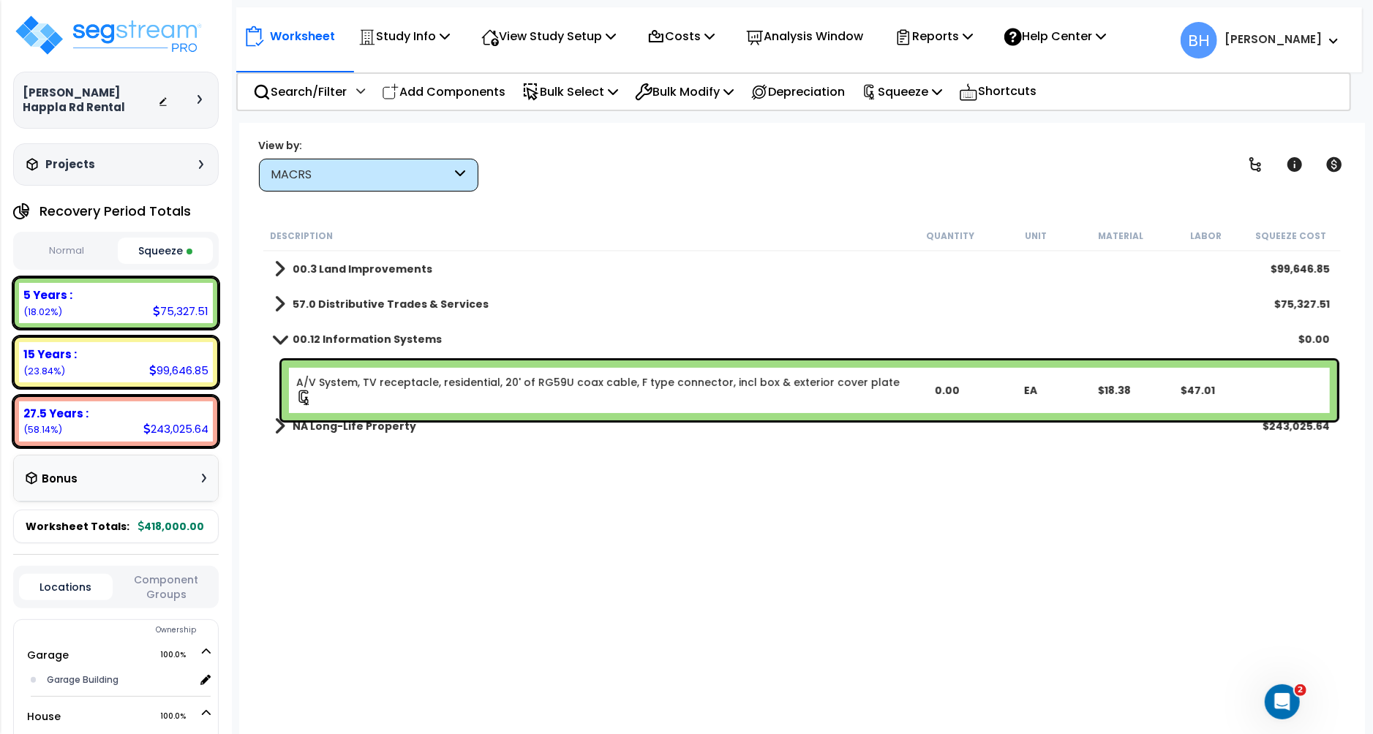
click at [568, 373] on div "A/V System, TV receptacle, residential, 20' of RG59U coax cable, F type connect…" at bounding box center [810, 391] width 1056 height 60
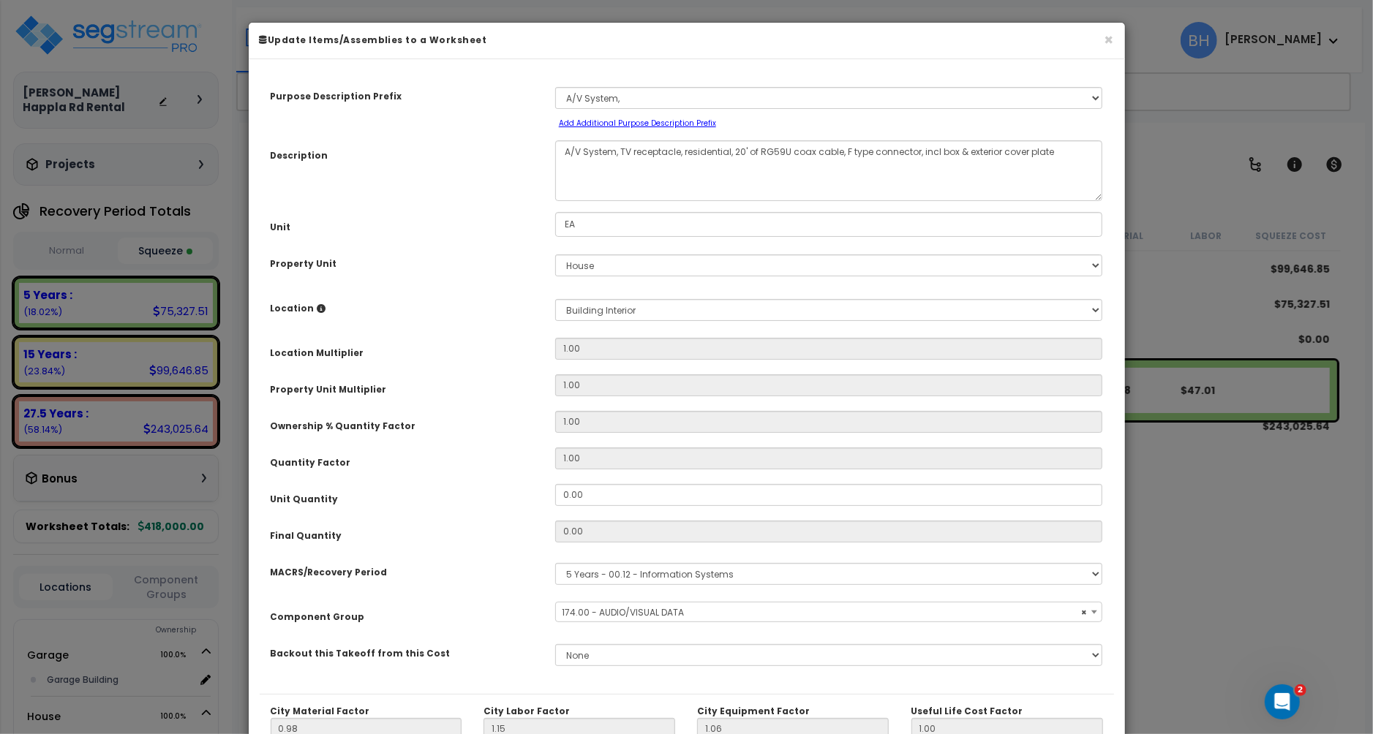
select select "17663"
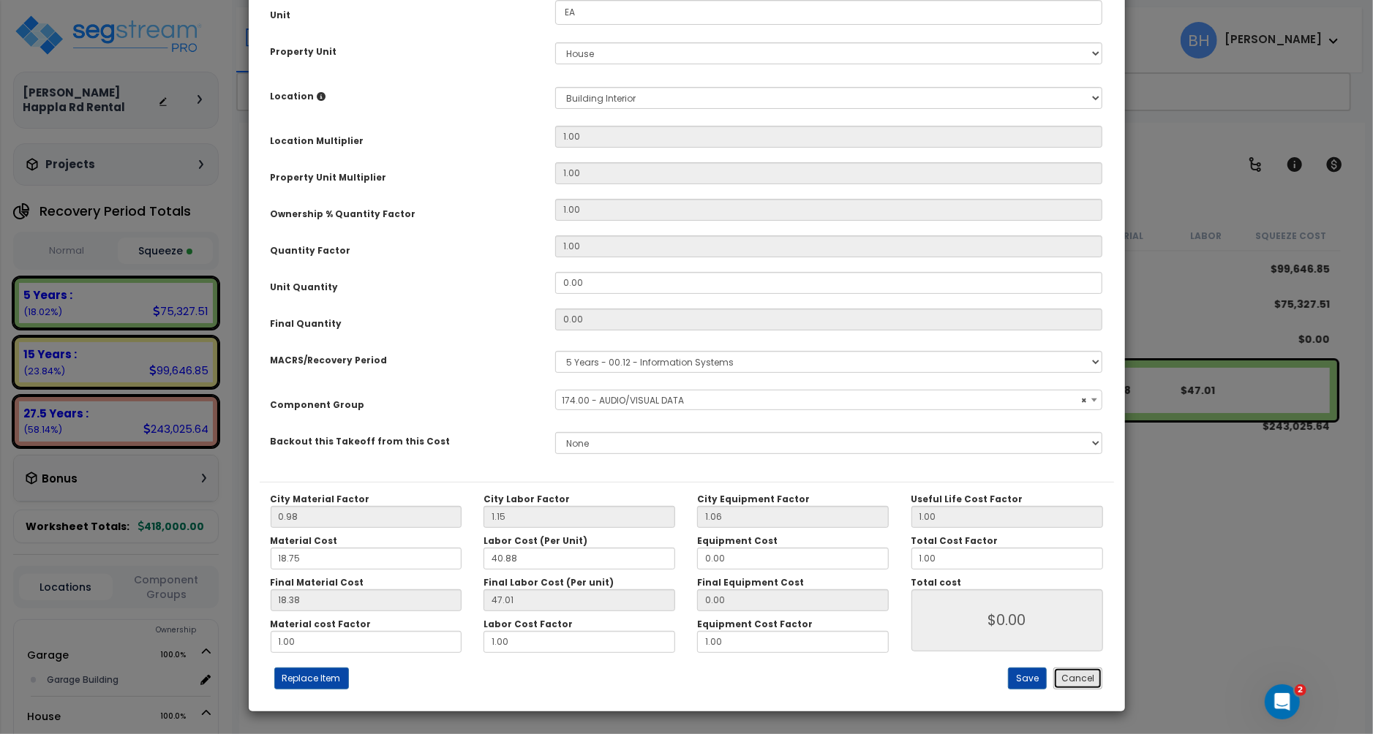
click at [1084, 677] on button "Cancel" at bounding box center [1077, 679] width 49 height 22
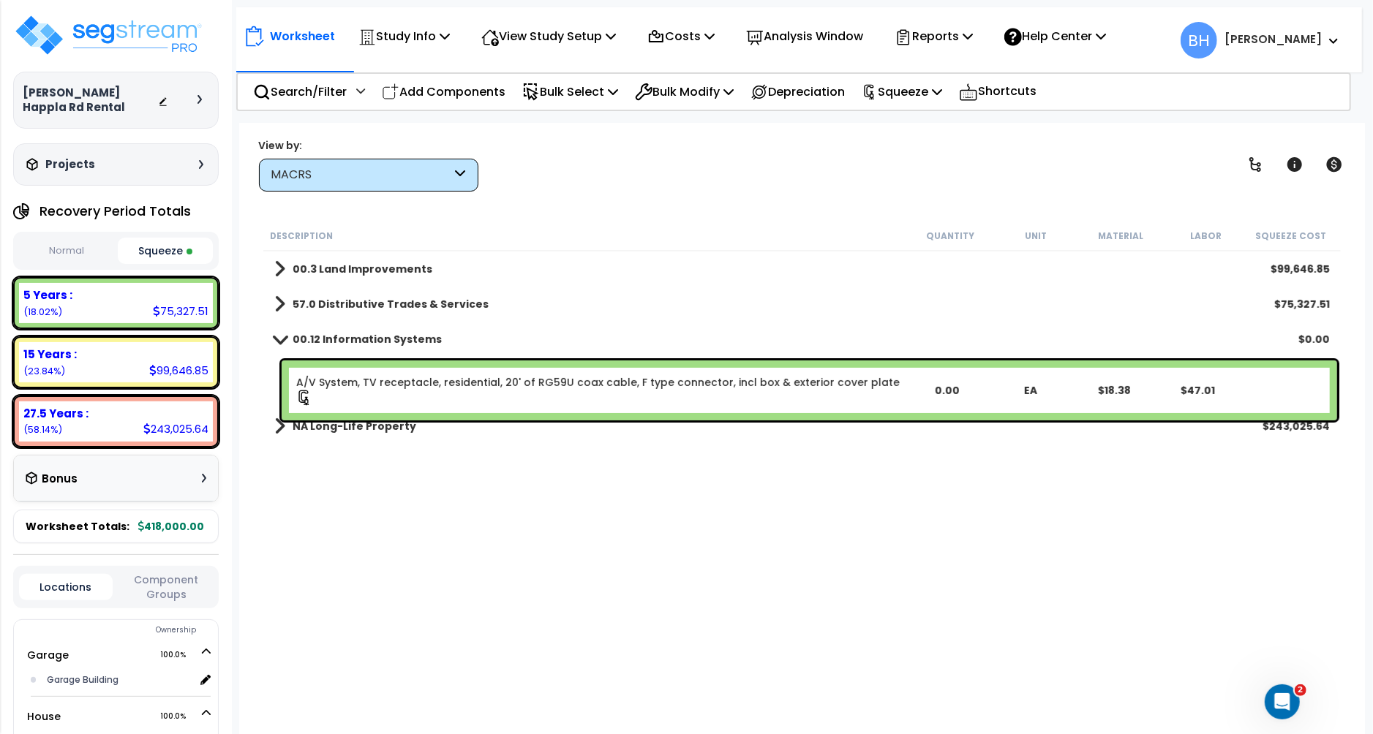
drag, startPoint x: 666, startPoint y: 423, endPoint x: 631, endPoint y: 434, distance: 37.5
click at [666, 423] on div "NA Long-Life Property $243,025.64" at bounding box center [802, 426] width 1070 height 35
click at [306, 264] on b "00.3 Land Improvements" at bounding box center [363, 269] width 140 height 15
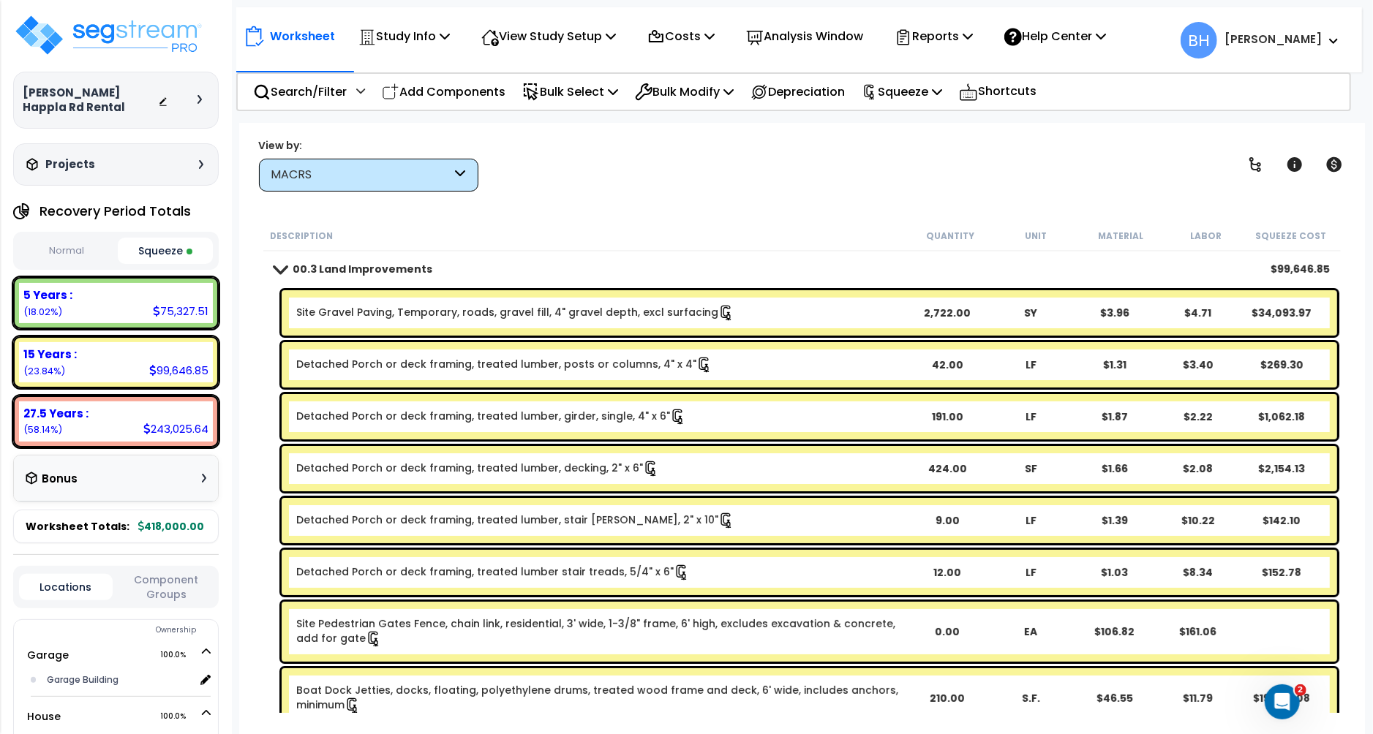
drag, startPoint x: 312, startPoint y: 274, endPoint x: 320, endPoint y: 278, distance: 9.8
click at [313, 272] on b "00.3 Land Improvements" at bounding box center [363, 269] width 140 height 15
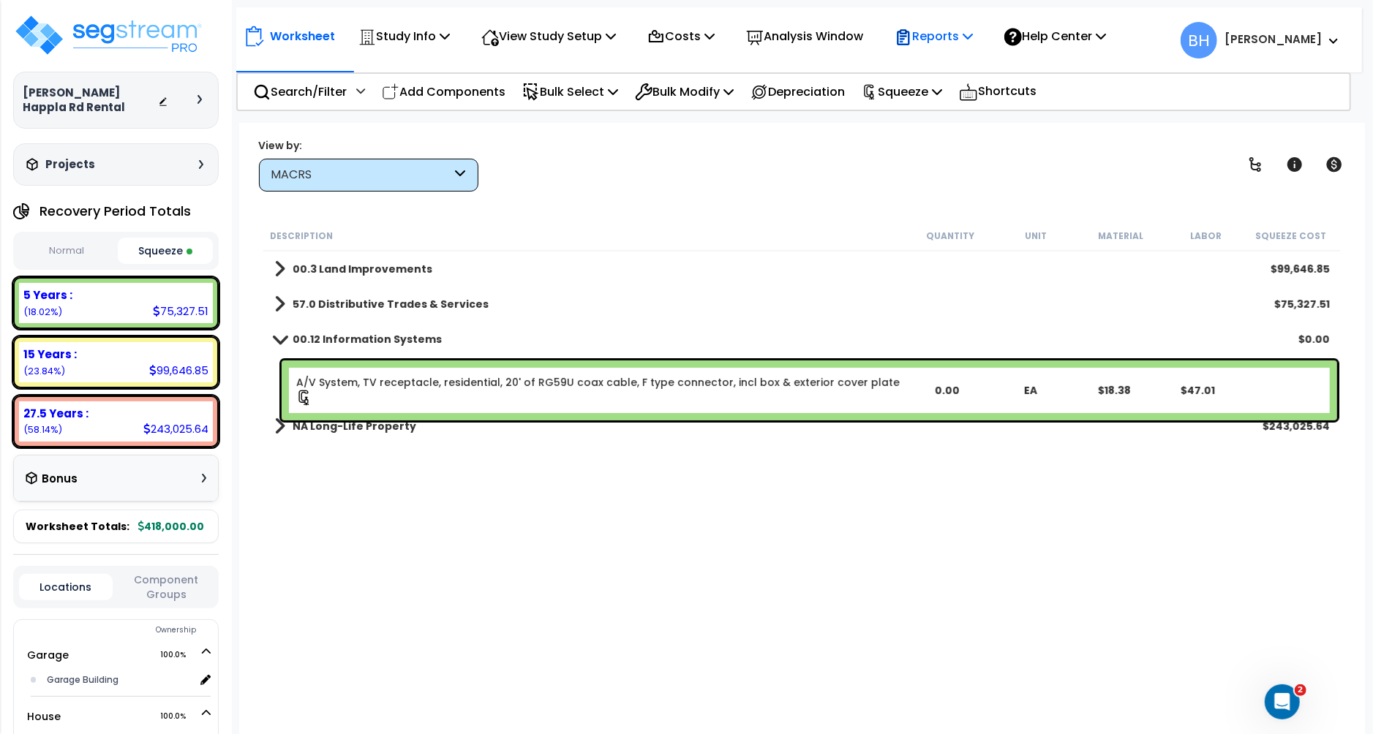
click at [944, 30] on p "Reports" at bounding box center [934, 36] width 78 height 20
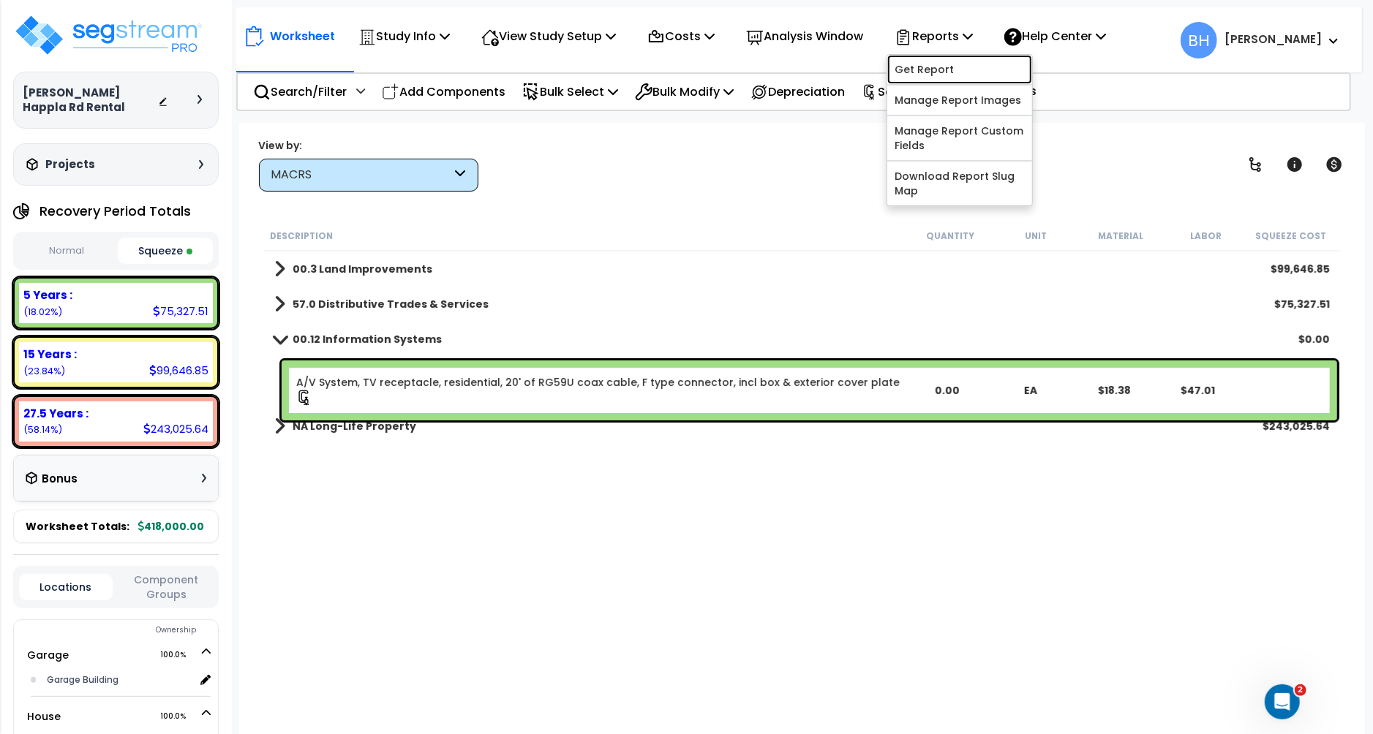
click at [941, 72] on link "Get Report" at bounding box center [959, 69] width 145 height 29
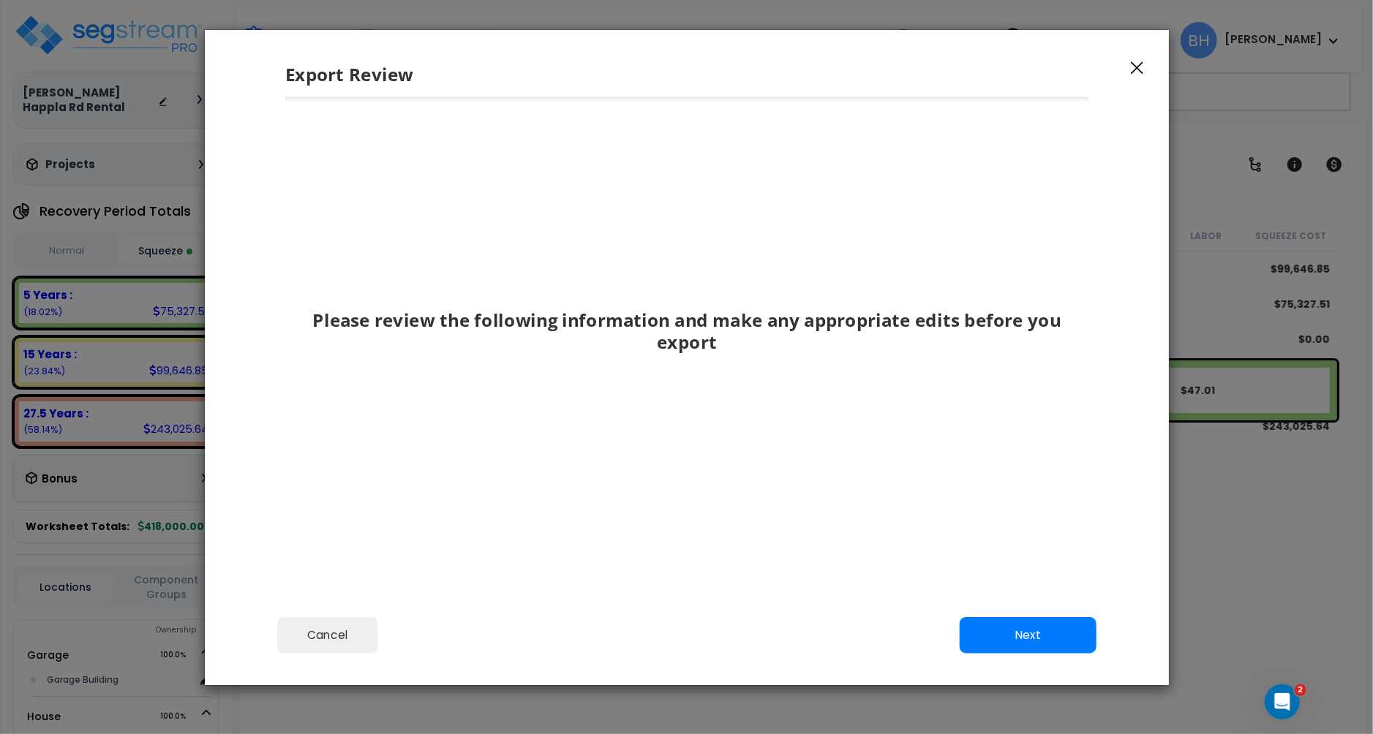
drag, startPoint x: 1133, startPoint y: 68, endPoint x: 1118, endPoint y: 60, distance: 17.3
click at [1133, 68] on icon "button" at bounding box center [1137, 67] width 12 height 13
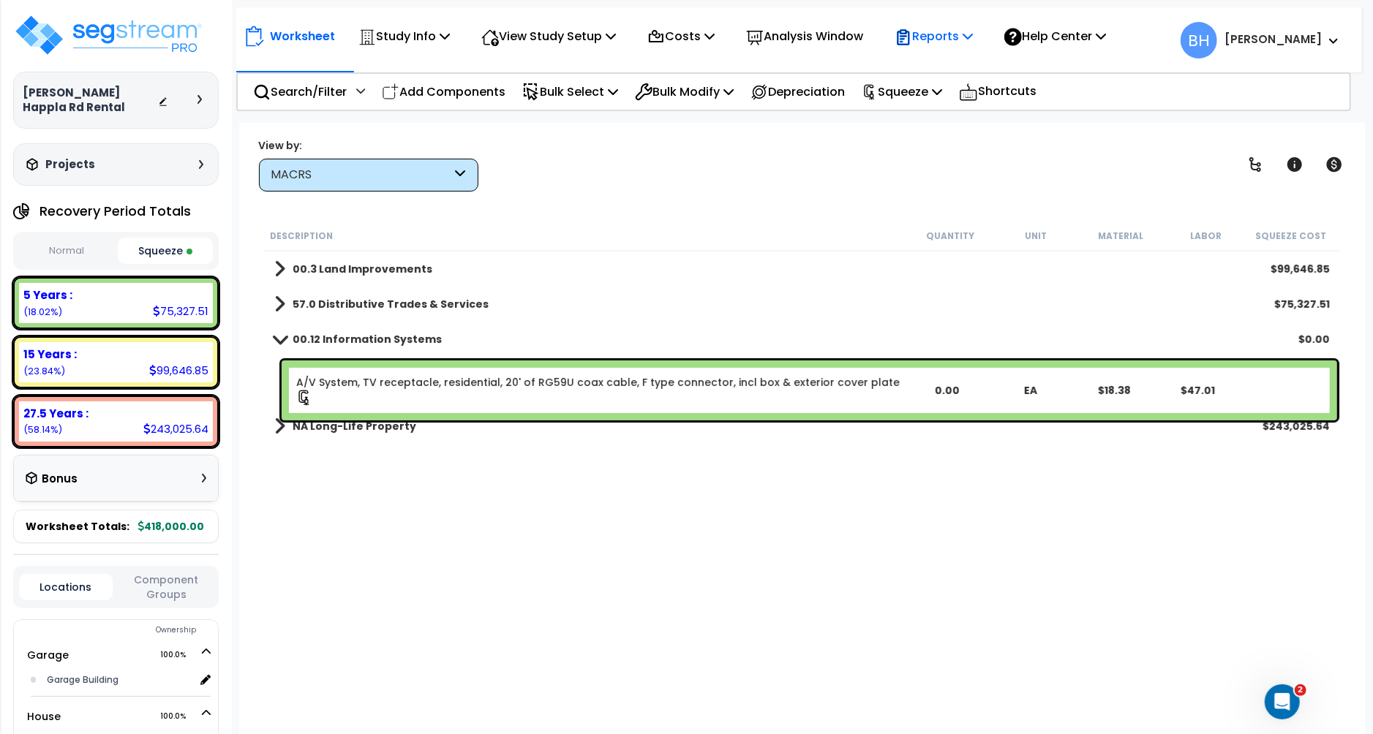
click at [962, 44] on p "Reports" at bounding box center [934, 36] width 78 height 20
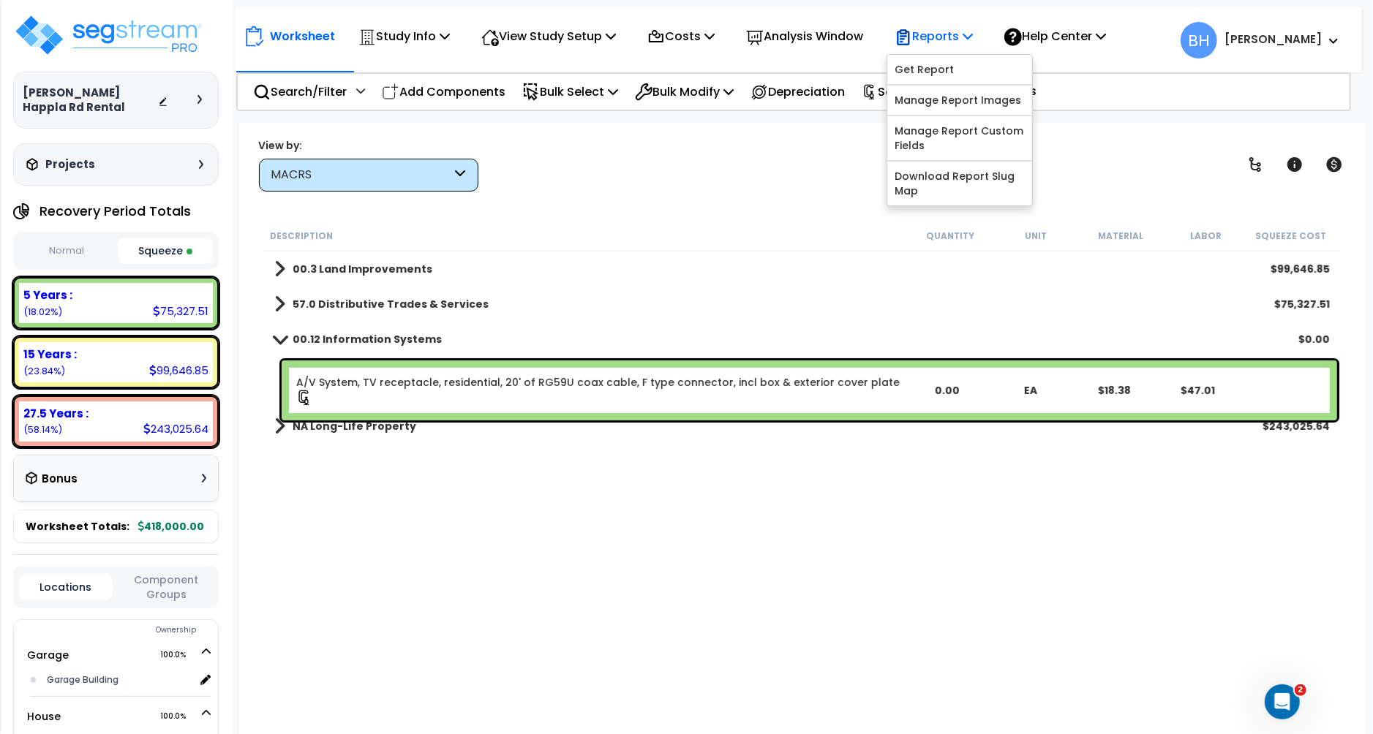
click at [957, 42] on p "Reports" at bounding box center [934, 36] width 78 height 20
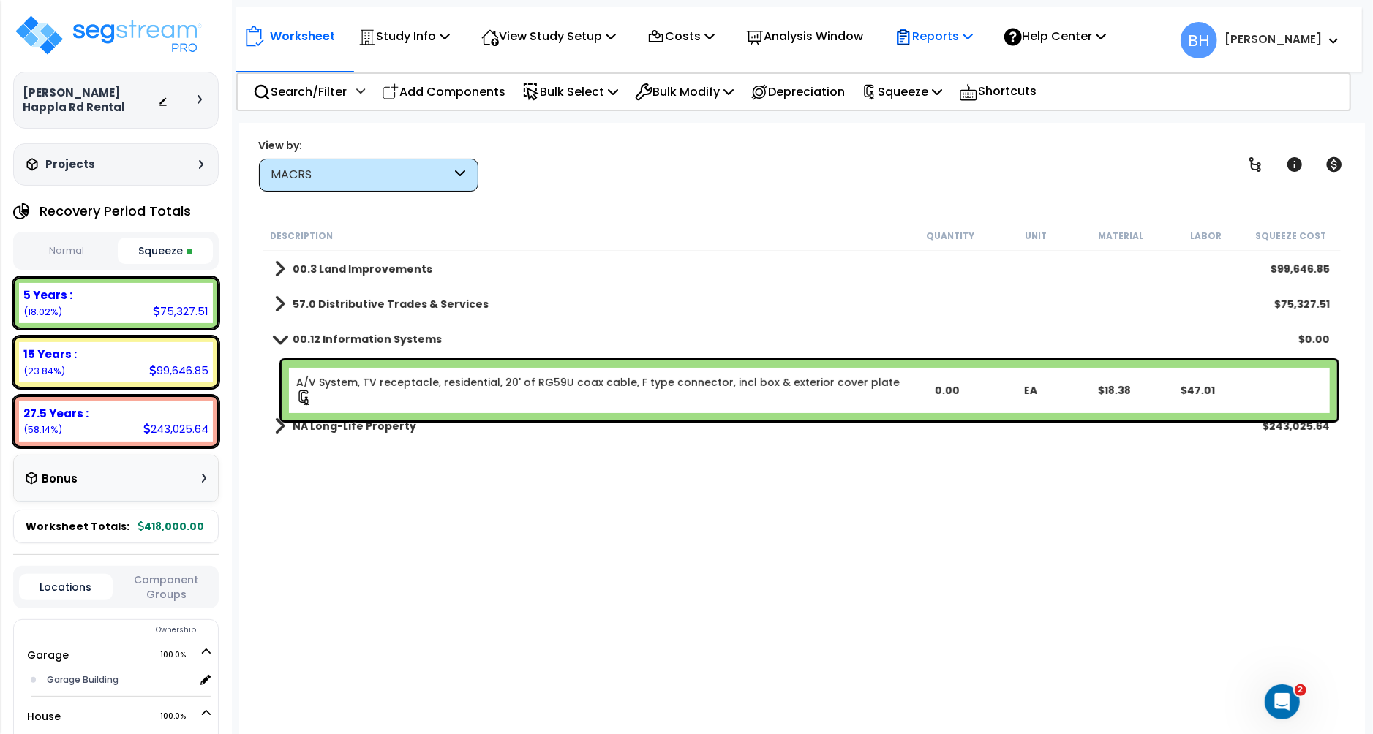
click at [950, 40] on p "Reports" at bounding box center [934, 36] width 78 height 20
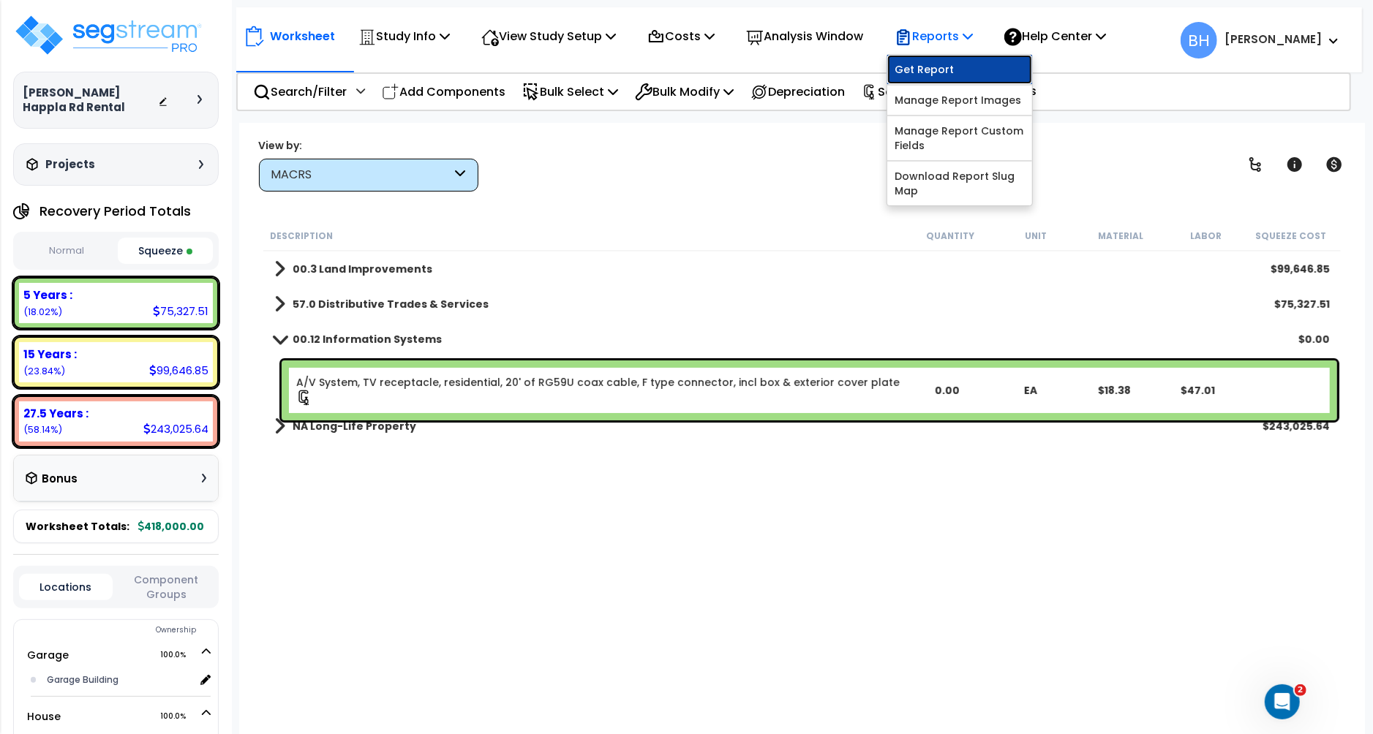
click at [943, 69] on link "Get Report" at bounding box center [959, 69] width 145 height 29
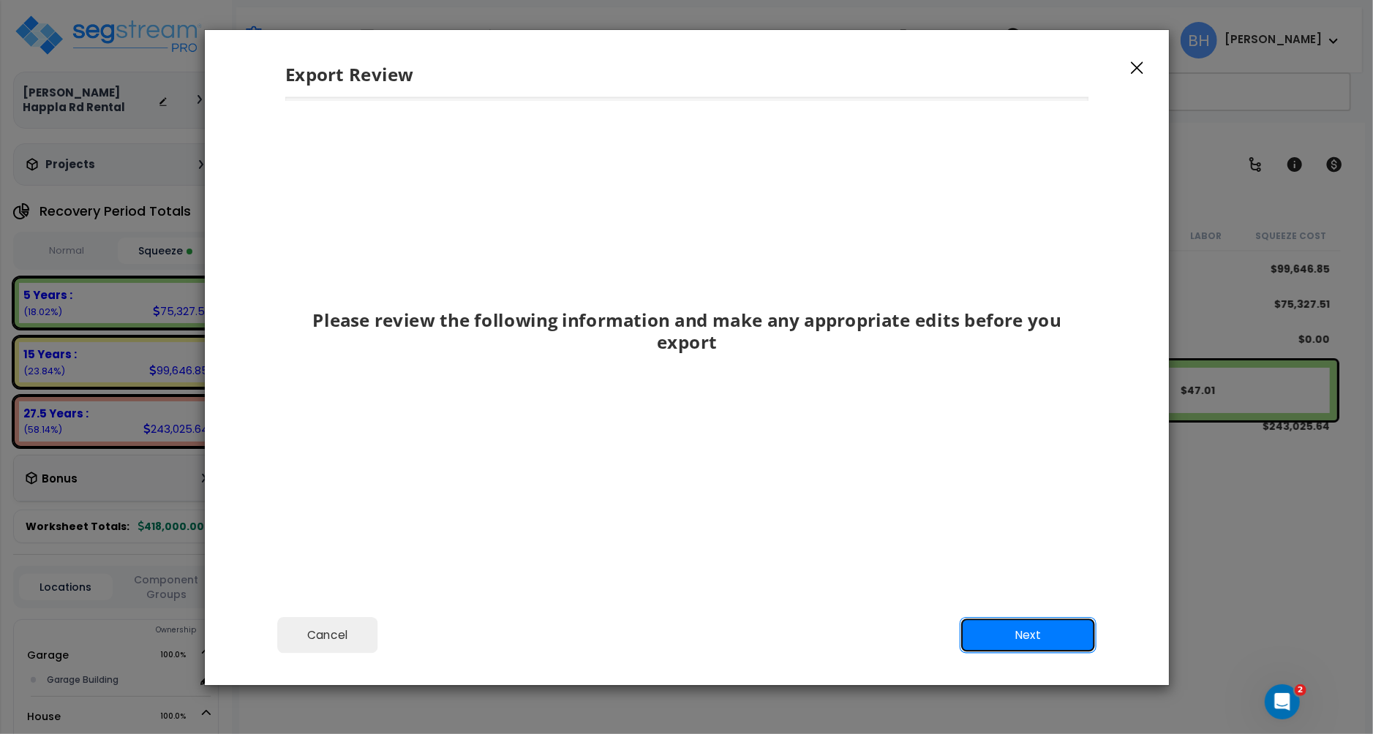
click at [1028, 637] on button "Next" at bounding box center [1027, 635] width 137 height 37
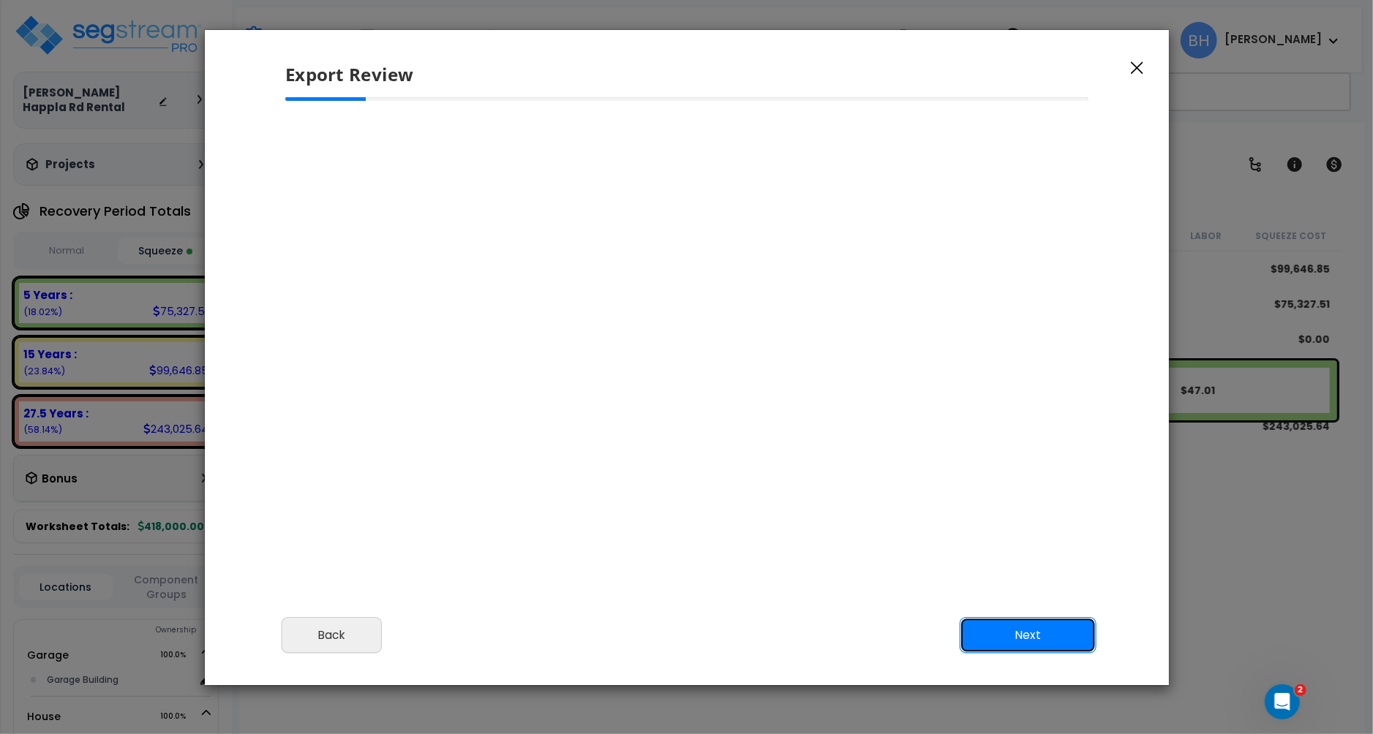
click at [1028, 637] on button "Next" at bounding box center [1027, 635] width 137 height 37
drag, startPoint x: 1130, startPoint y: 60, endPoint x: 1028, endPoint y: 94, distance: 107.1
click at [1130, 60] on button "button" at bounding box center [1137, 68] width 22 height 18
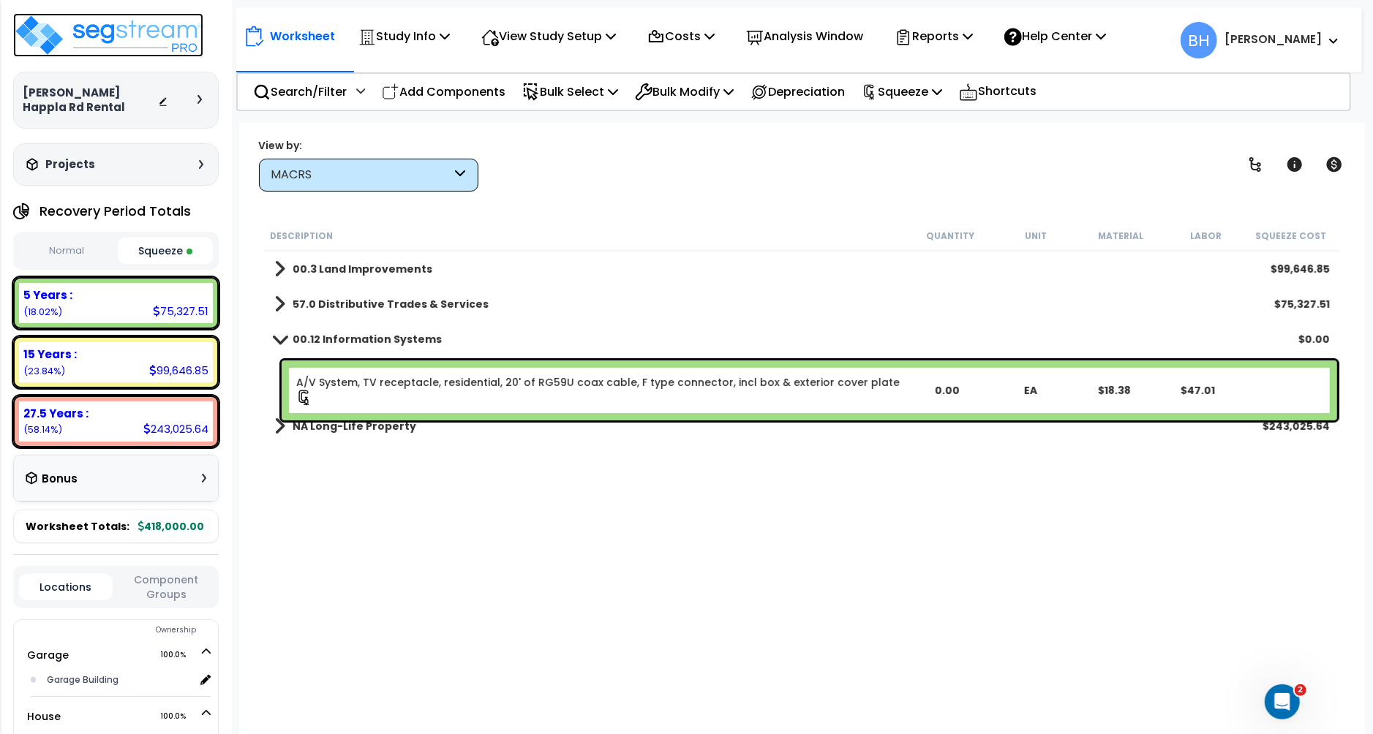
click at [85, 38] on img at bounding box center [108, 35] width 190 height 44
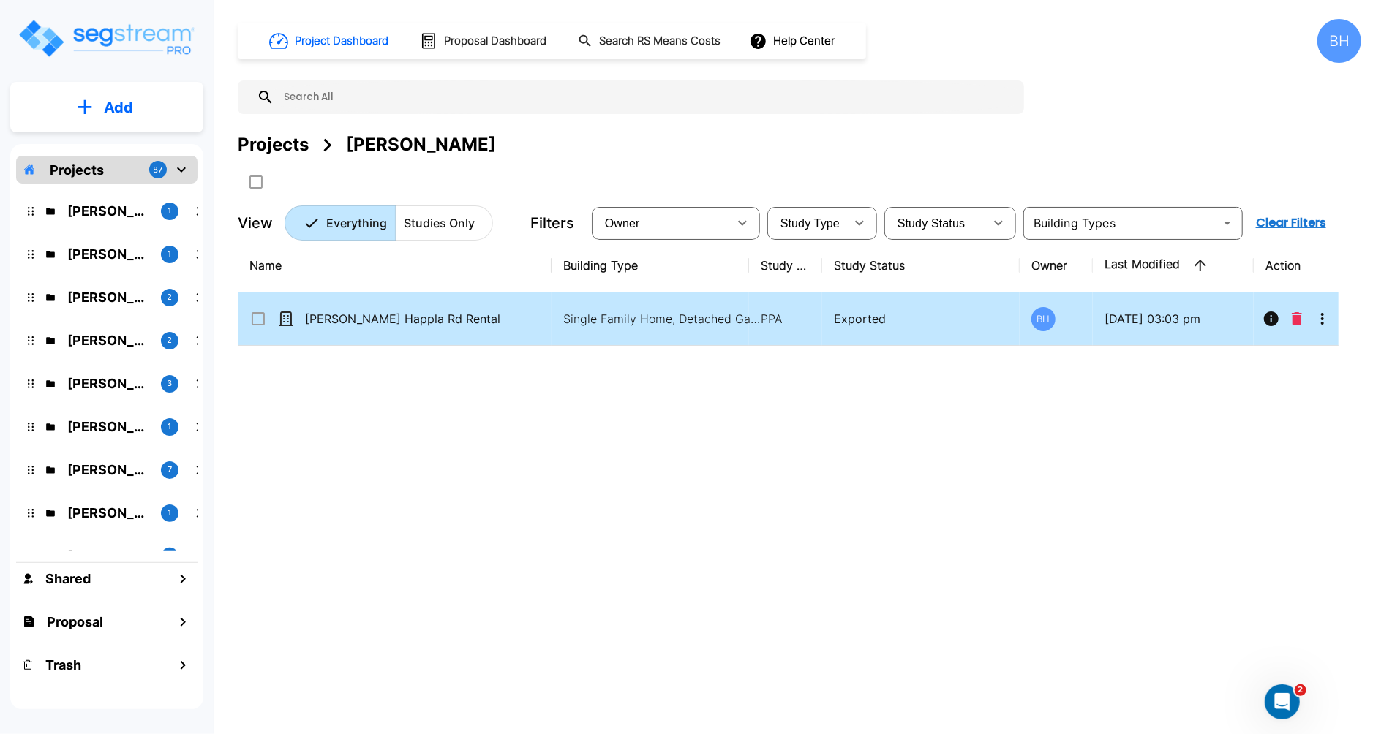
click at [552, 325] on td "Single Family Home, Detached Garage, Single Family Home Site" at bounding box center [651, 319] width 198 height 53
checkbox input "true"
drag, startPoint x: 551, startPoint y: 325, endPoint x: 564, endPoint y: 328, distance: 13.5
click at [552, 325] on td "Single Family Home, Detached Garage, Single Family Home Site" at bounding box center [651, 319] width 198 height 53
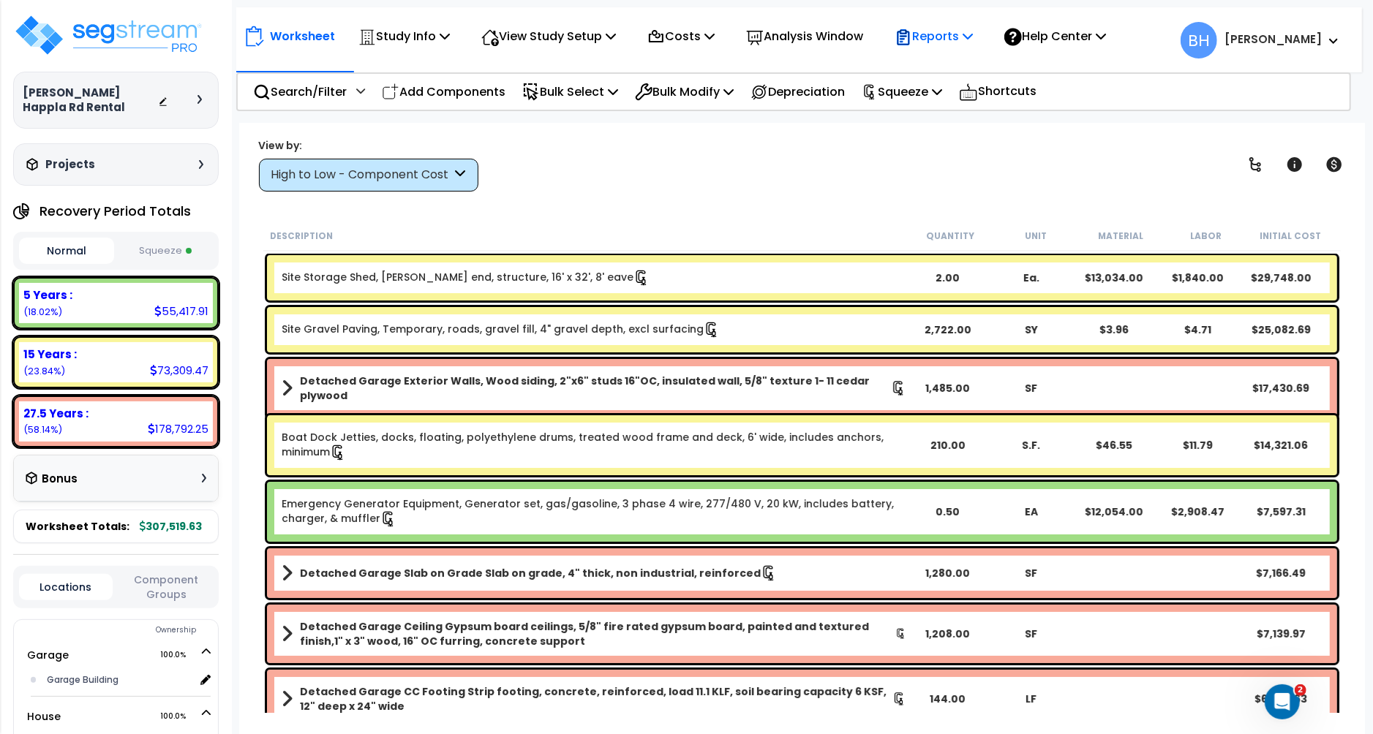
drag, startPoint x: 928, startPoint y: 29, endPoint x: 966, endPoint y: 33, distance: 37.5
click at [929, 29] on p "Reports" at bounding box center [934, 36] width 78 height 20
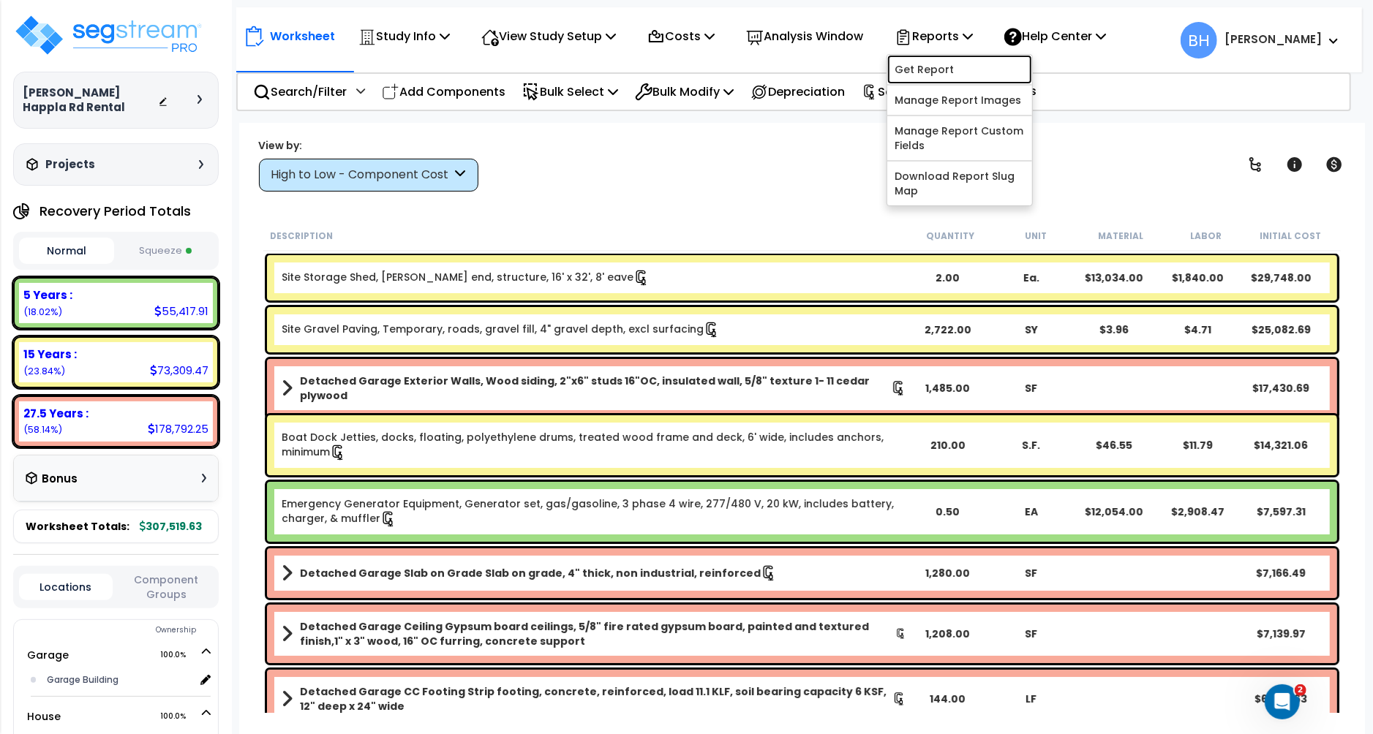
click at [958, 71] on link "Get Report" at bounding box center [959, 69] width 145 height 29
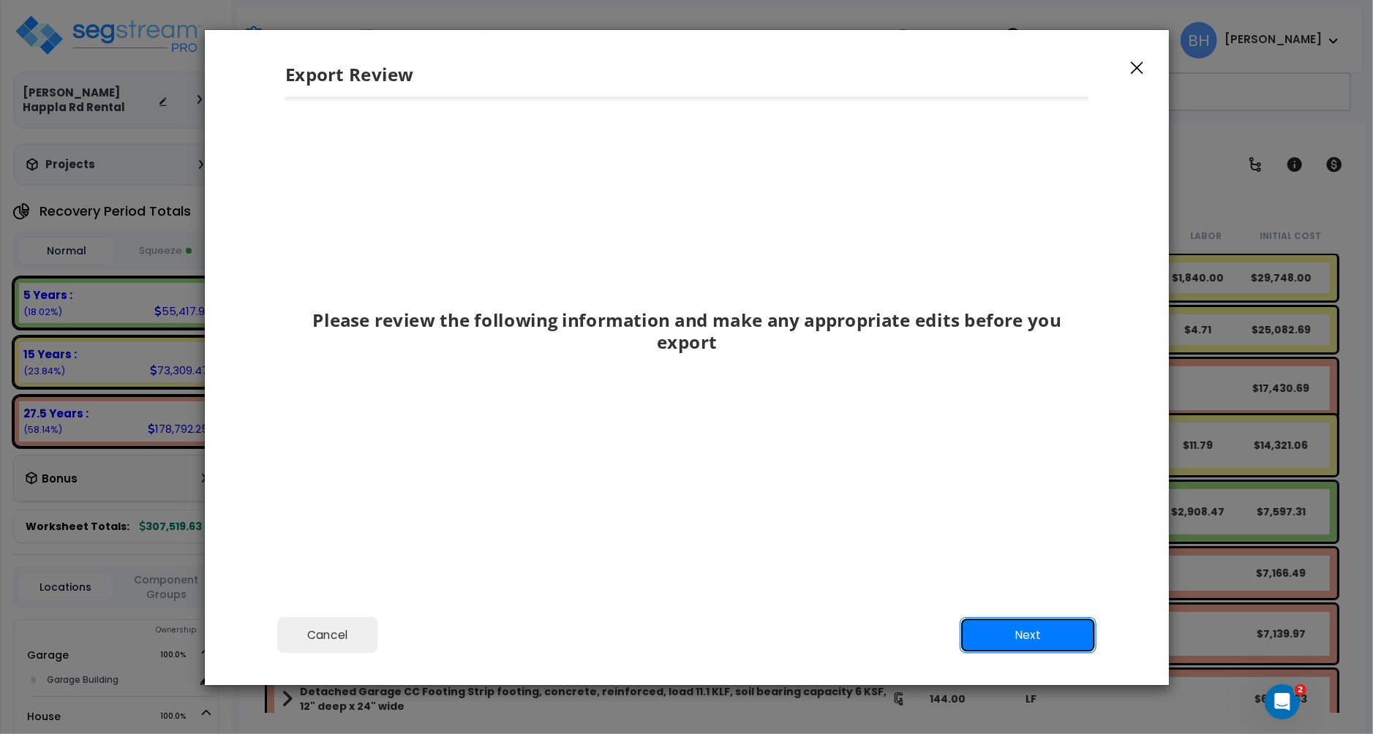
click at [1006, 643] on button "Next" at bounding box center [1027, 635] width 137 height 37
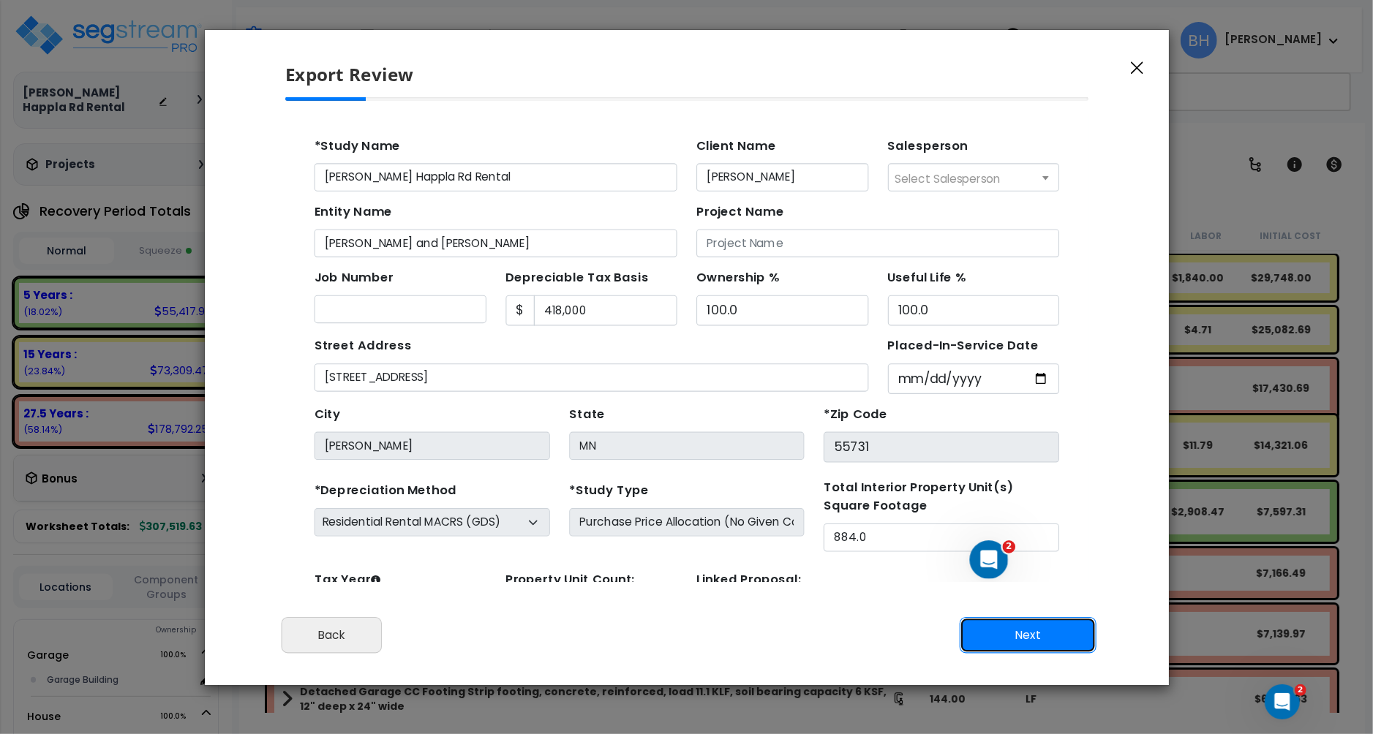
click at [1009, 642] on button "Next" at bounding box center [1027, 635] width 137 height 37
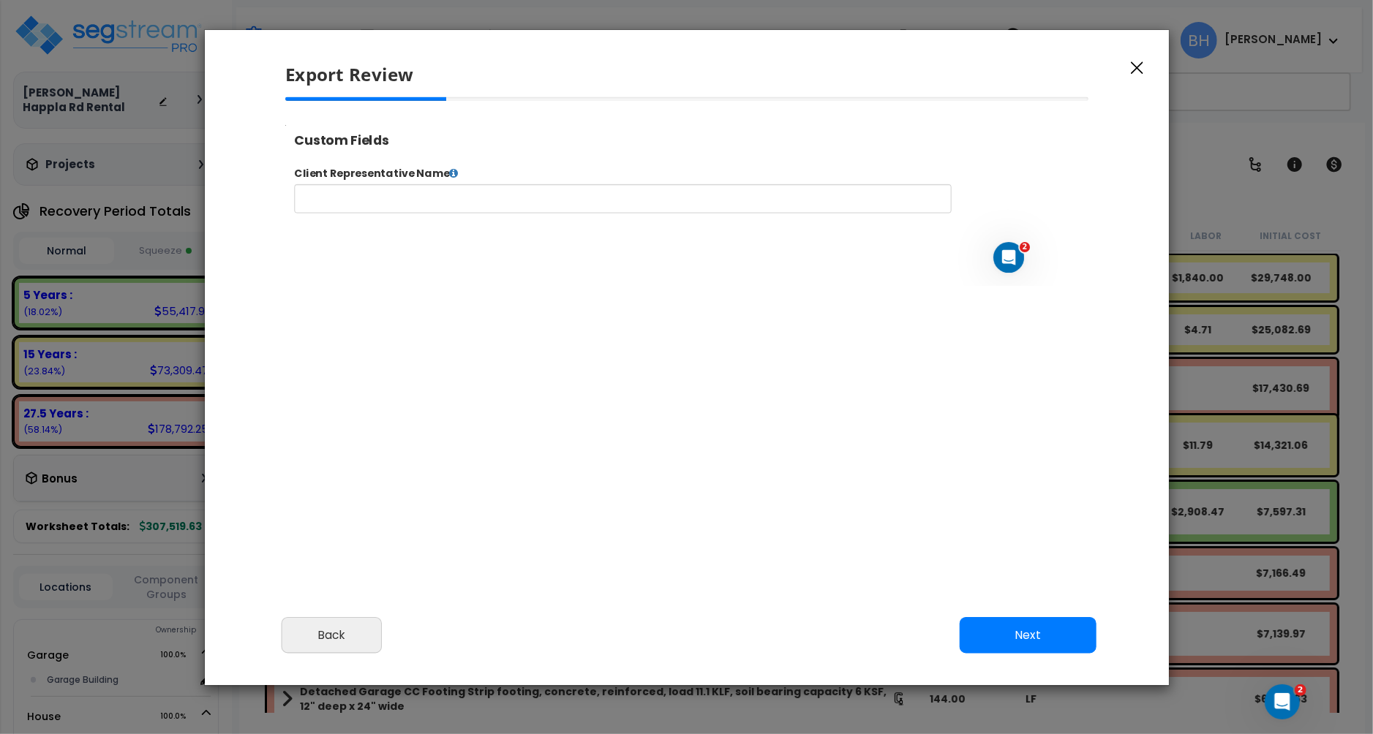
select select "2024"
click at [1025, 633] on button "Next" at bounding box center [1027, 635] width 137 height 37
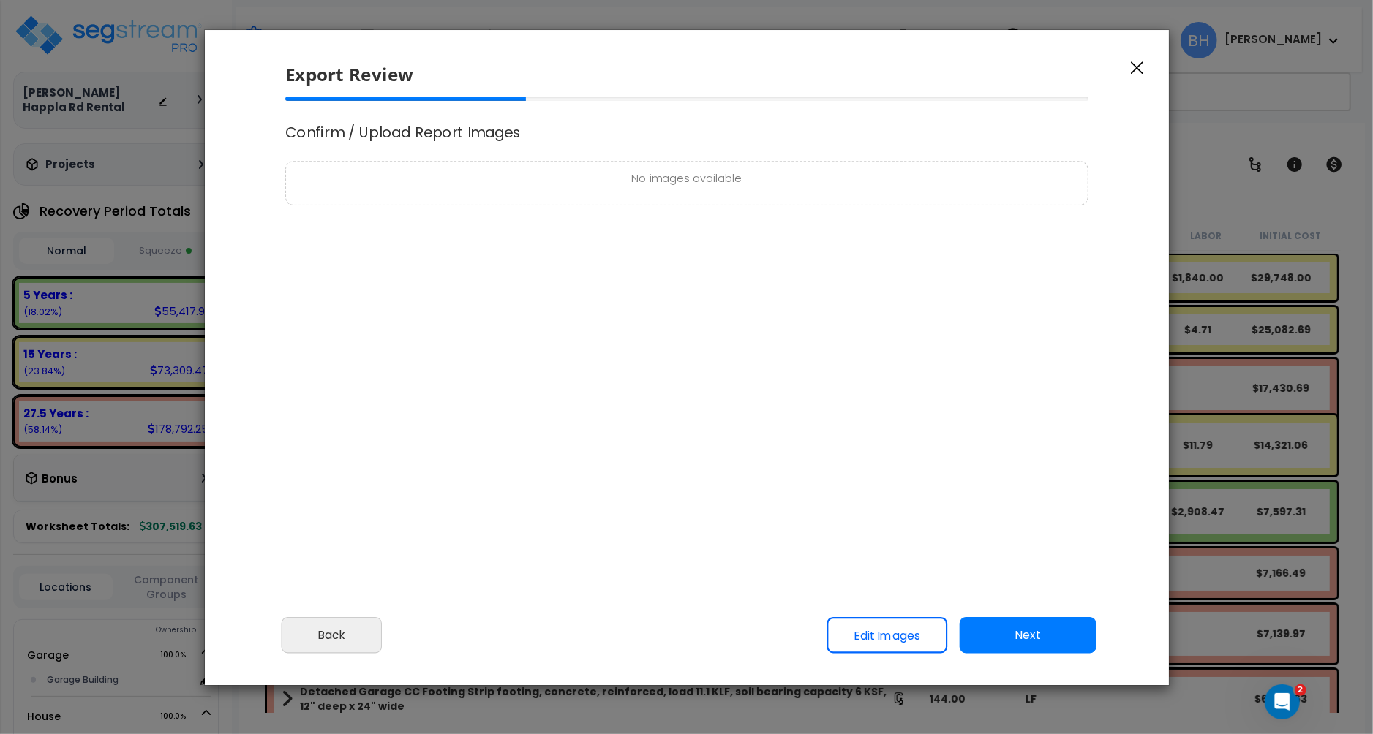
scroll to position [0, 0]
click at [1025, 633] on button "Next" at bounding box center [1027, 635] width 137 height 37
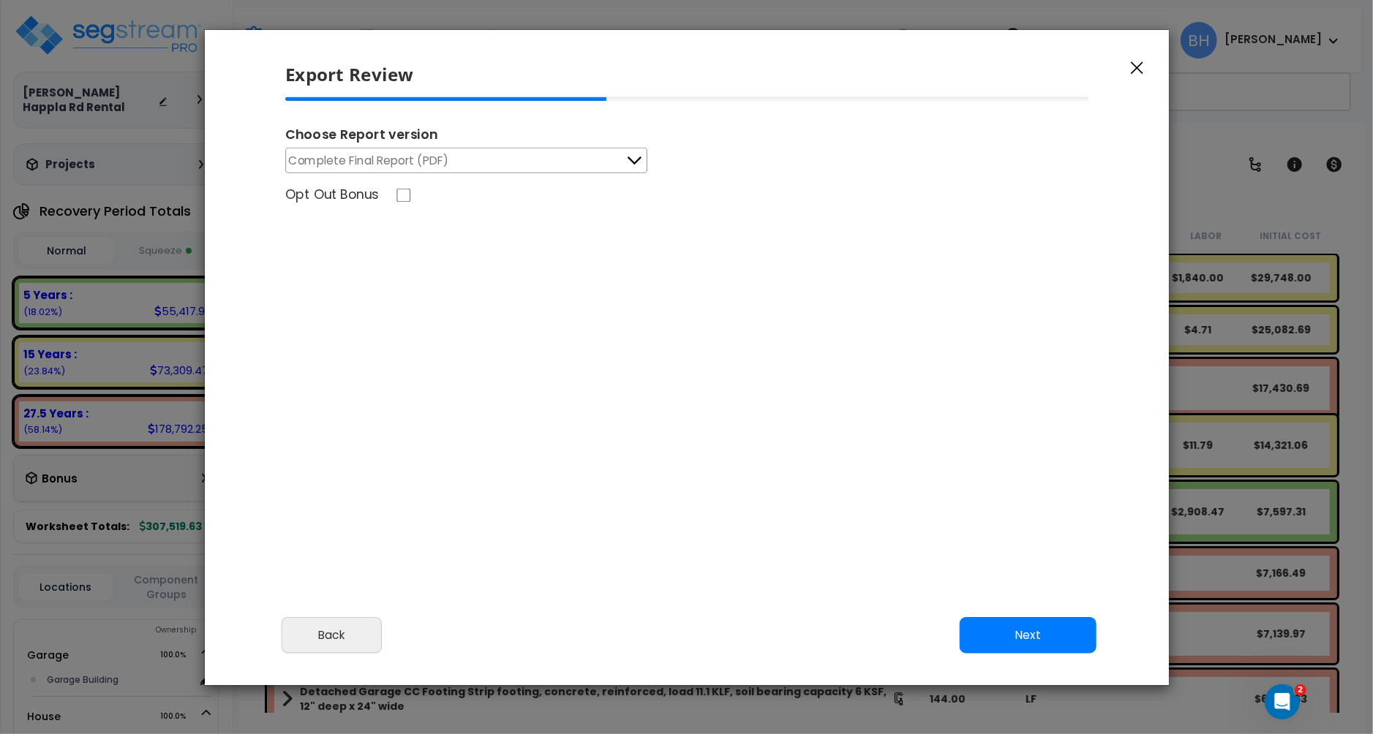
click at [1040, 631] on button "Next" at bounding box center [1027, 635] width 137 height 37
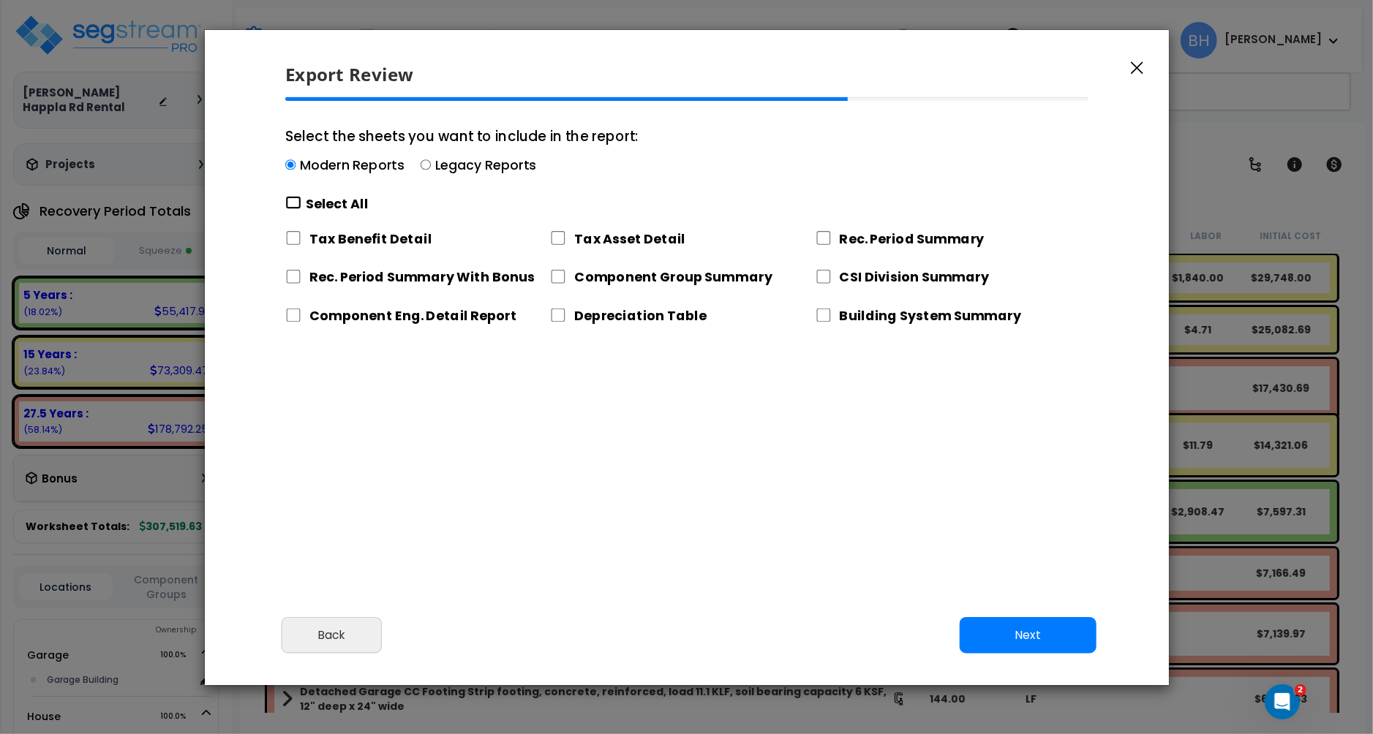
click at [296, 203] on input "Select the sheets you want to include in the report: Modern Reports Legacy Repo…" at bounding box center [293, 203] width 16 height 14
checkbox input "true"
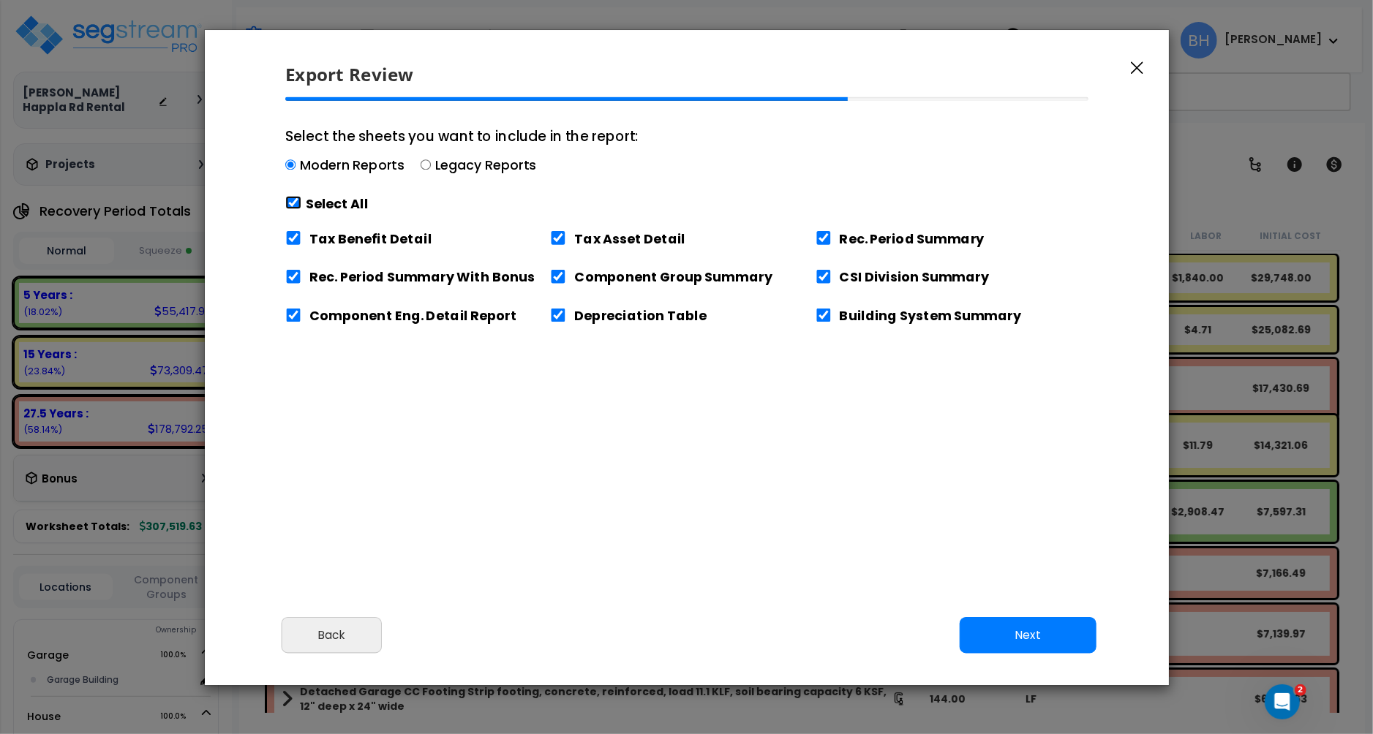
checkbox input "true"
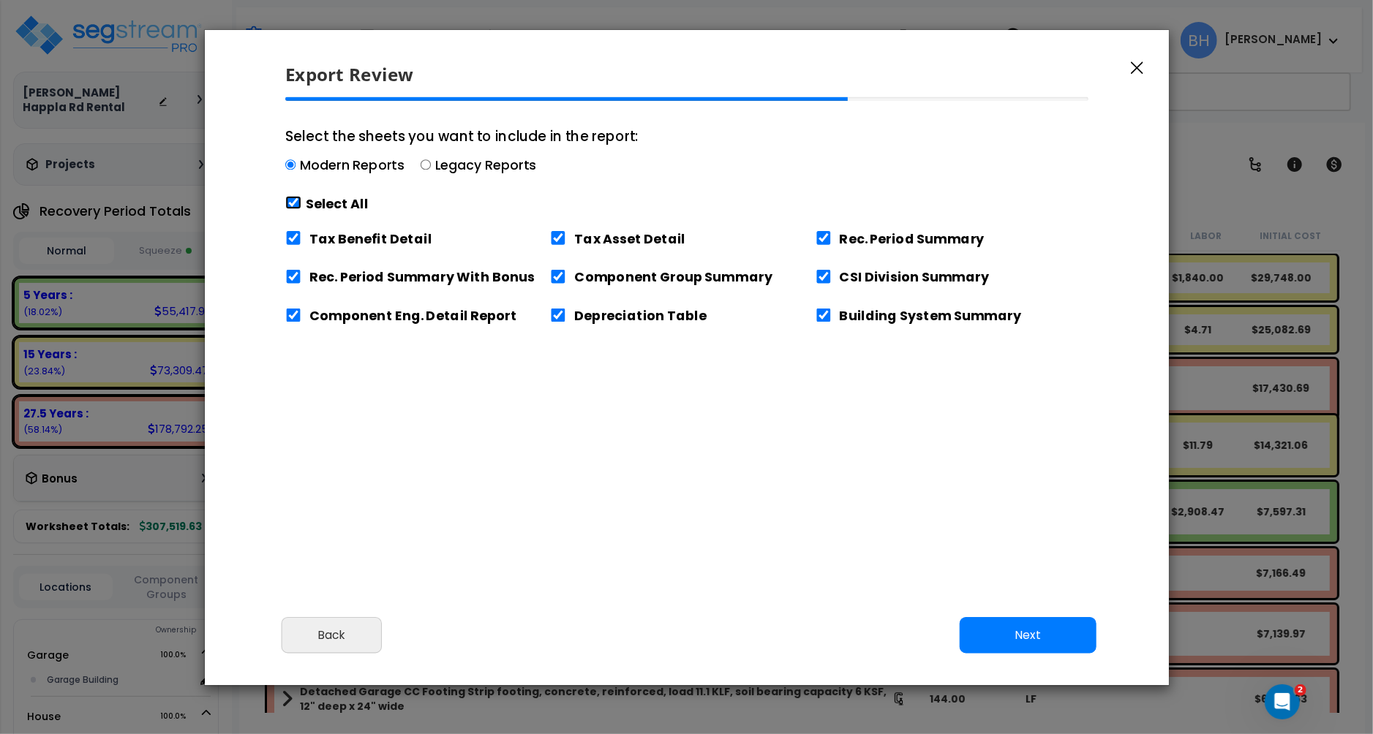
checkbox input "true"
click at [301, 238] on input "Tax Benefit Detail" at bounding box center [293, 238] width 16 height 14
checkbox input "false"
drag, startPoint x: 1030, startPoint y: 645, endPoint x: 1014, endPoint y: 640, distance: 16.9
click at [1030, 645] on button "Next" at bounding box center [1027, 635] width 137 height 37
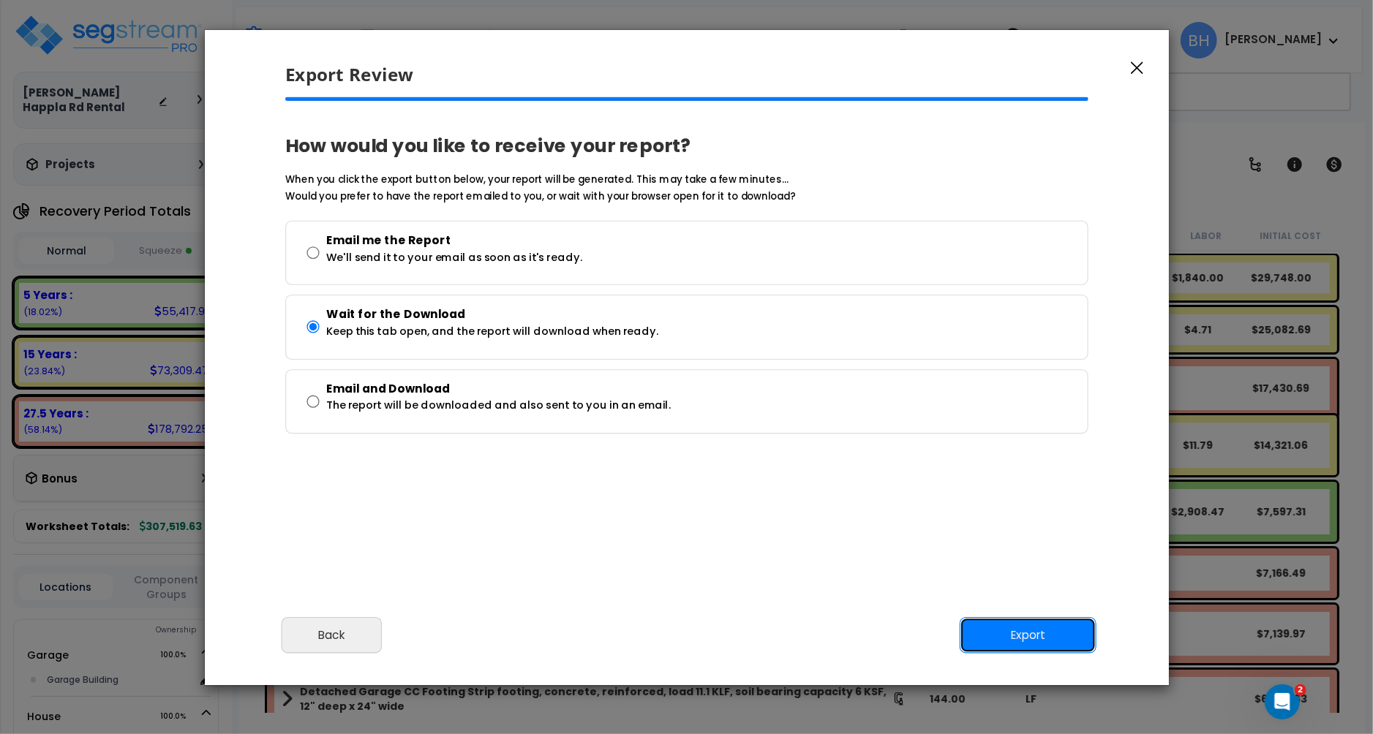
click at [1008, 626] on button "Export" at bounding box center [1027, 635] width 137 height 37
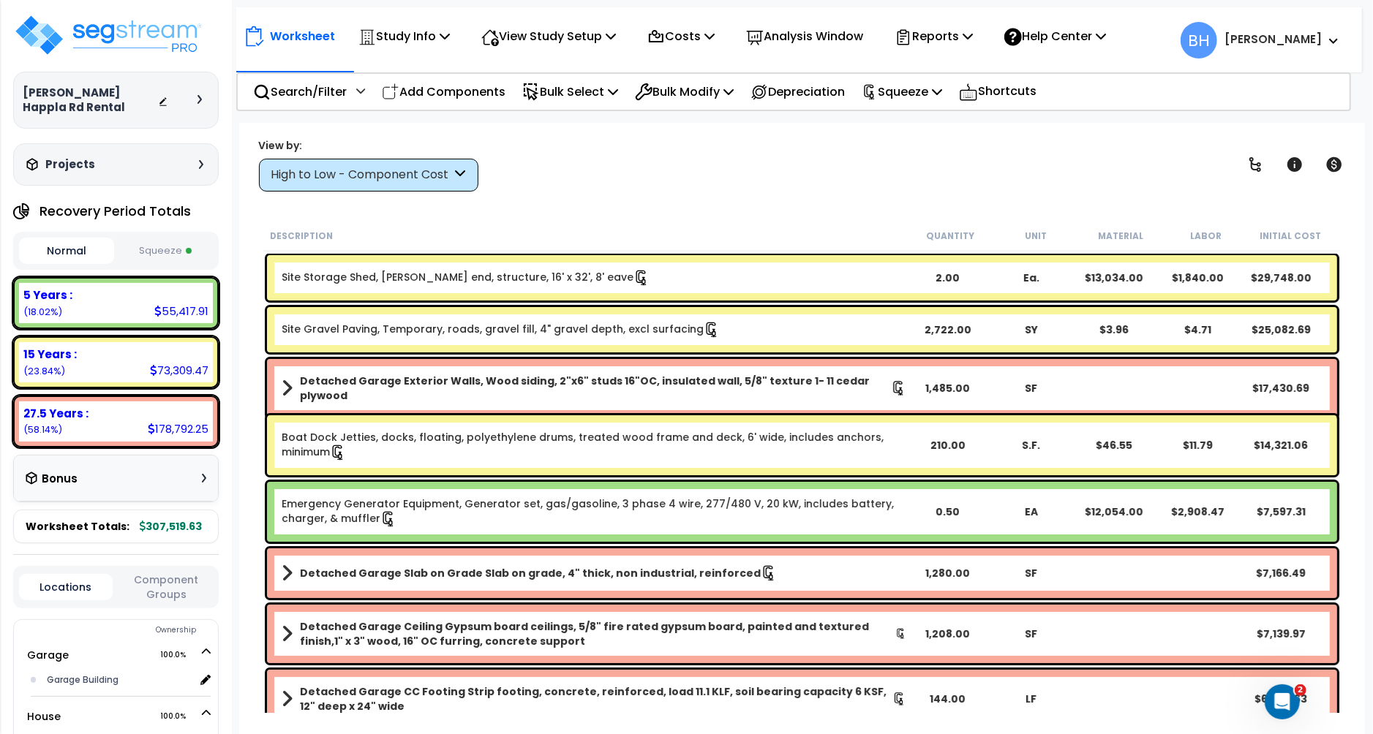
click at [615, 198] on div "Worksheet Study Info Study Setup Add Property Unit Template study Clone study BH" at bounding box center [802, 490] width 1126 height 734
click at [913, 93] on p "Squeeze" at bounding box center [902, 92] width 80 height 20
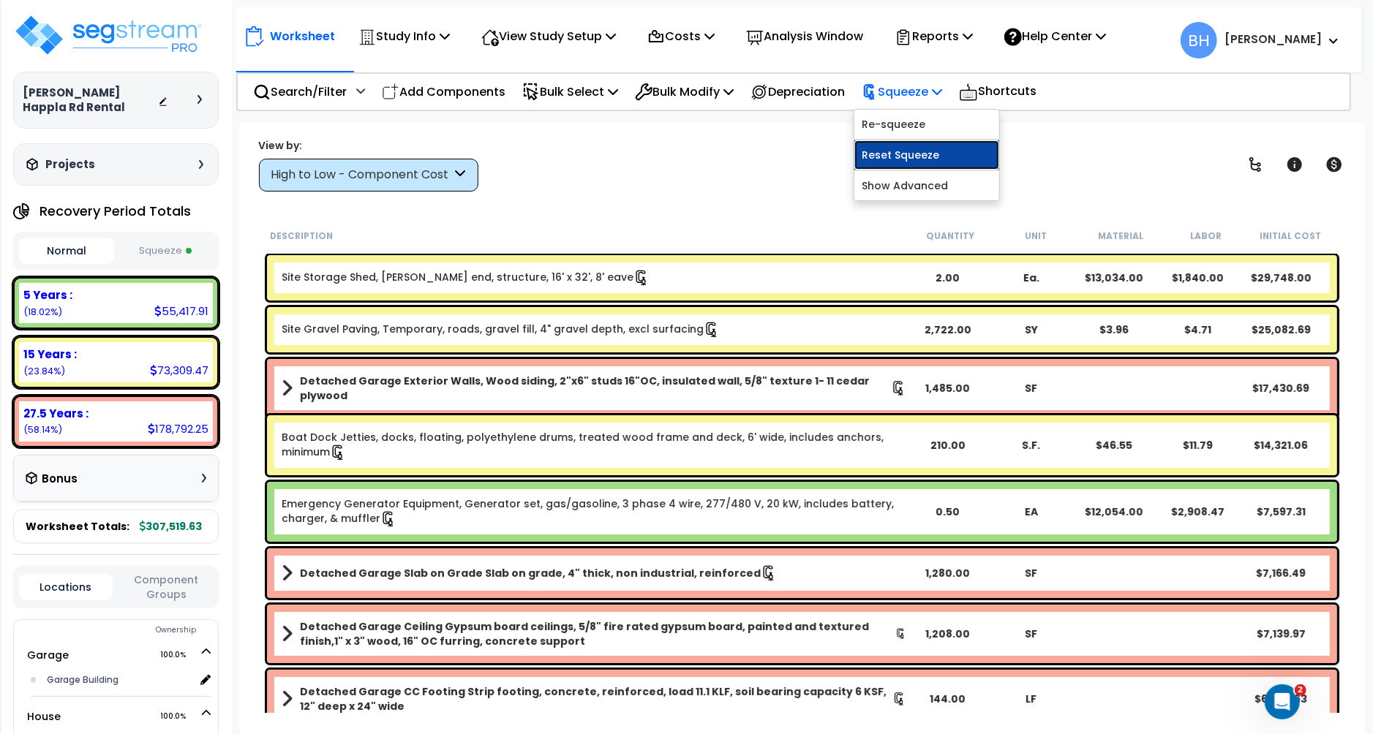
click at [911, 157] on link "Reset Squeeze" at bounding box center [926, 154] width 145 height 29
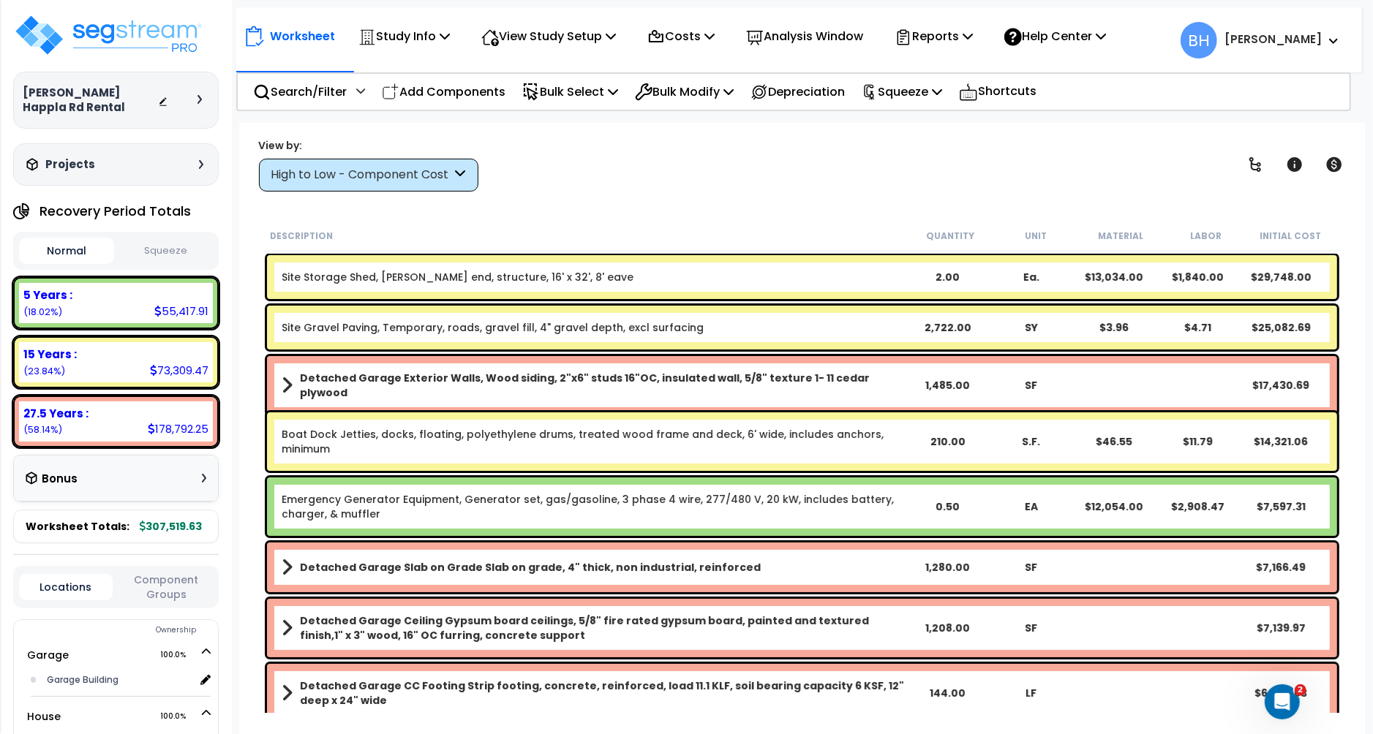
click at [369, 179] on div "High to Low - Component Cost" at bounding box center [361, 175] width 181 height 17
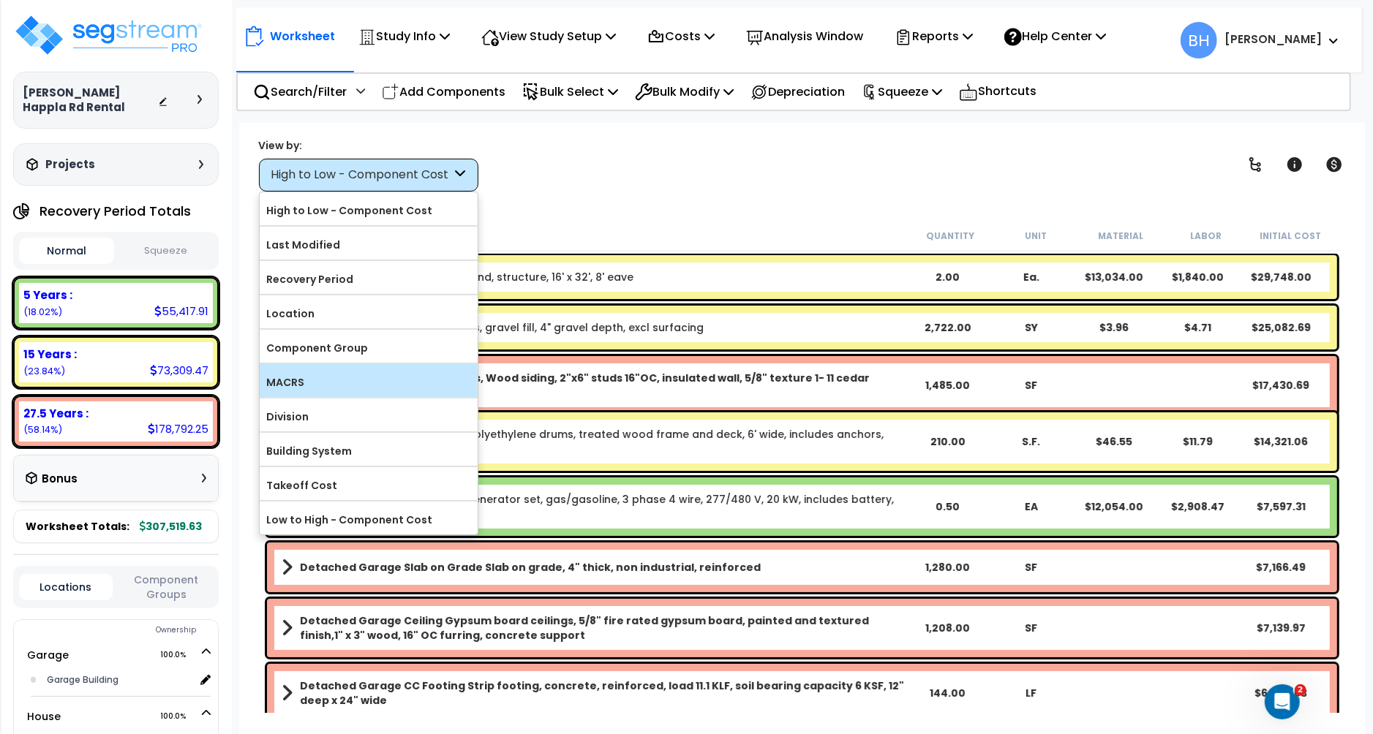
click at [304, 388] on label "MACRS" at bounding box center [369, 383] width 218 height 22
click at [0, 0] on input "MACRS" at bounding box center [0, 0] width 0 height 0
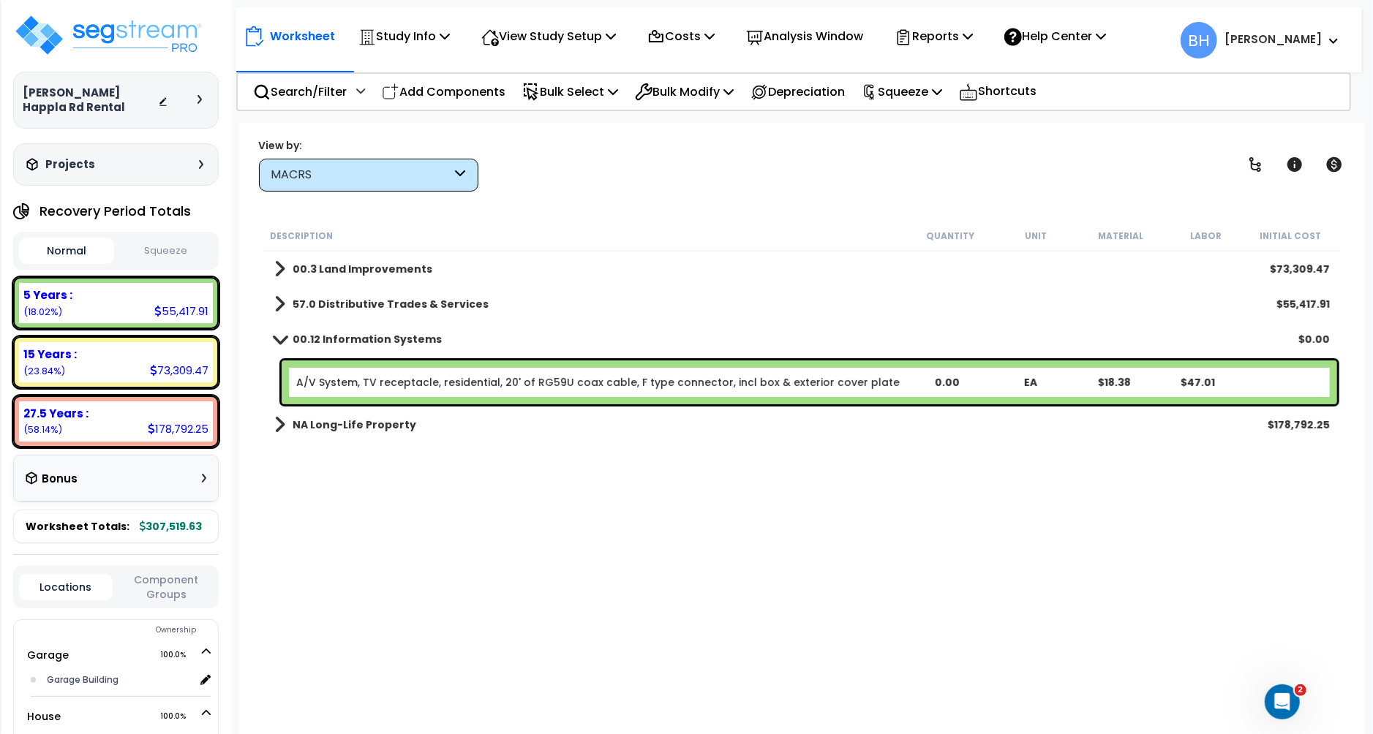
click at [279, 339] on span at bounding box center [279, 339] width 20 height 11
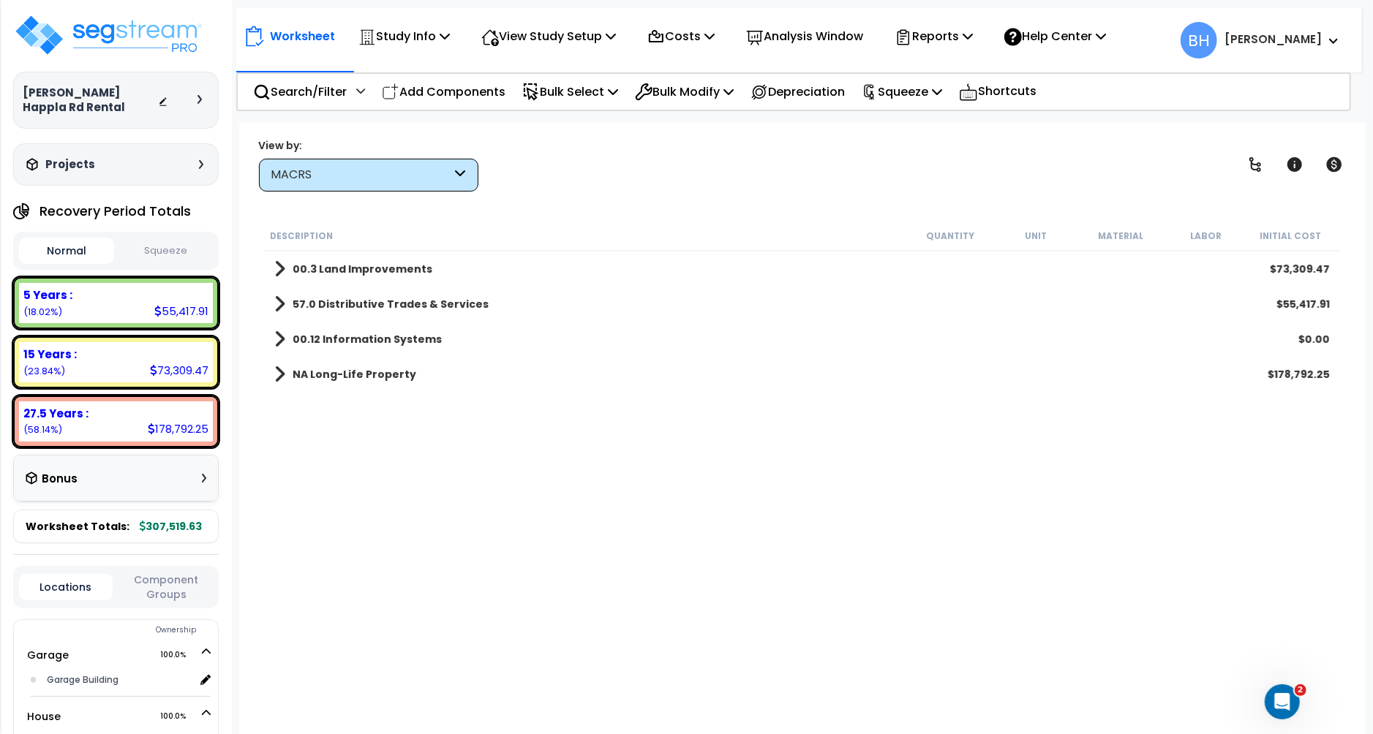
click at [331, 339] on b "00.12 Information Systems" at bounding box center [367, 339] width 149 height 15
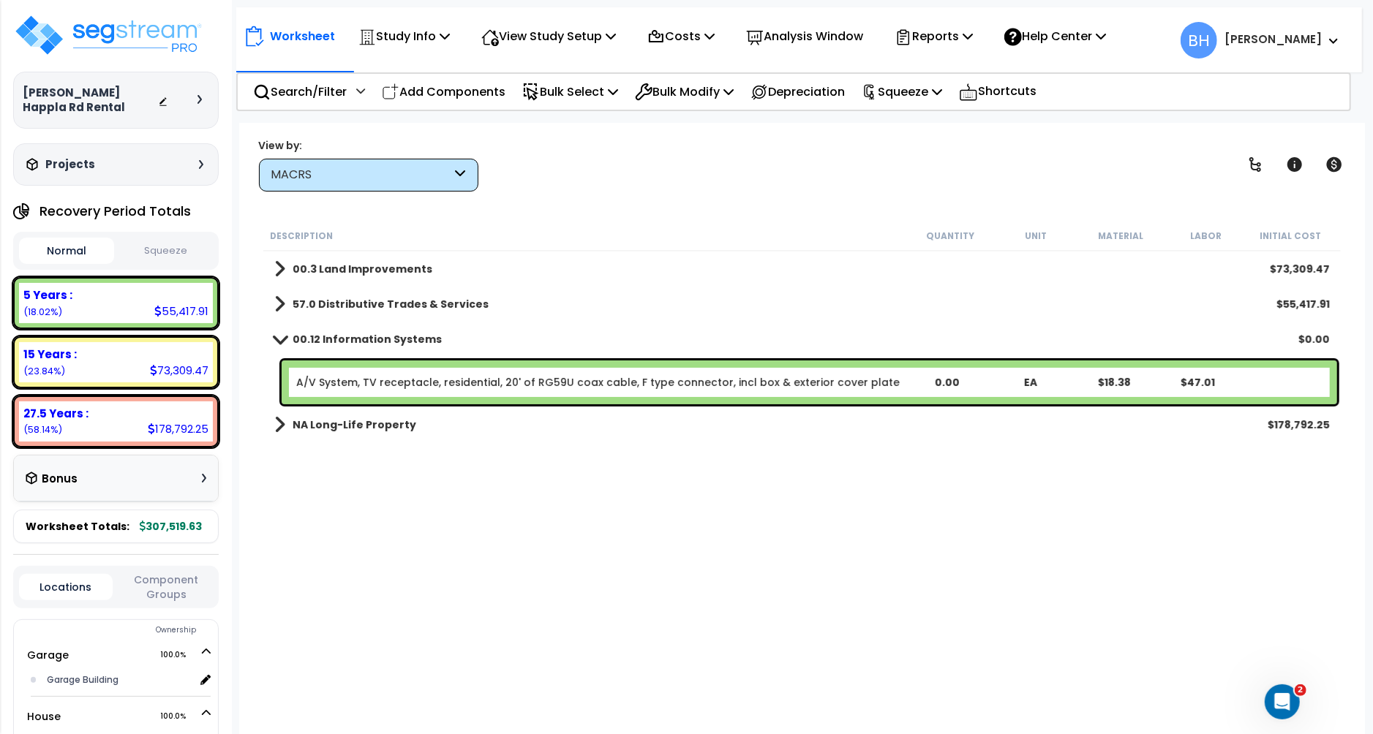
click at [287, 338] on span at bounding box center [279, 339] width 20 height 11
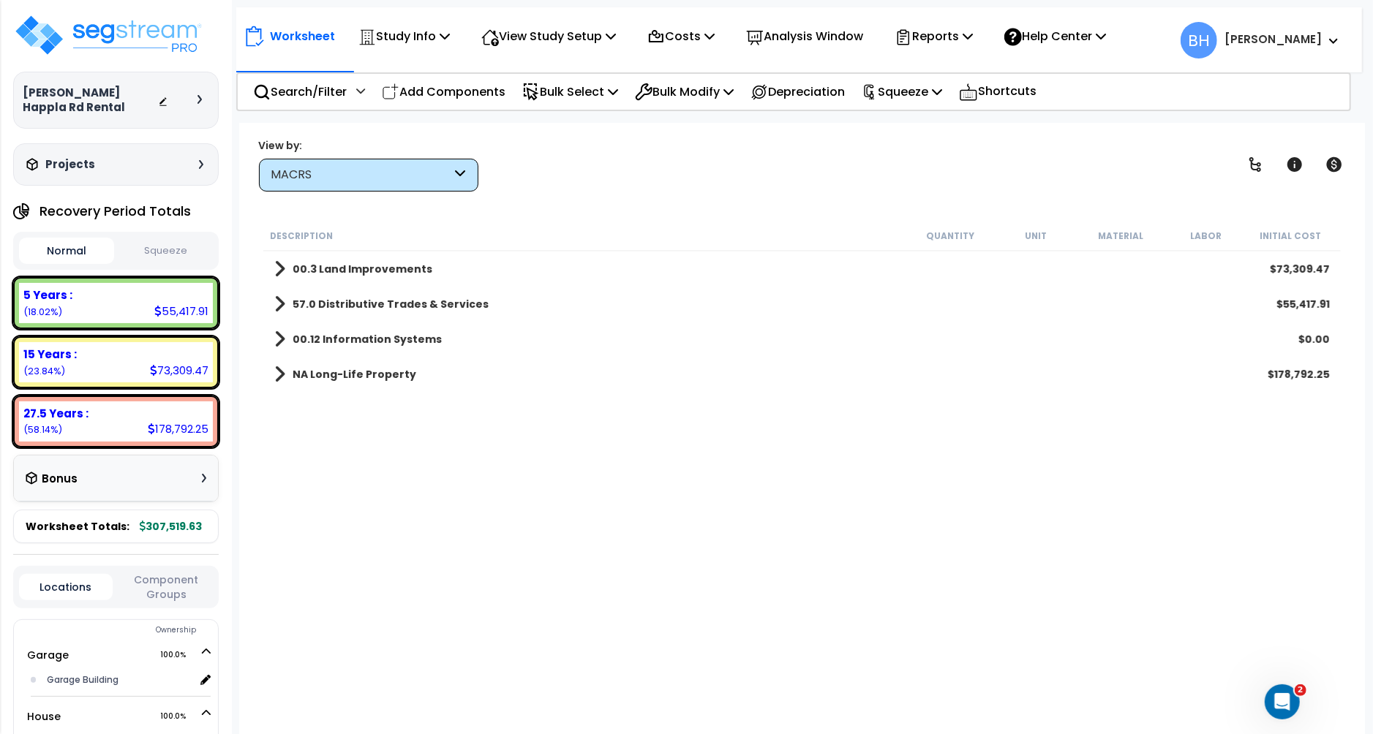
click at [287, 338] on link "00.12 Information Systems" at bounding box center [358, 339] width 168 height 20
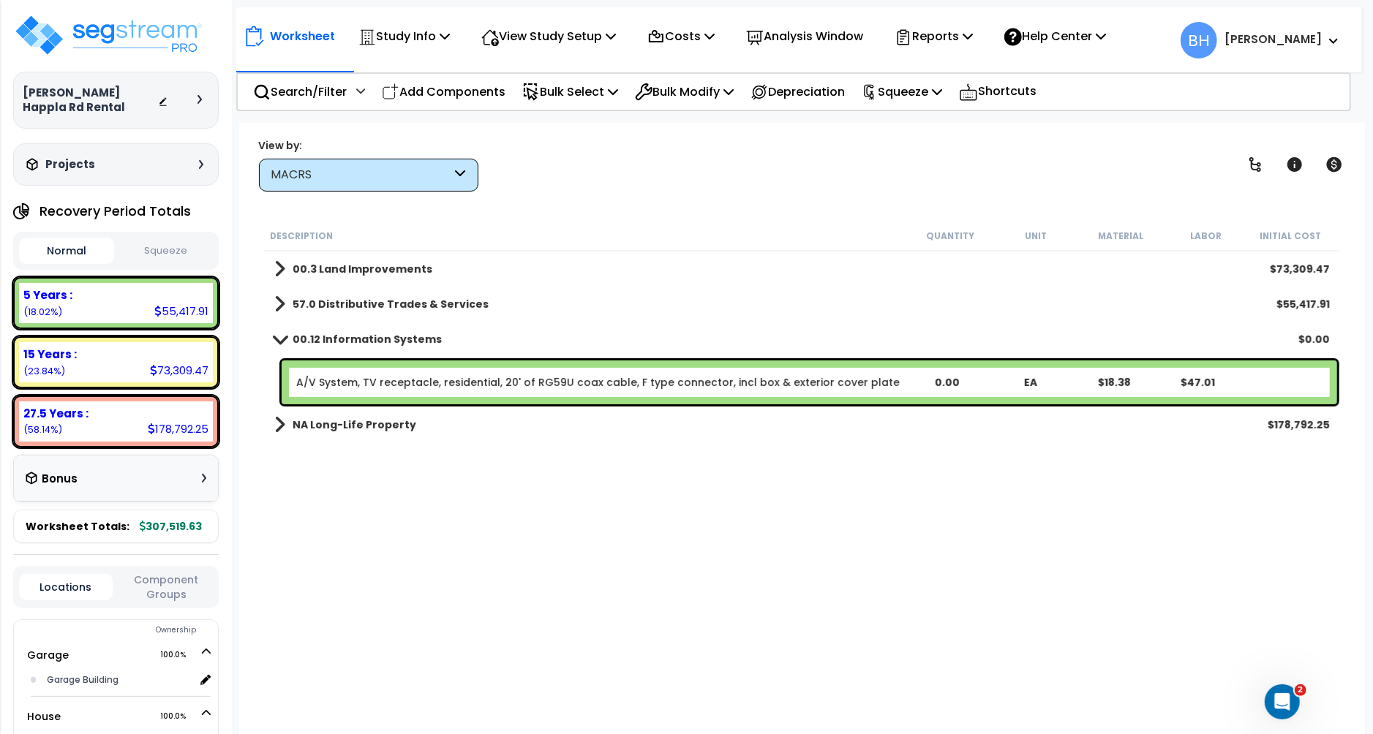
click at [146, 270] on div "Normal Squeeze" at bounding box center [116, 251] width 206 height 38
click at [157, 260] on button "Squeeze" at bounding box center [165, 251] width 95 height 26
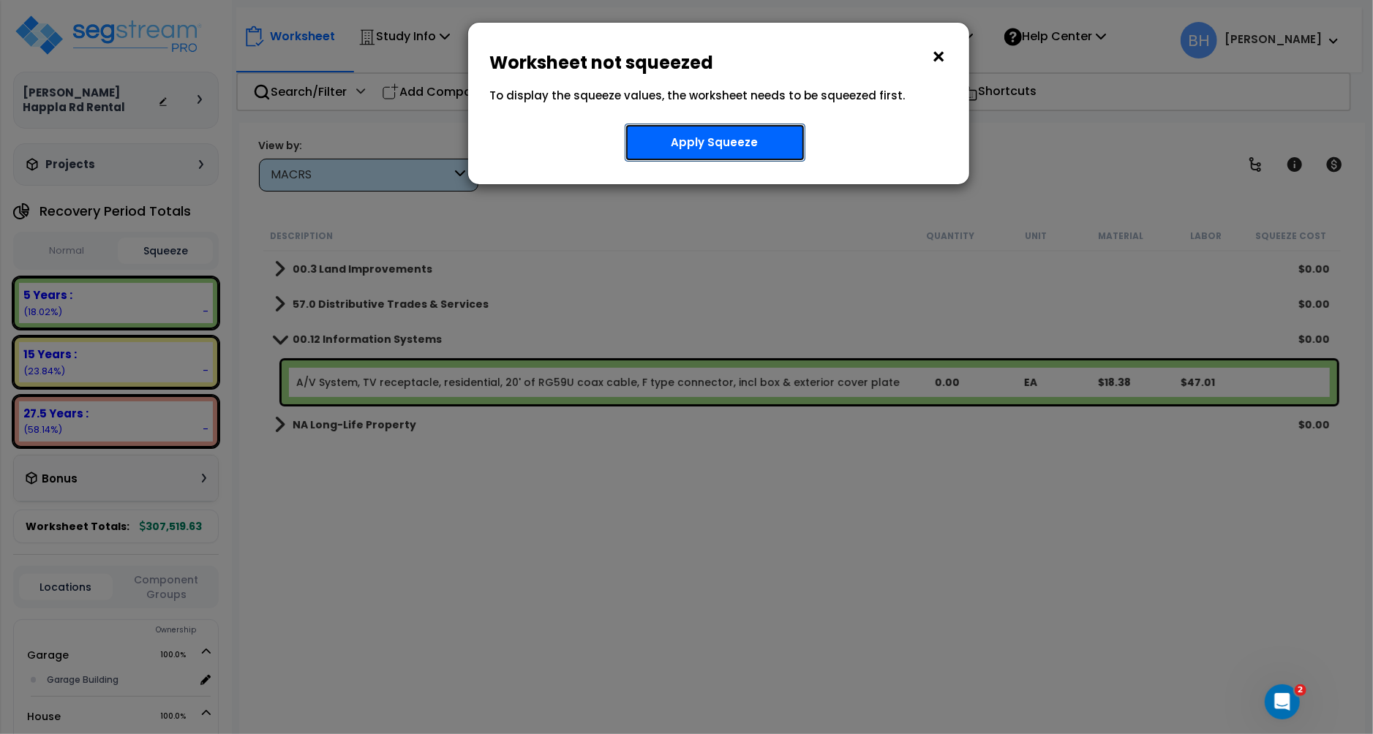
click at [756, 146] on button "Apply Squeeze" at bounding box center [715, 143] width 181 height 38
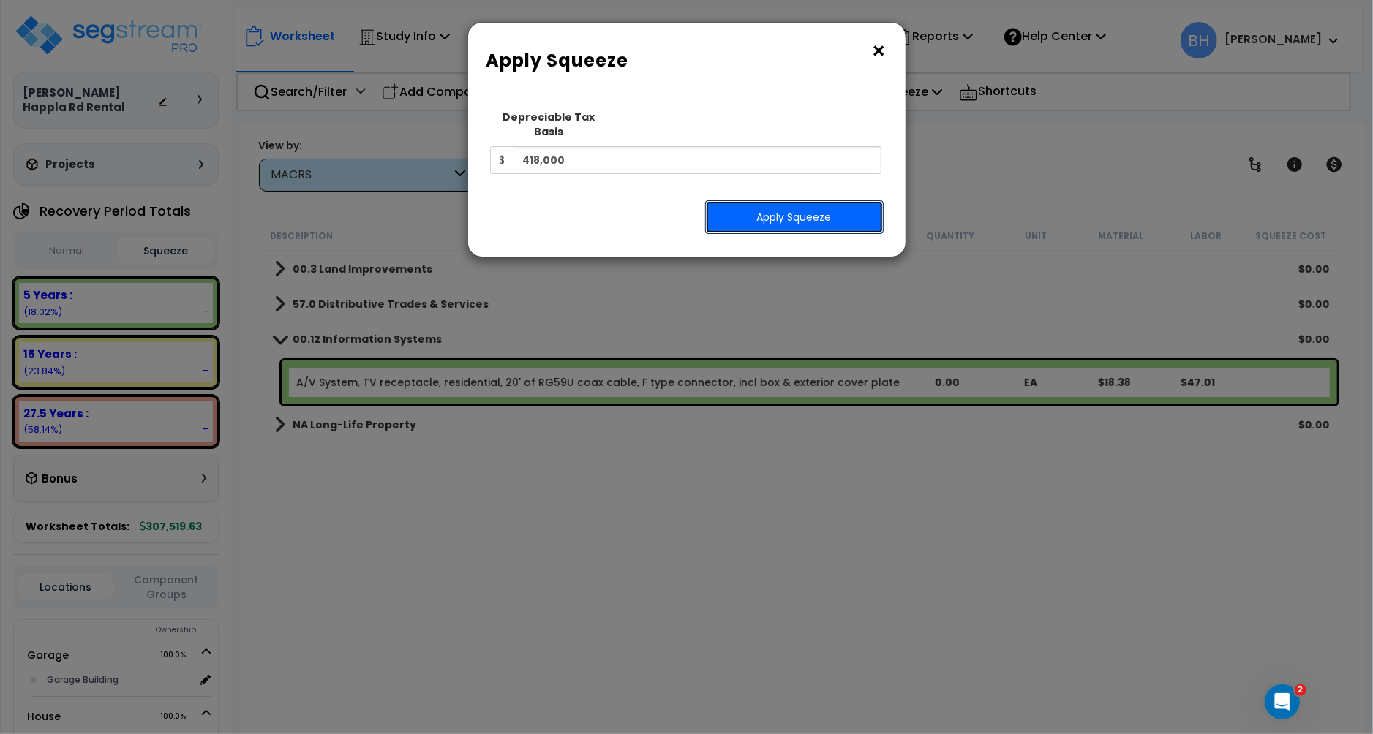
drag, startPoint x: 769, startPoint y: 205, endPoint x: 764, endPoint y: 215, distance: 11.1
click at [769, 205] on button "Apply Squeeze" at bounding box center [794, 217] width 178 height 34
